Goal: Transaction & Acquisition: Purchase product/service

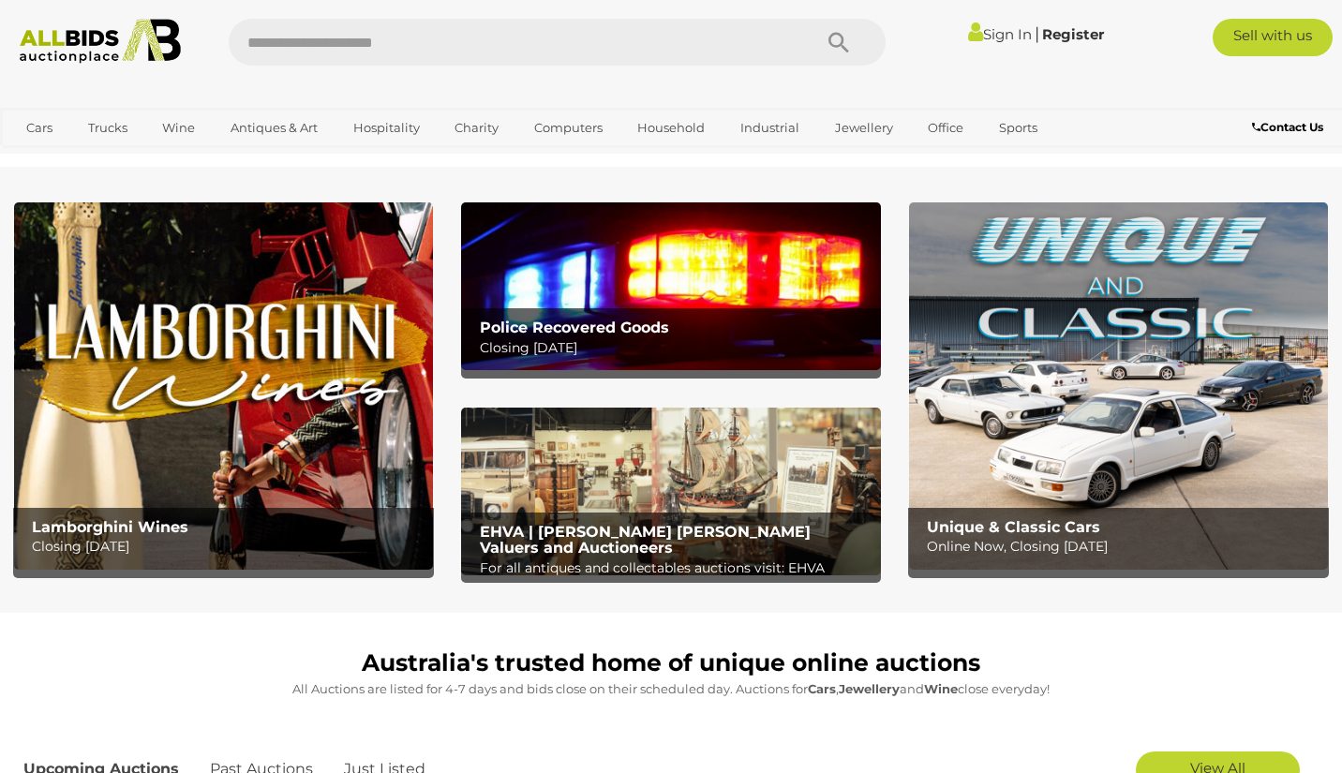
click at [990, 31] on link "Sign In" at bounding box center [1000, 34] width 64 height 18
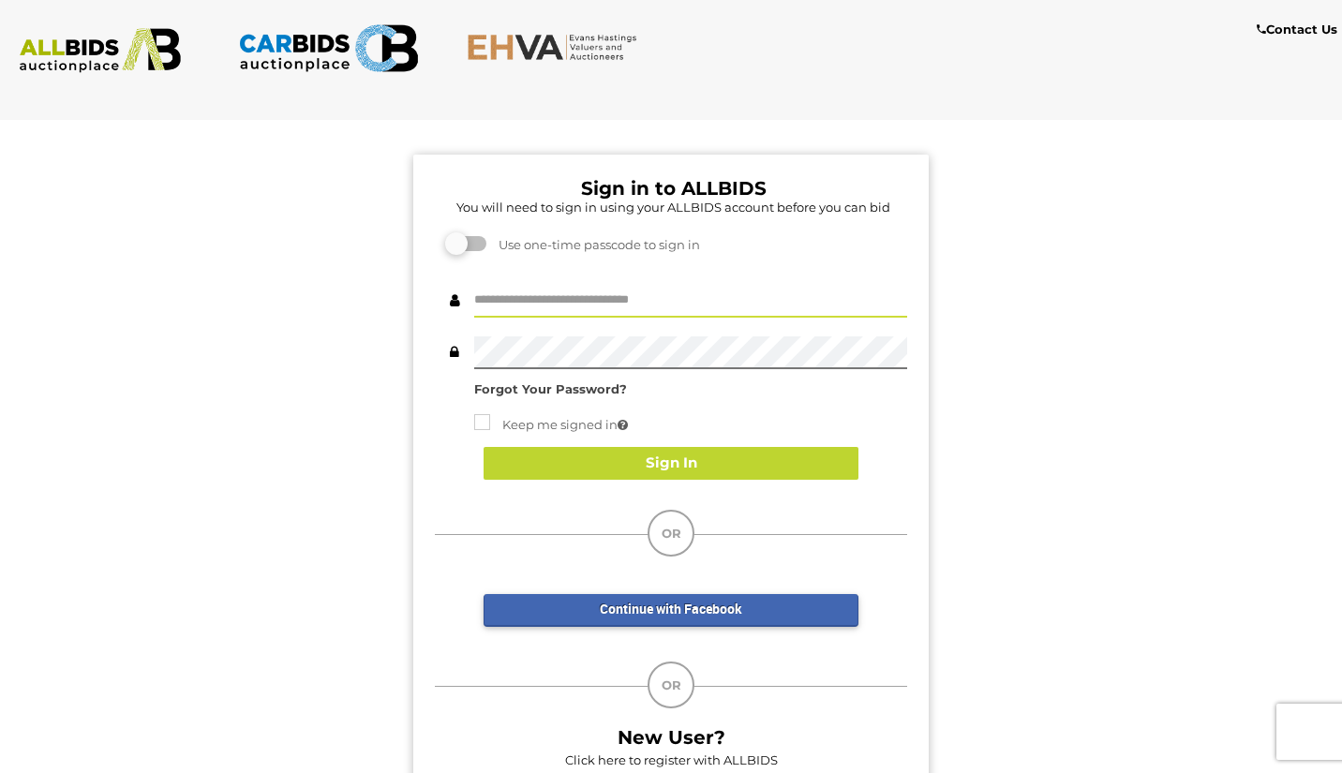
type input "*******"
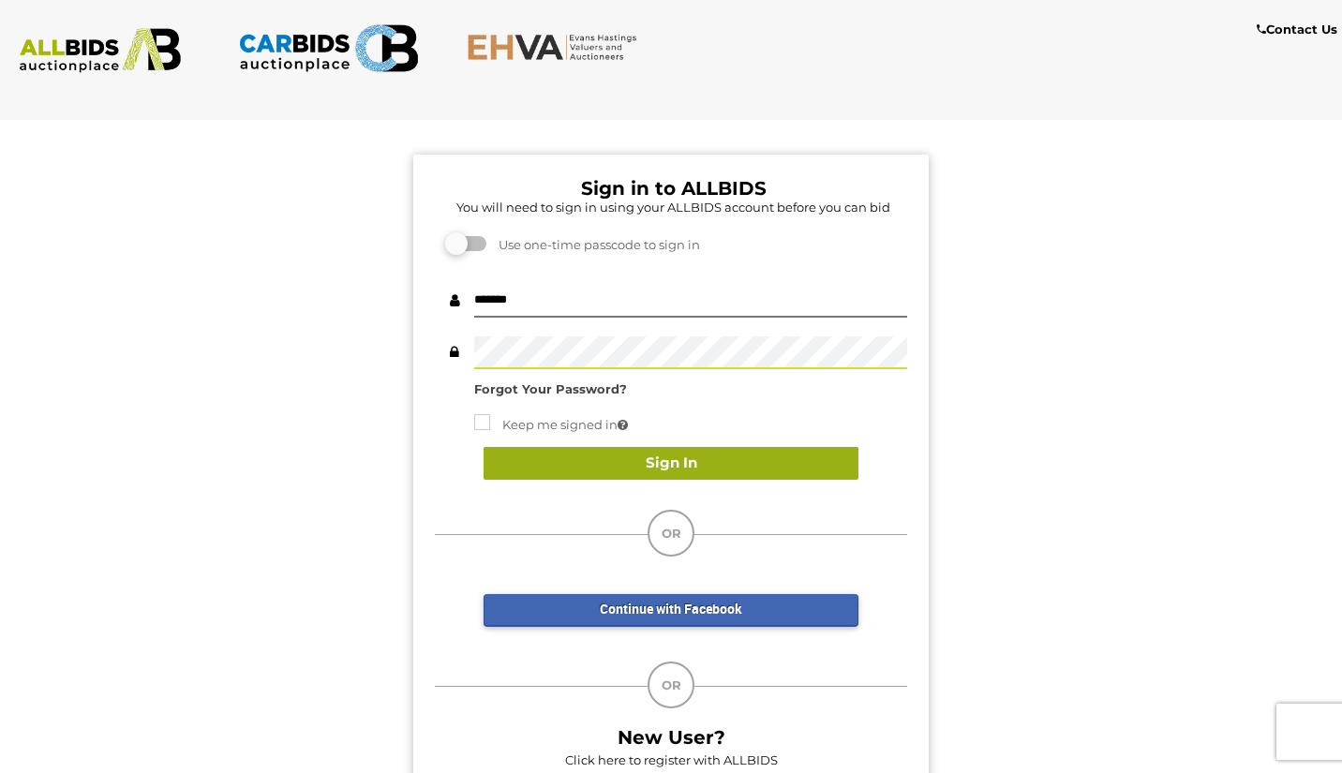
click at [670, 462] on button "Sign In" at bounding box center [670, 463] width 375 height 33
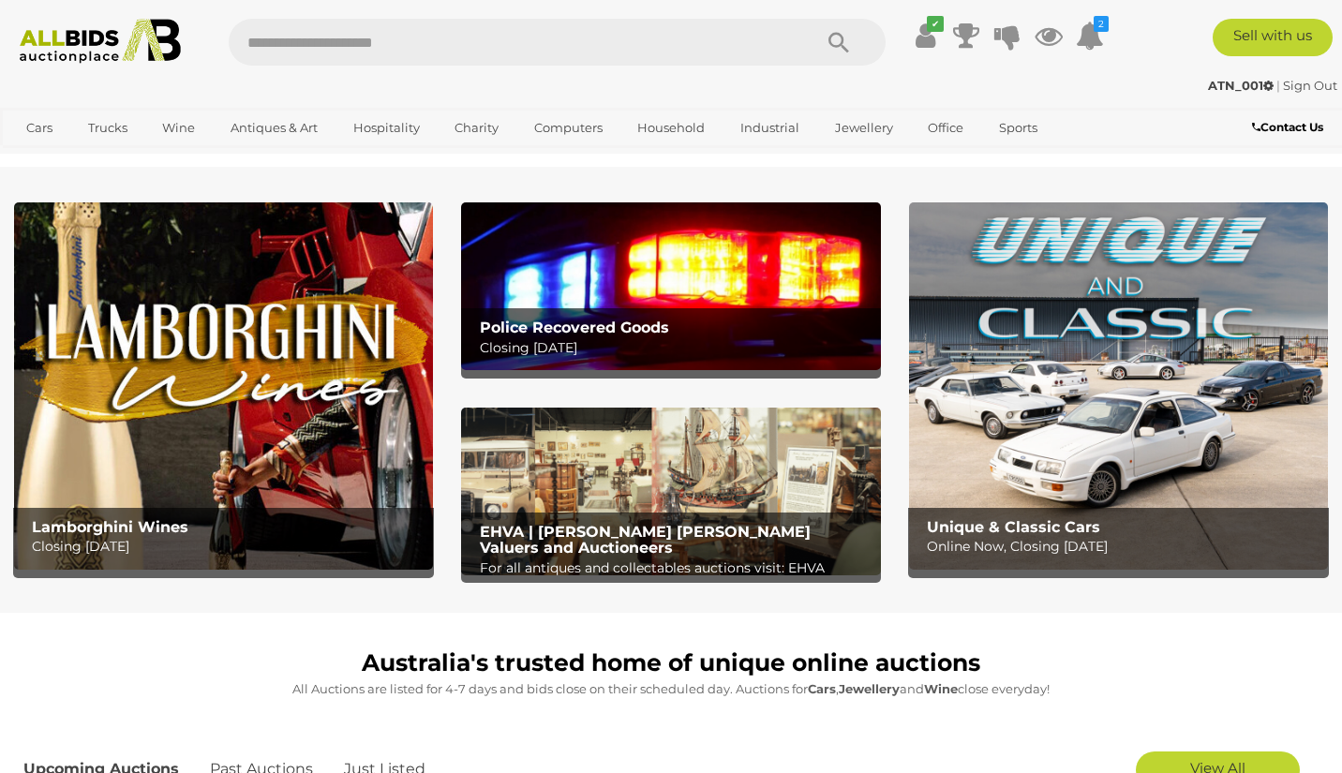
click at [666, 308] on div "Police Recovered Goods Closing Tuesday 14th October" at bounding box center [675, 338] width 411 height 61
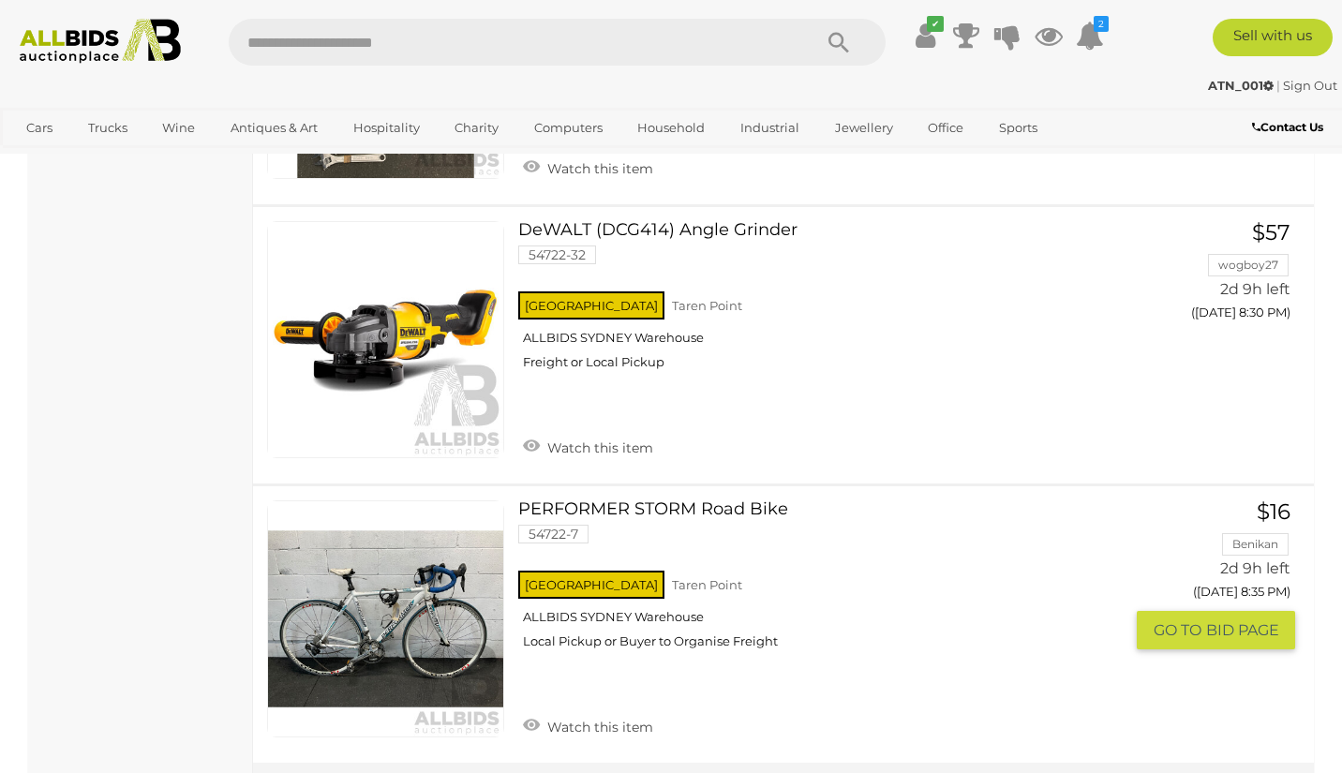
scroll to position [5897, 0]
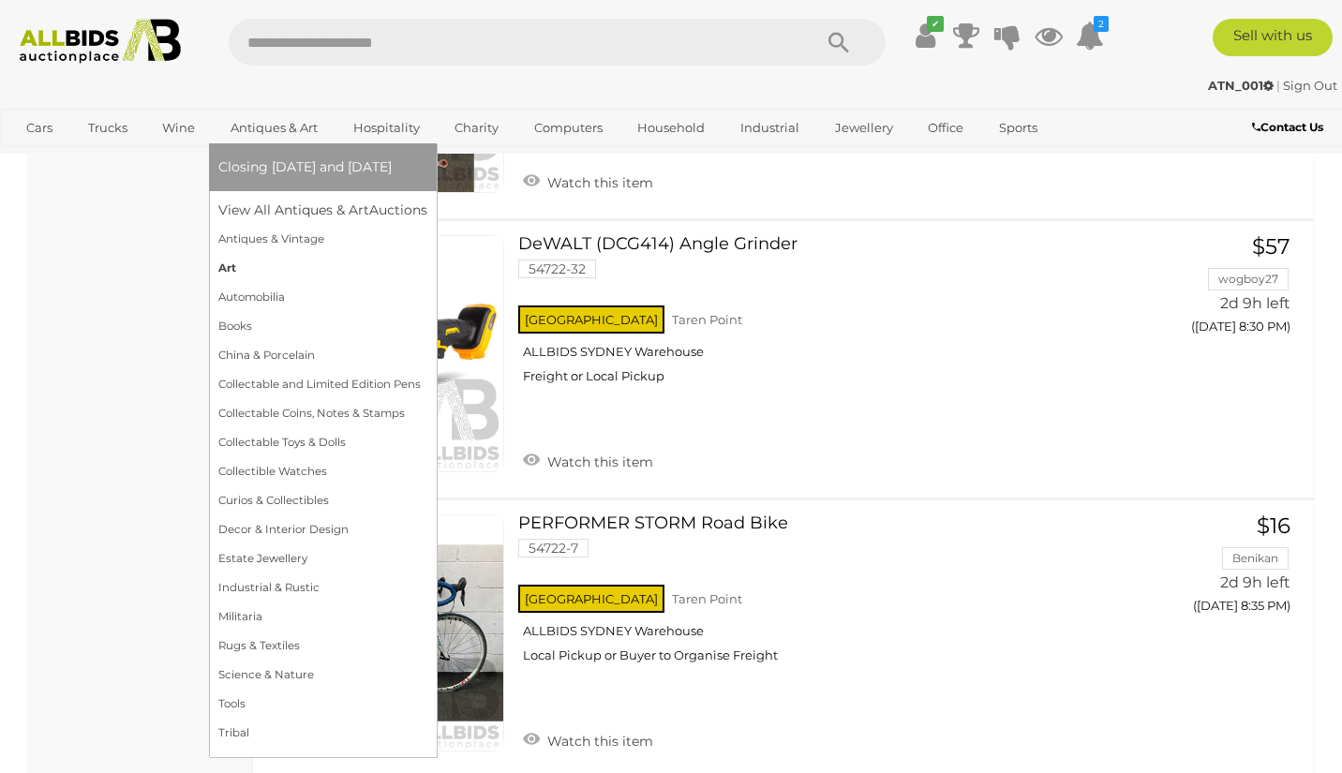
click at [232, 269] on link "Art" at bounding box center [322, 268] width 209 height 29
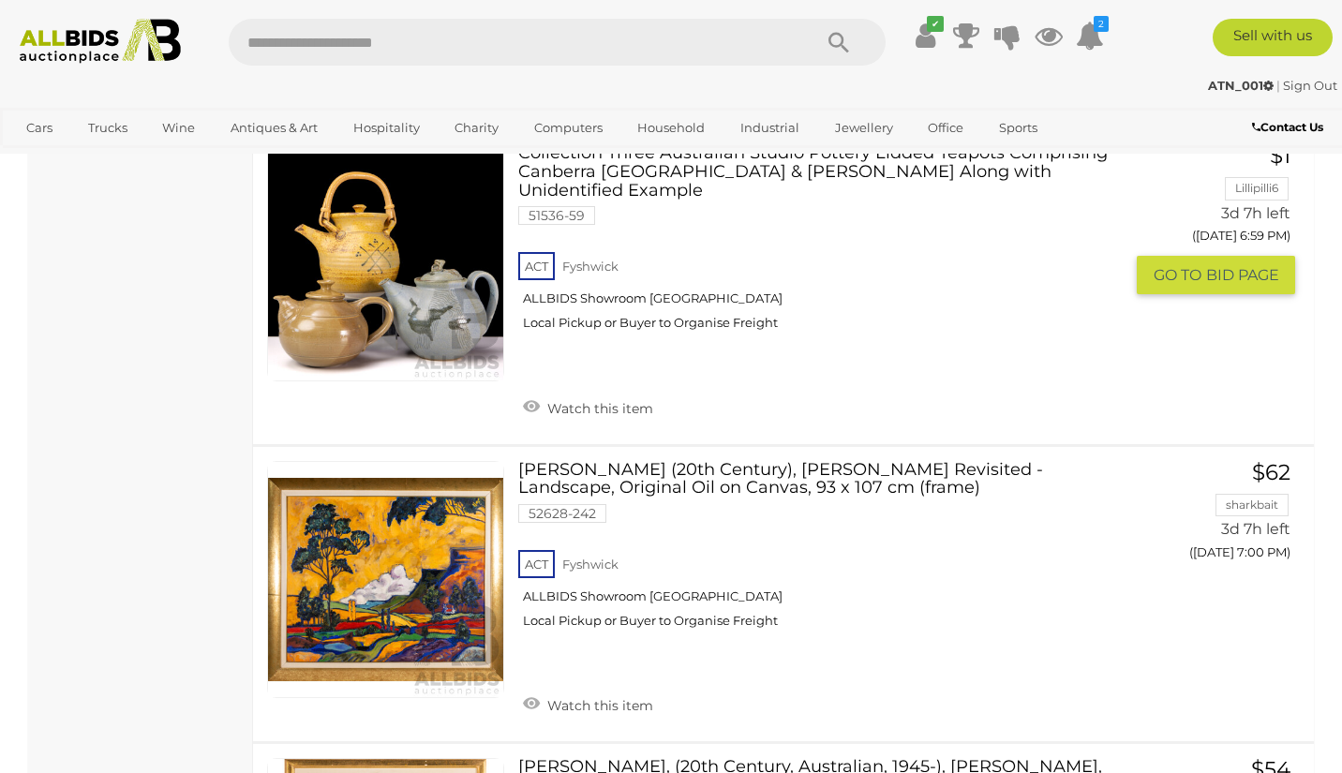
scroll to position [3087, 0]
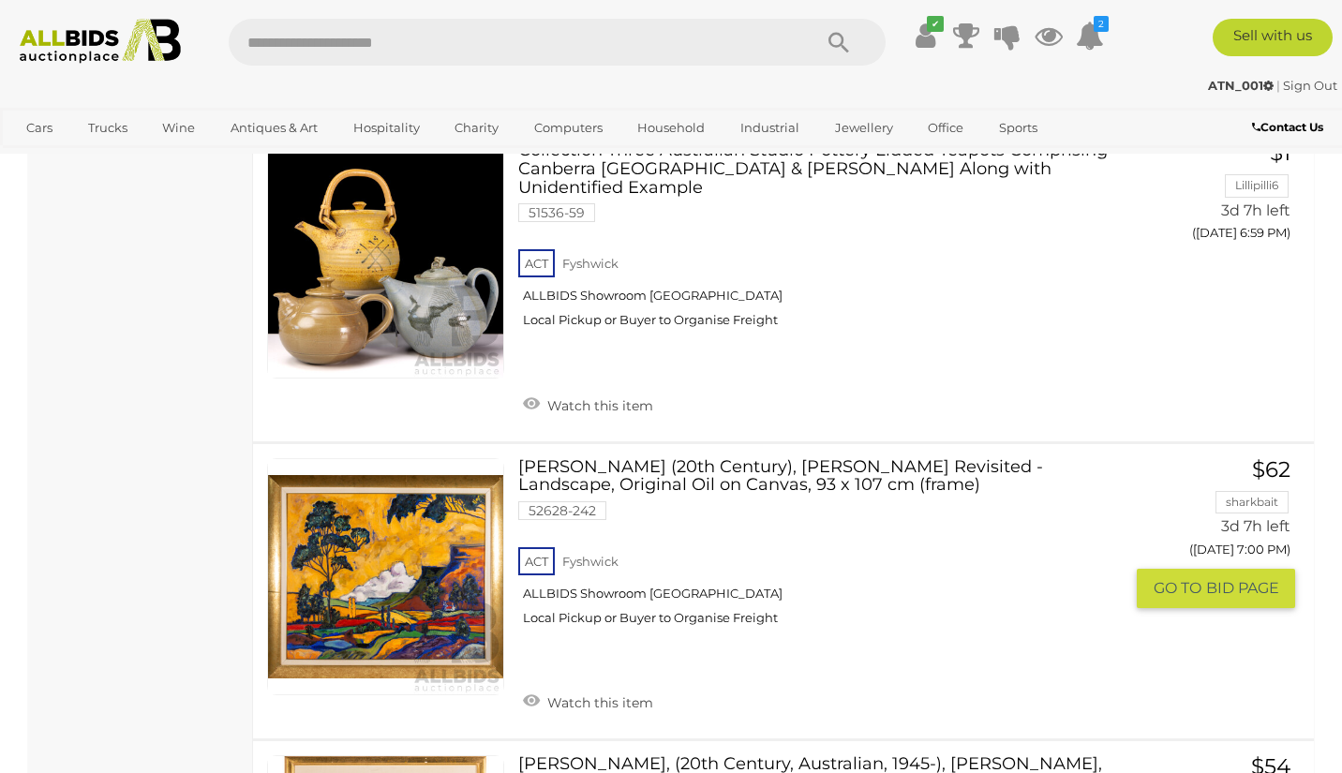
click at [366, 469] on link at bounding box center [385, 576] width 237 height 237
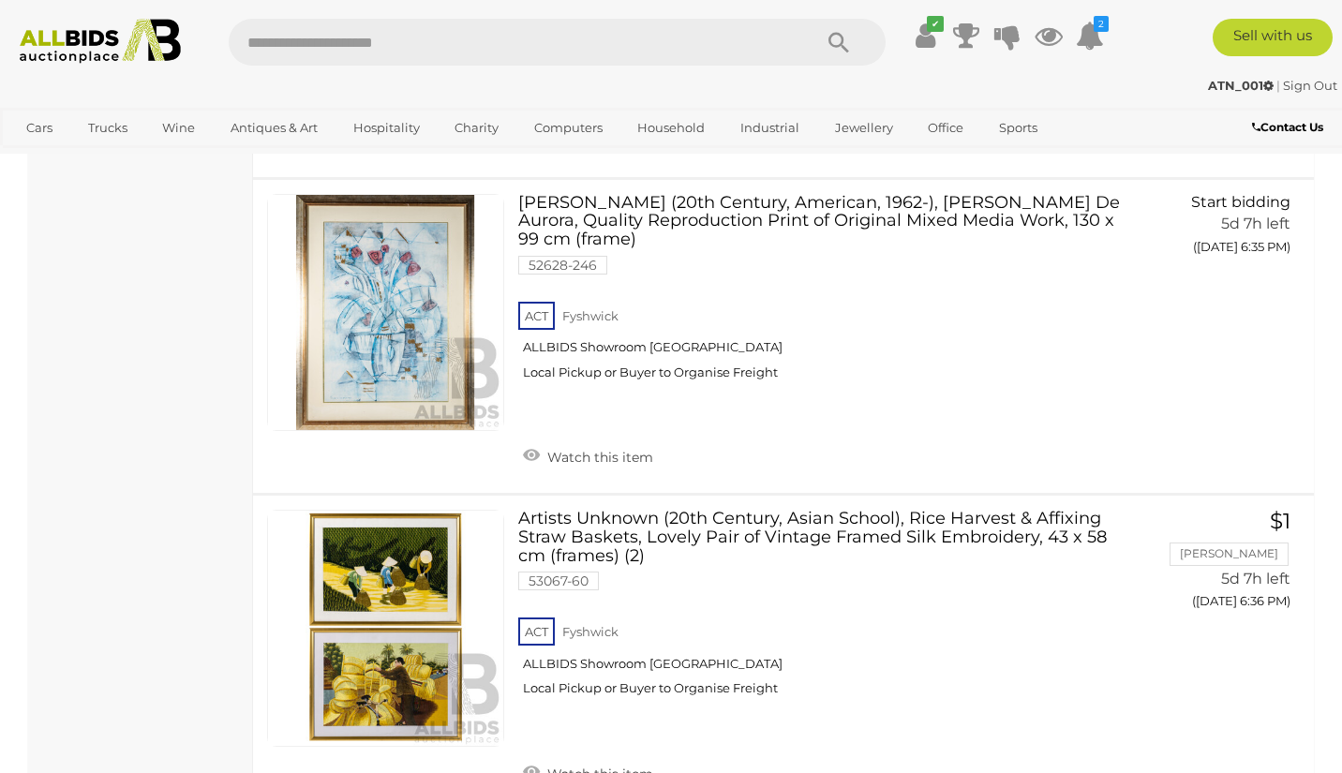
scroll to position [13530, 0]
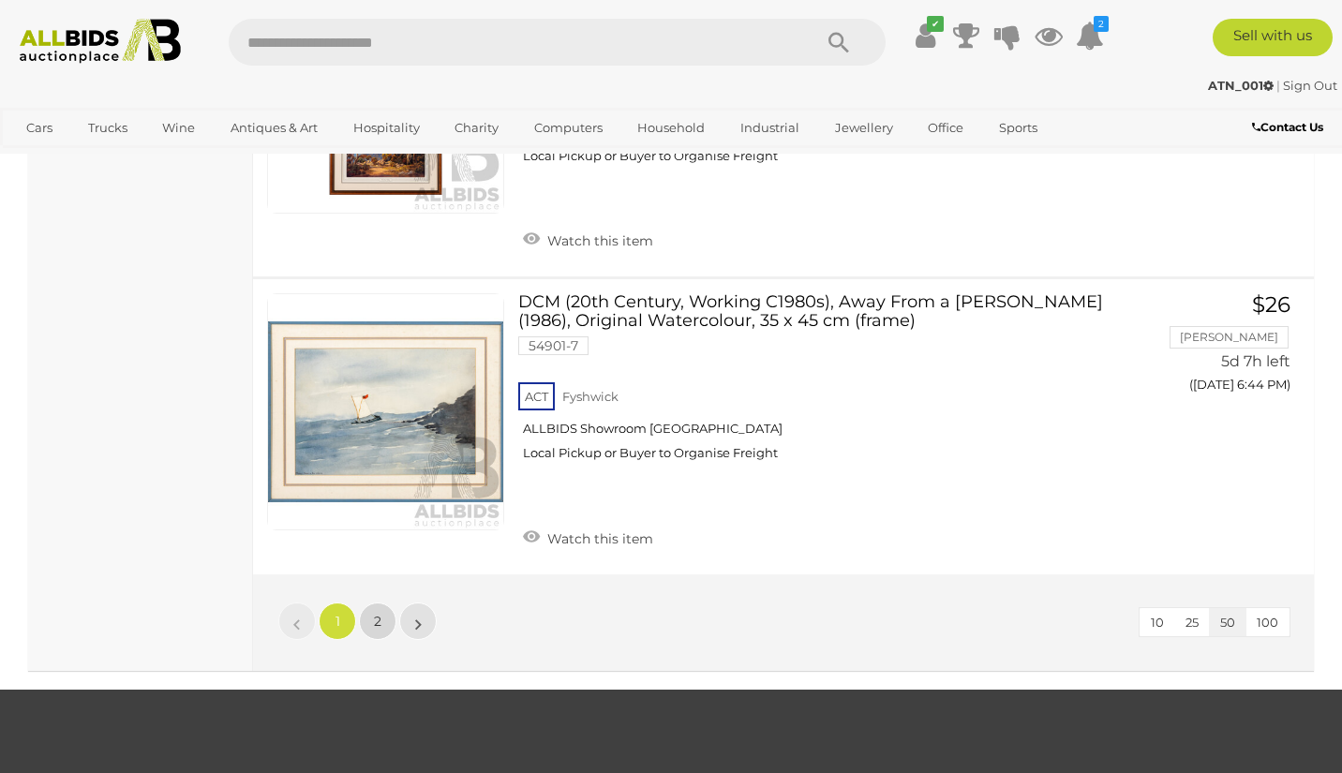
click at [379, 613] on span "2" at bounding box center [377, 621] width 7 height 17
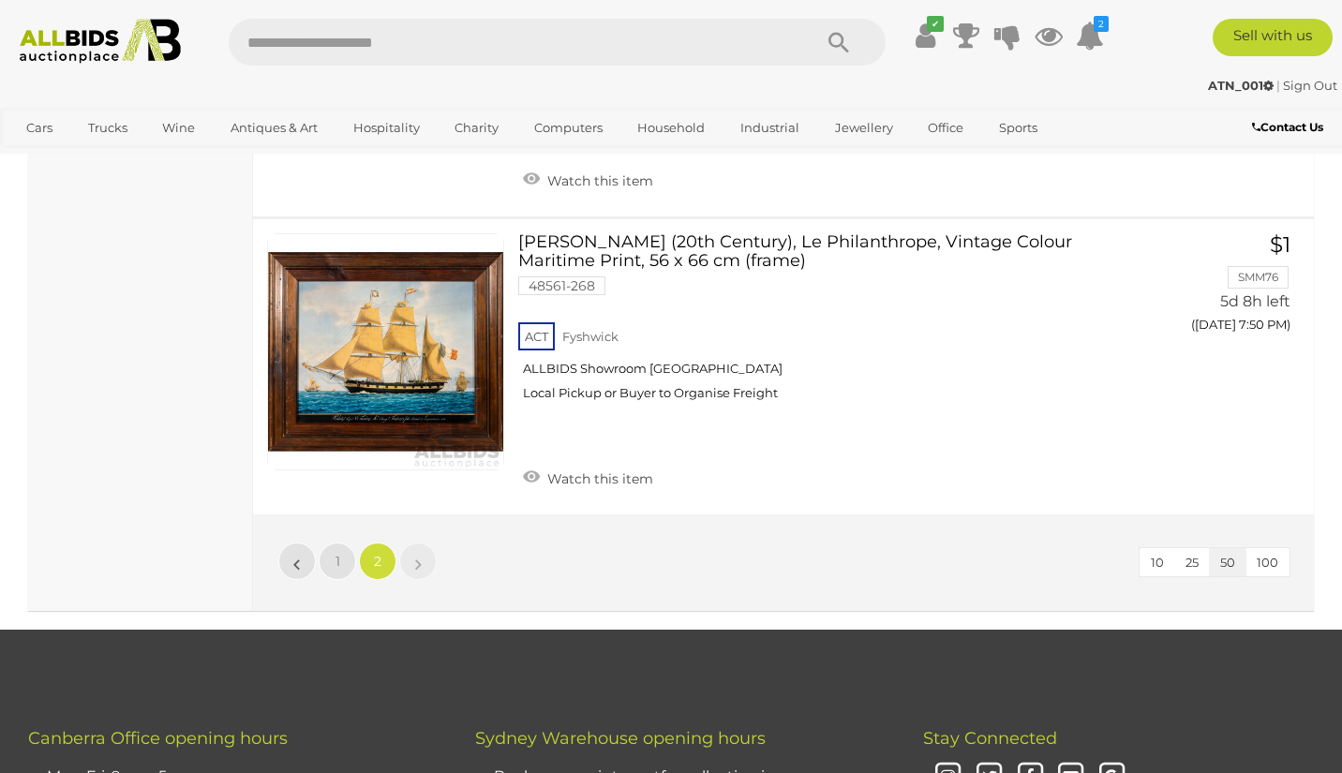
scroll to position [10254, 0]
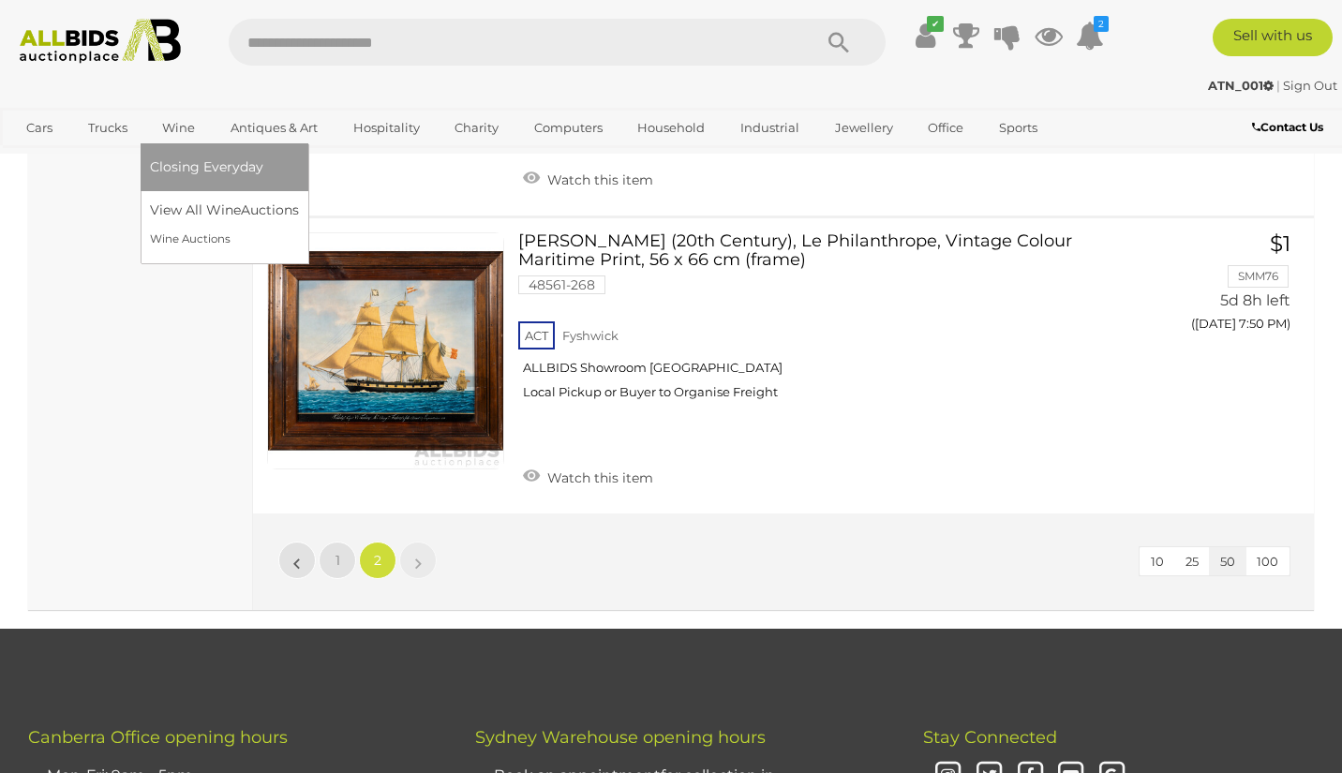
click at [179, 127] on link "Wine" at bounding box center [178, 127] width 57 height 31
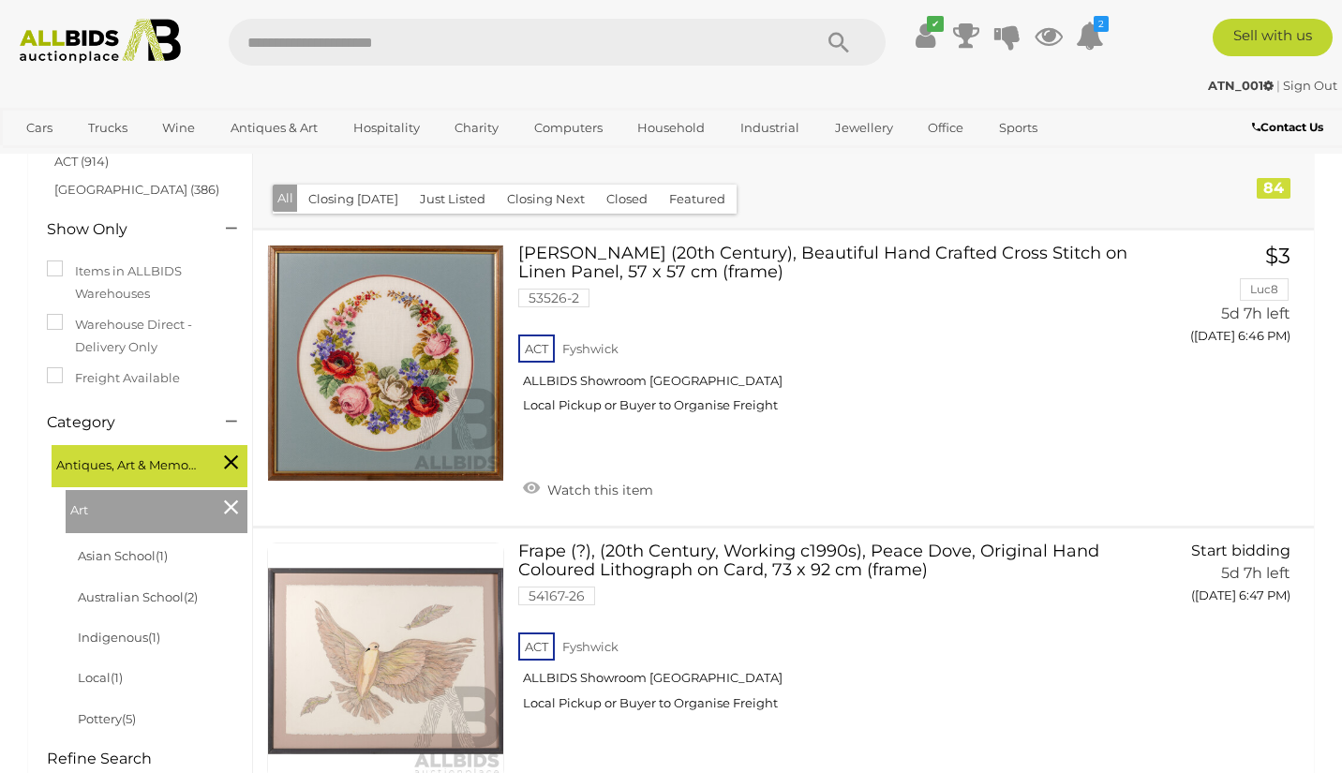
scroll to position [214, 0]
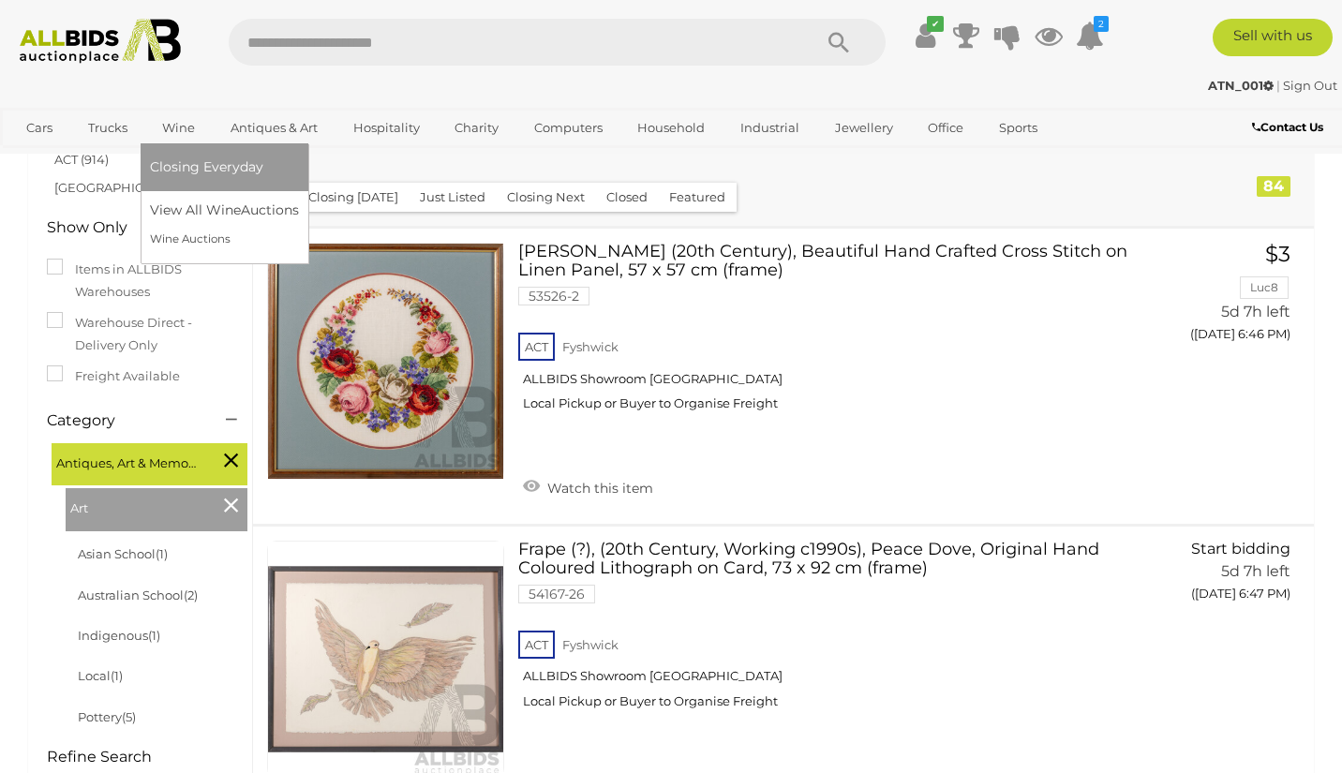
click at [170, 122] on link "Wine" at bounding box center [178, 127] width 57 height 31
click at [189, 214] on link "View All Wine Auctions" at bounding box center [228, 210] width 156 height 29
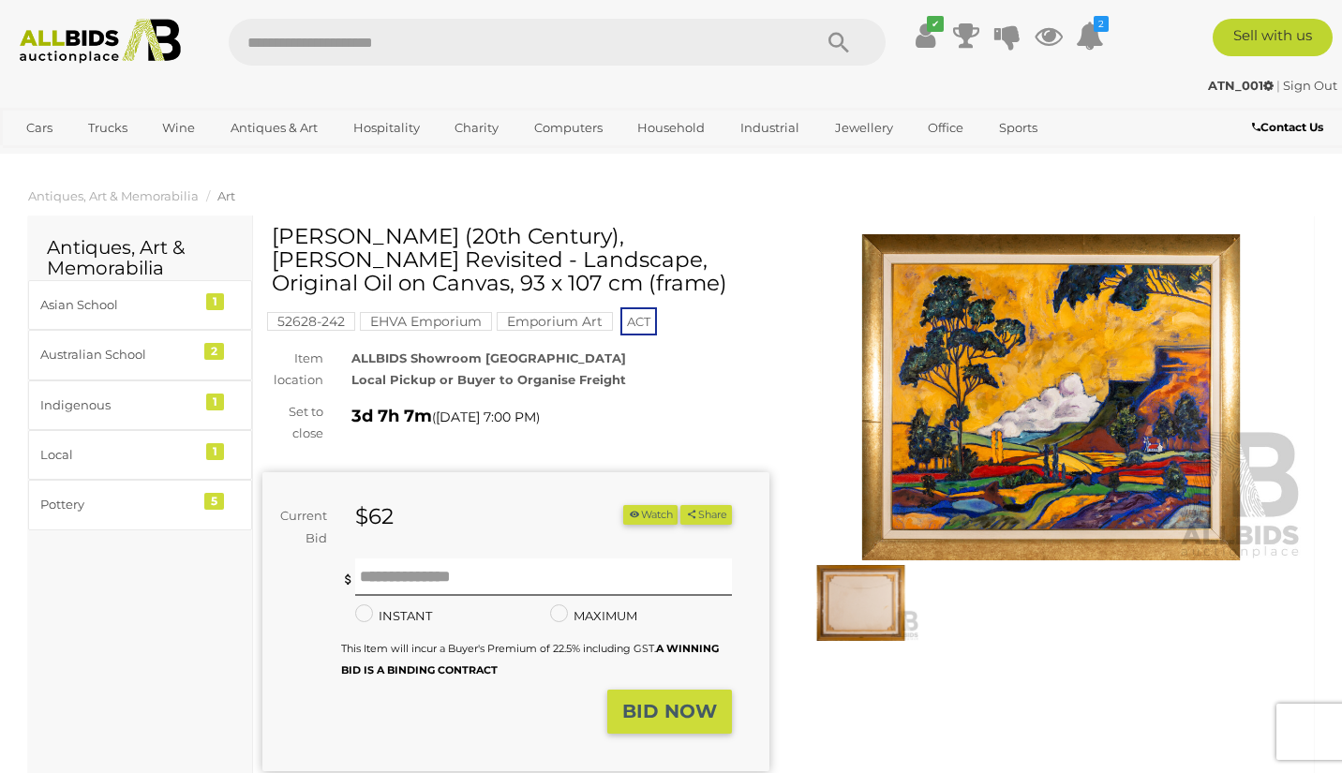
click at [631, 511] on icon "button" at bounding box center [634, 514] width 13 height 10
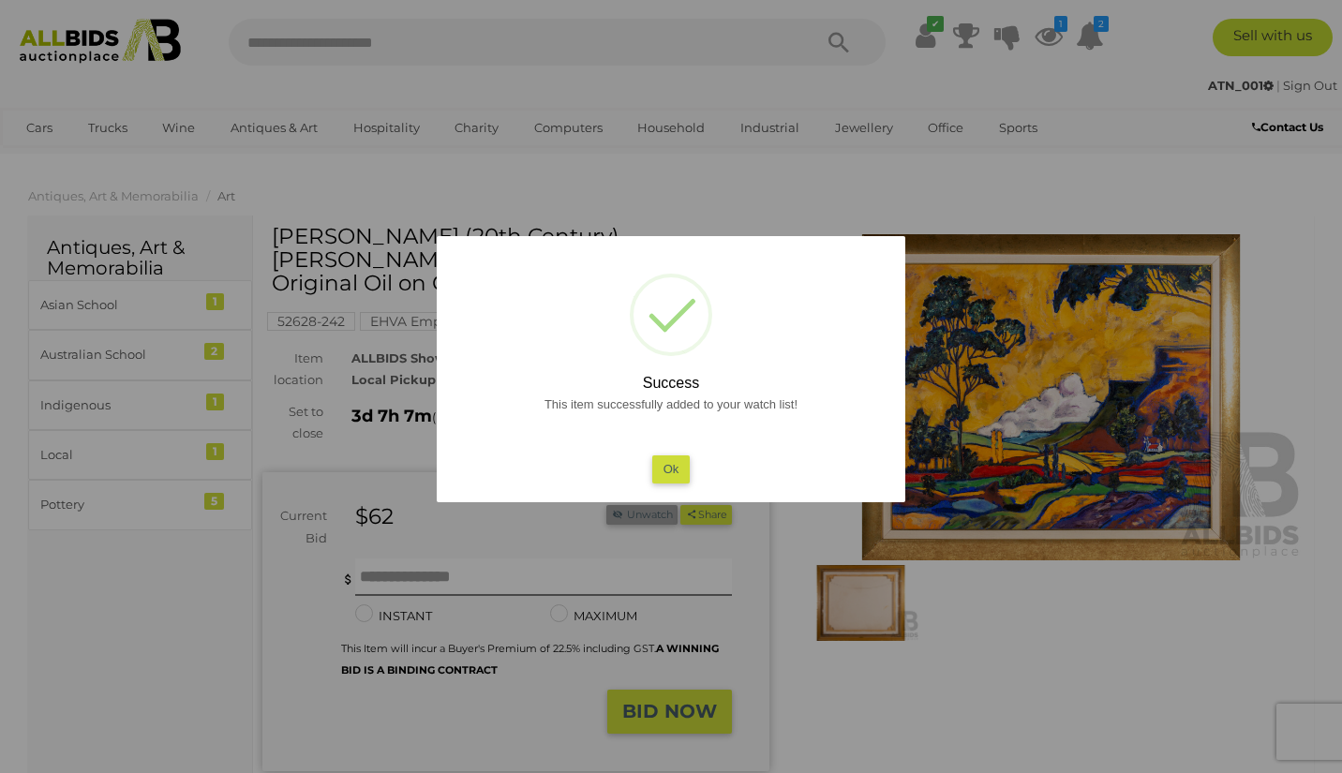
click at [671, 462] on button "Ok" at bounding box center [671, 468] width 38 height 27
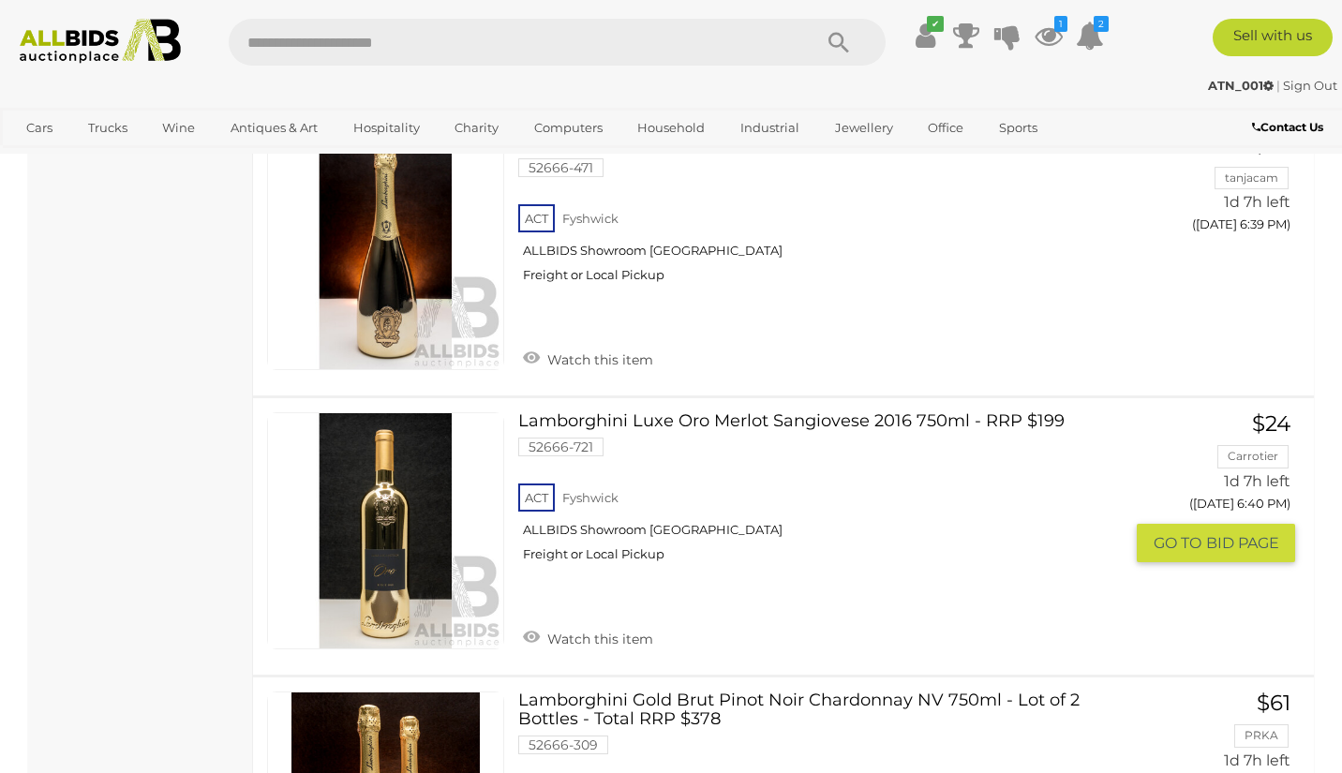
scroll to position [3369, 0]
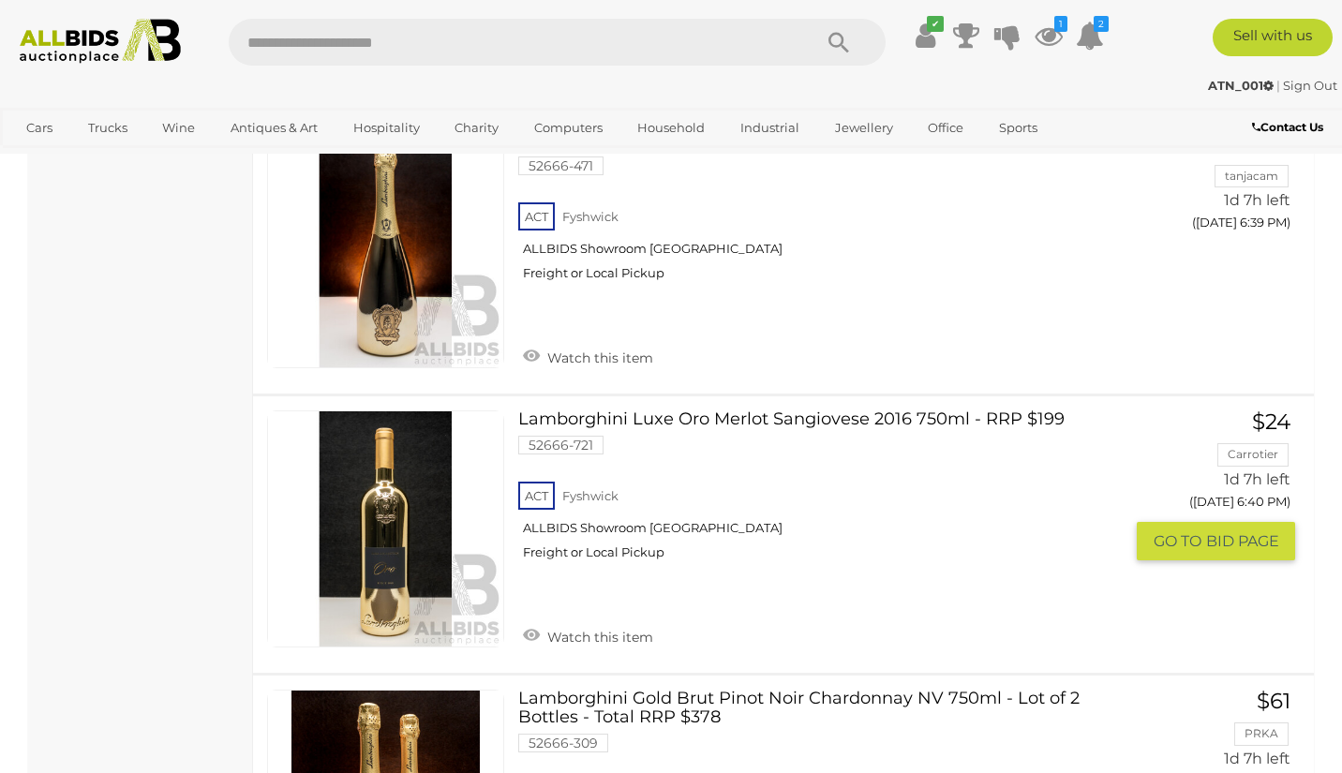
click at [390, 475] on link at bounding box center [385, 528] width 237 height 237
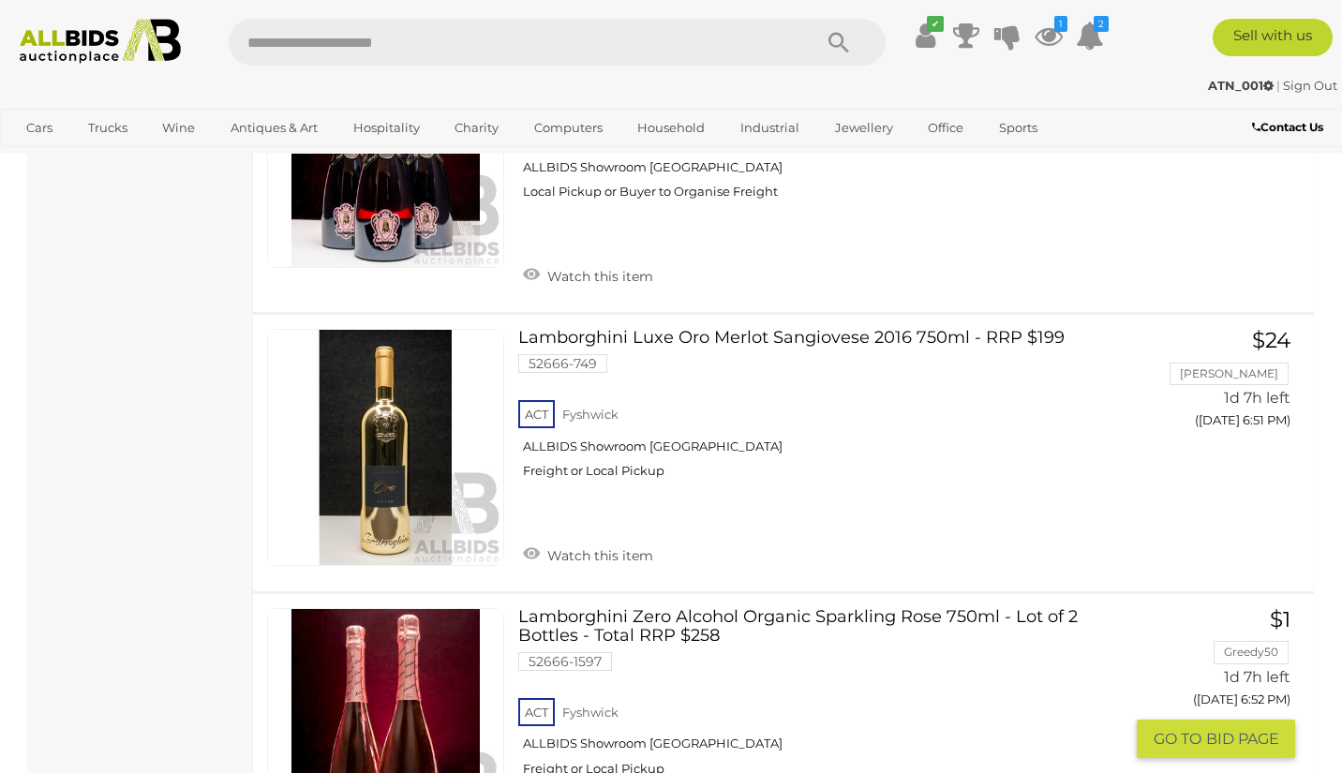
scroll to position [6656, 0]
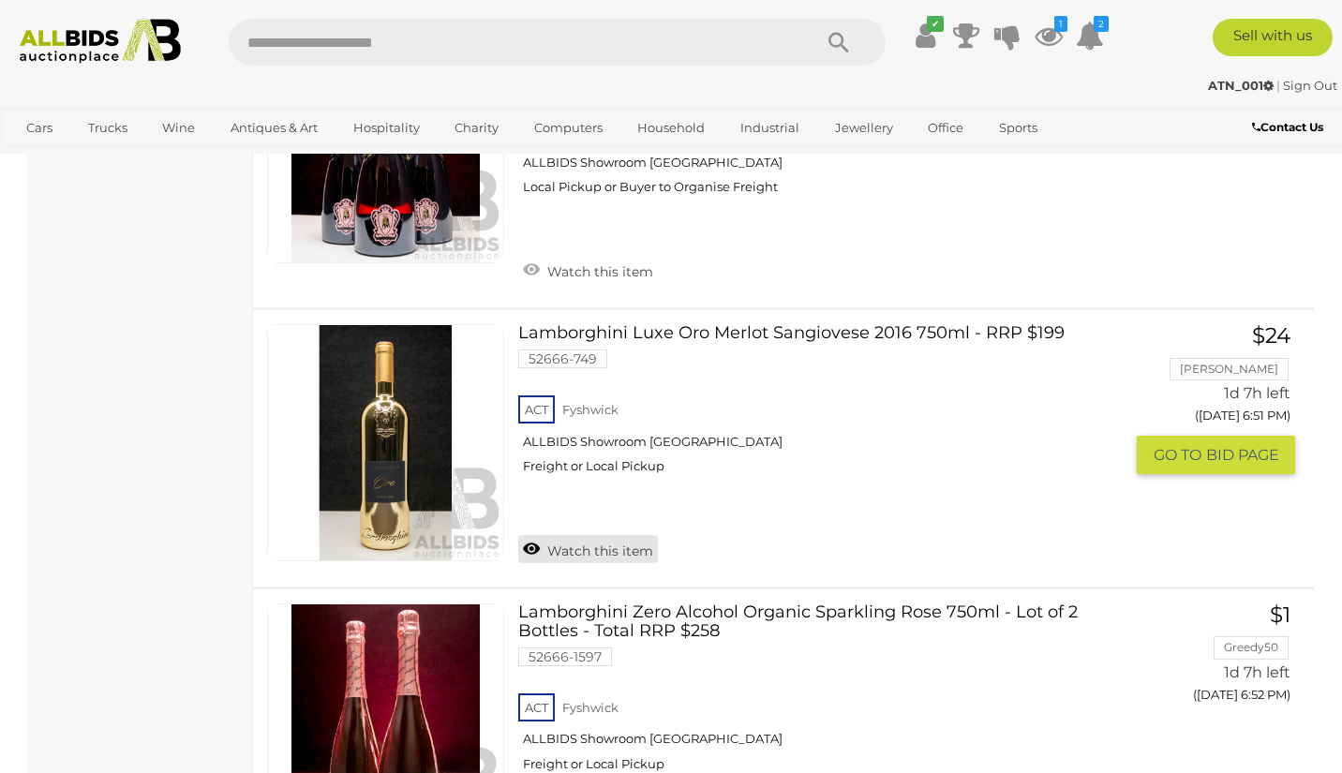
click at [597, 535] on link "Watch this item" at bounding box center [588, 549] width 140 height 28
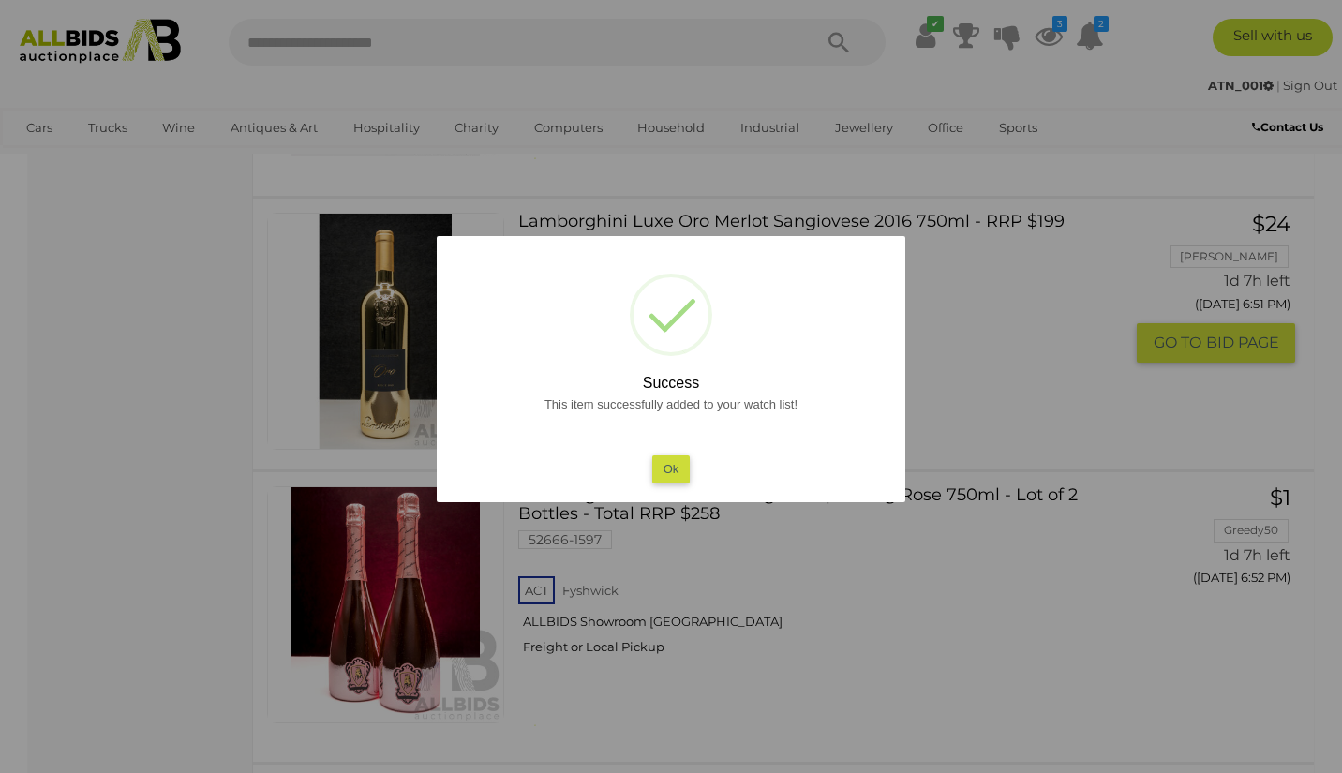
click at [669, 463] on button "Ok" at bounding box center [671, 468] width 38 height 27
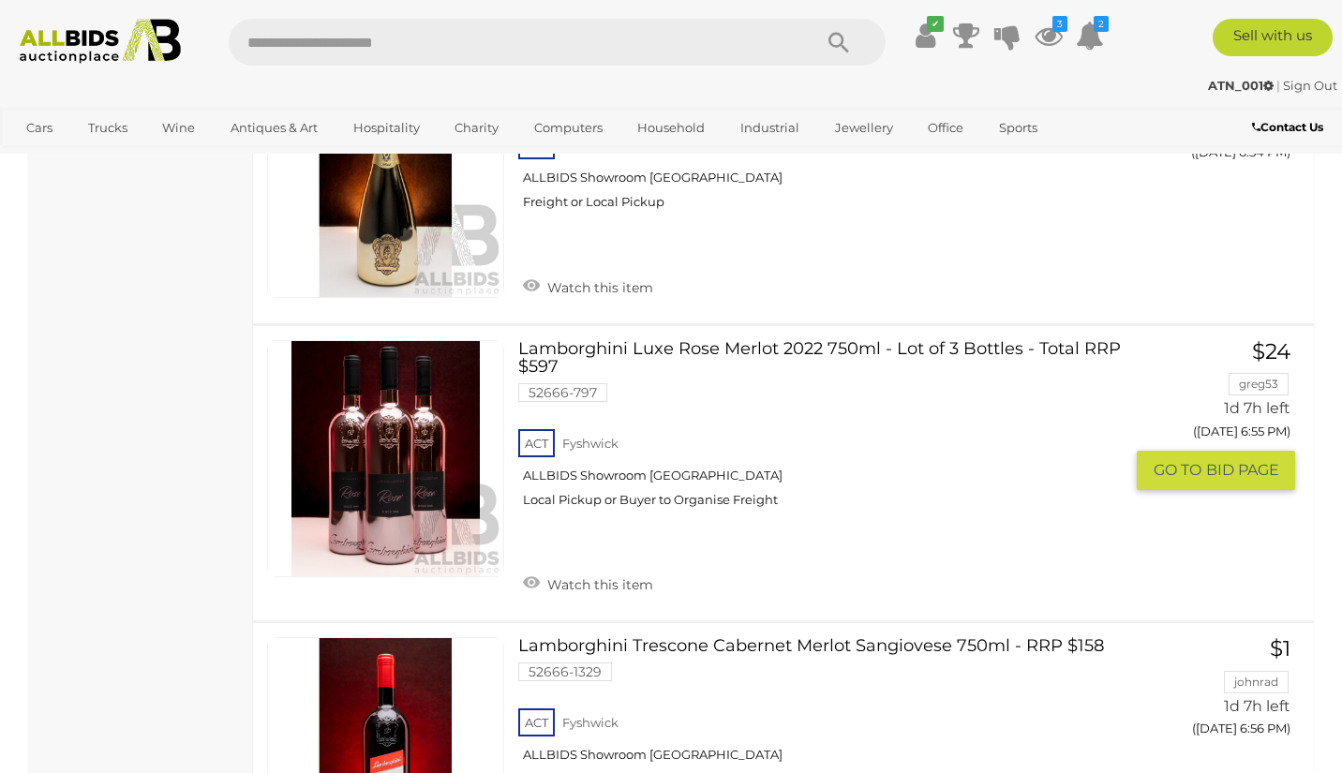
scroll to position [7796, 0]
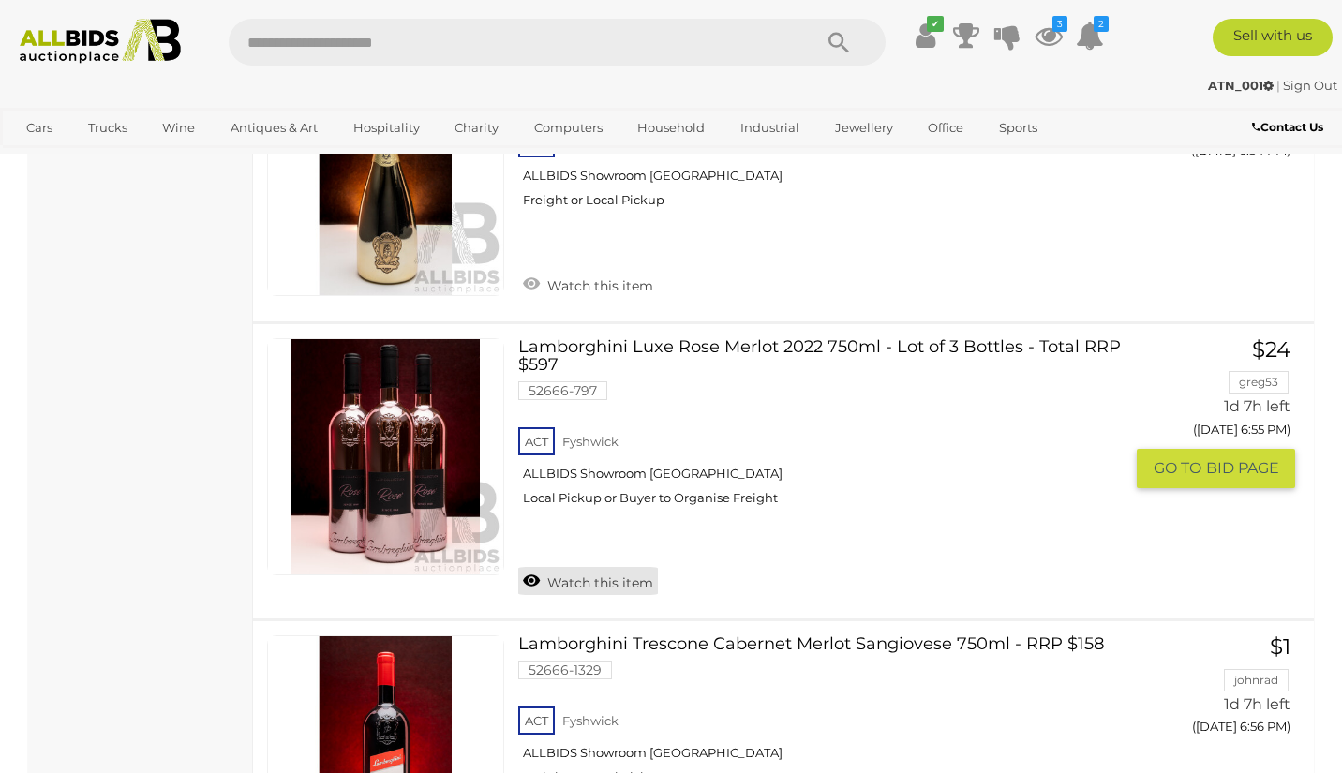
click at [633, 567] on link "Watch this item" at bounding box center [588, 581] width 140 height 28
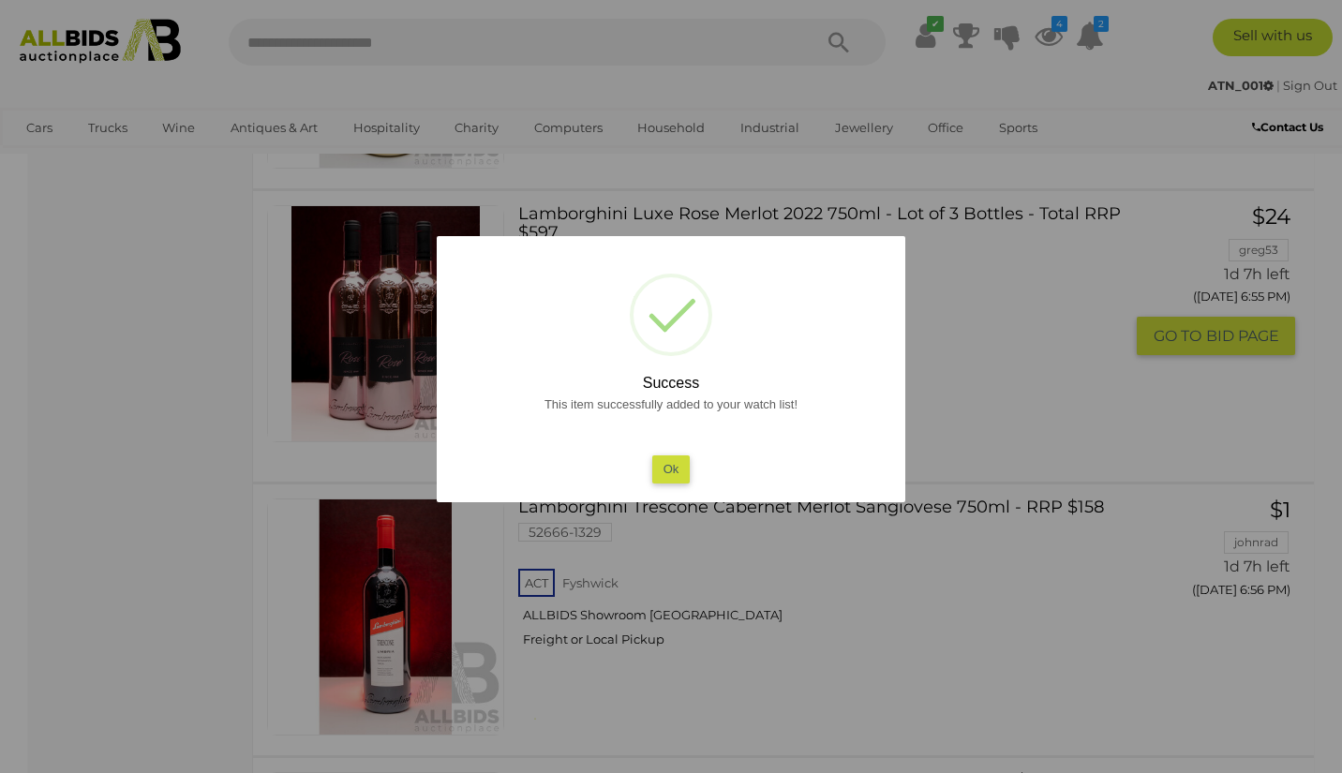
click at [674, 460] on button "Ok" at bounding box center [671, 468] width 38 height 27
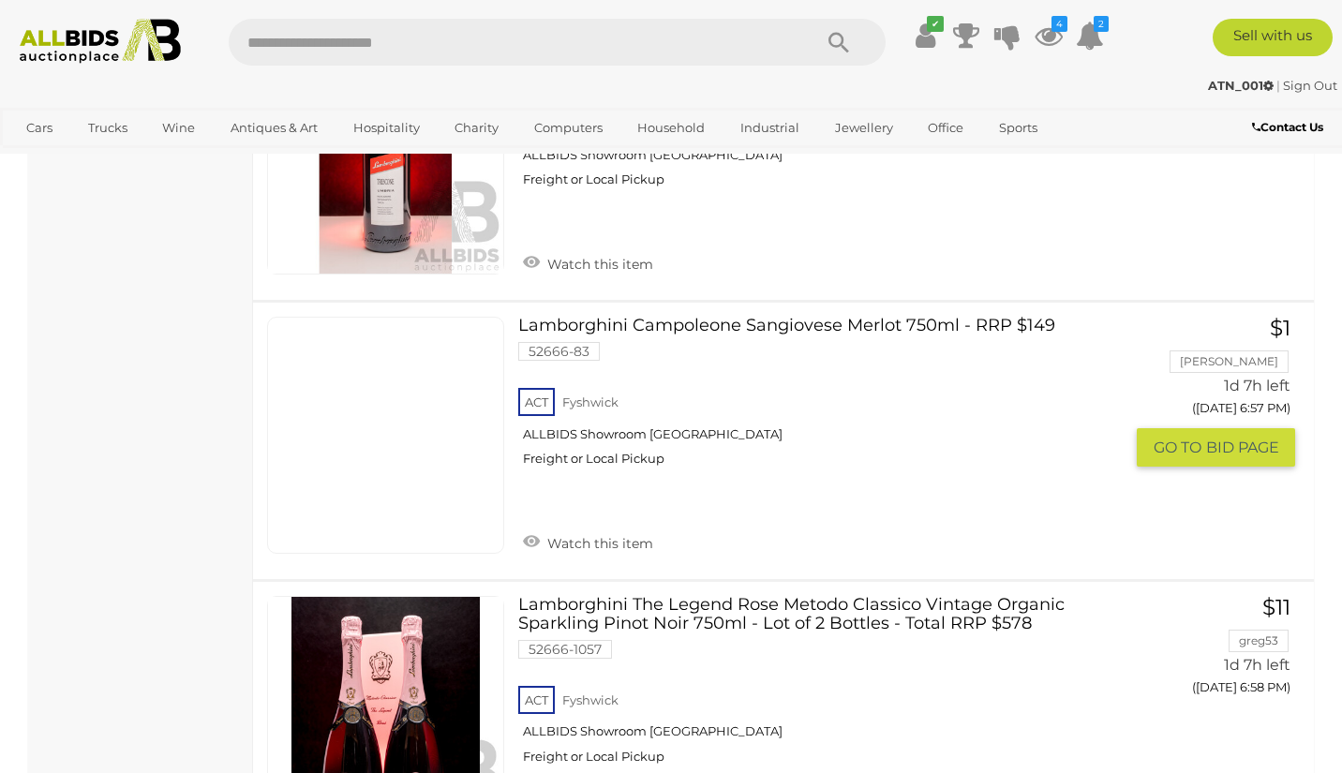
scroll to position [8399, 0]
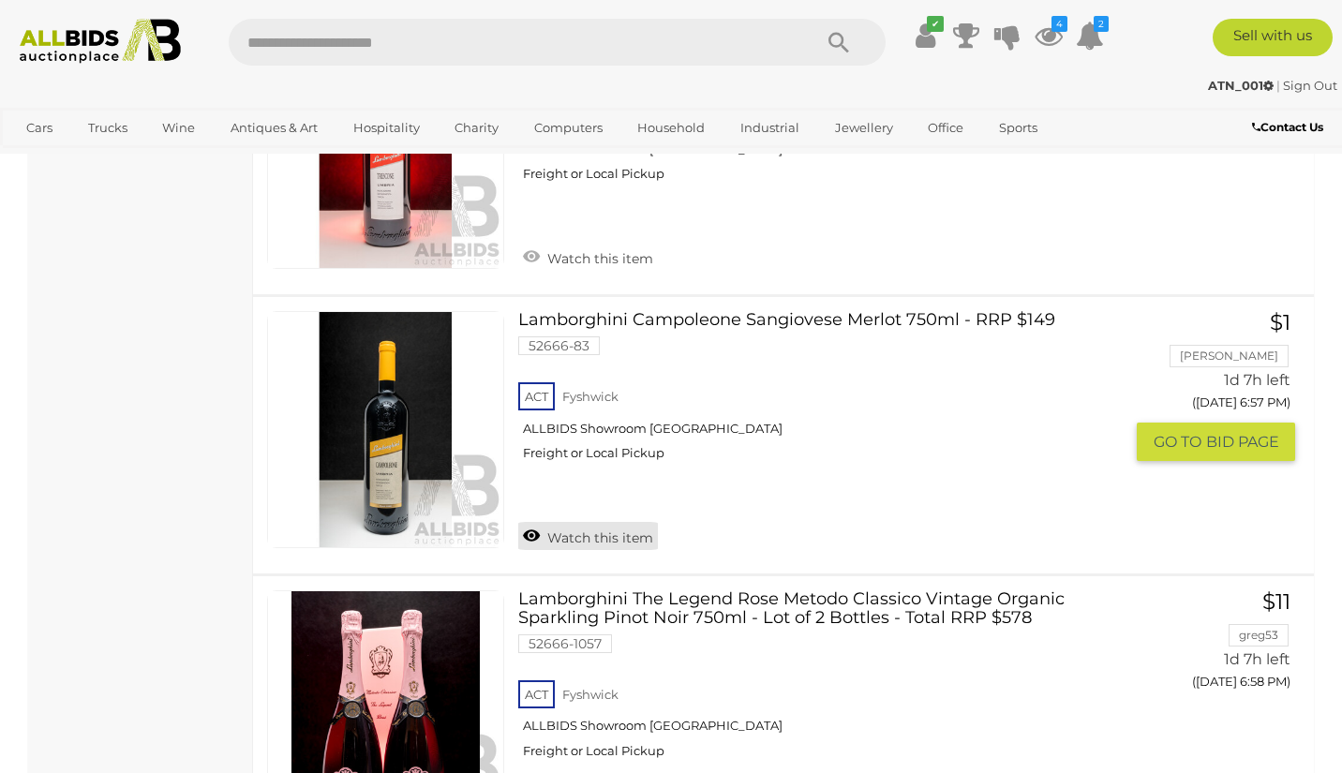
click at [606, 522] on link "Watch this item" at bounding box center [588, 536] width 140 height 28
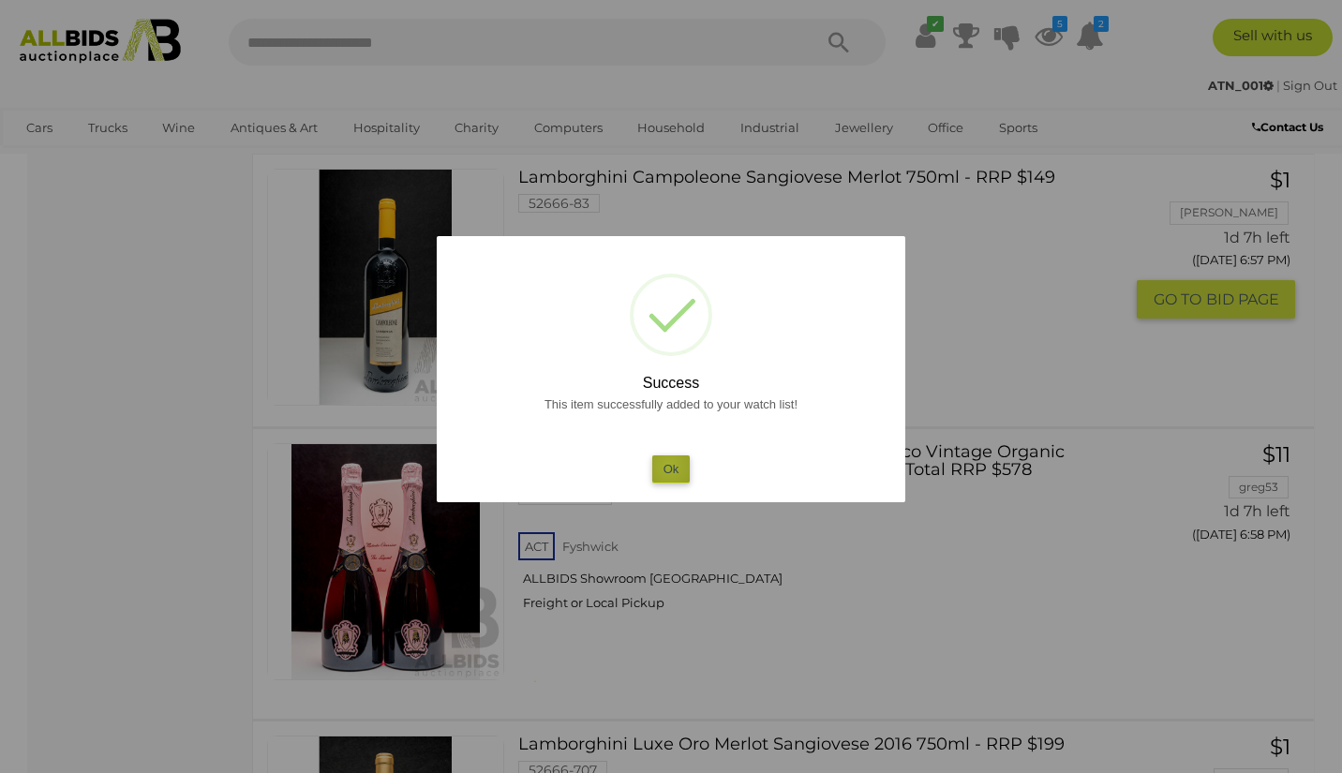
click at [669, 465] on button "Ok" at bounding box center [671, 468] width 38 height 27
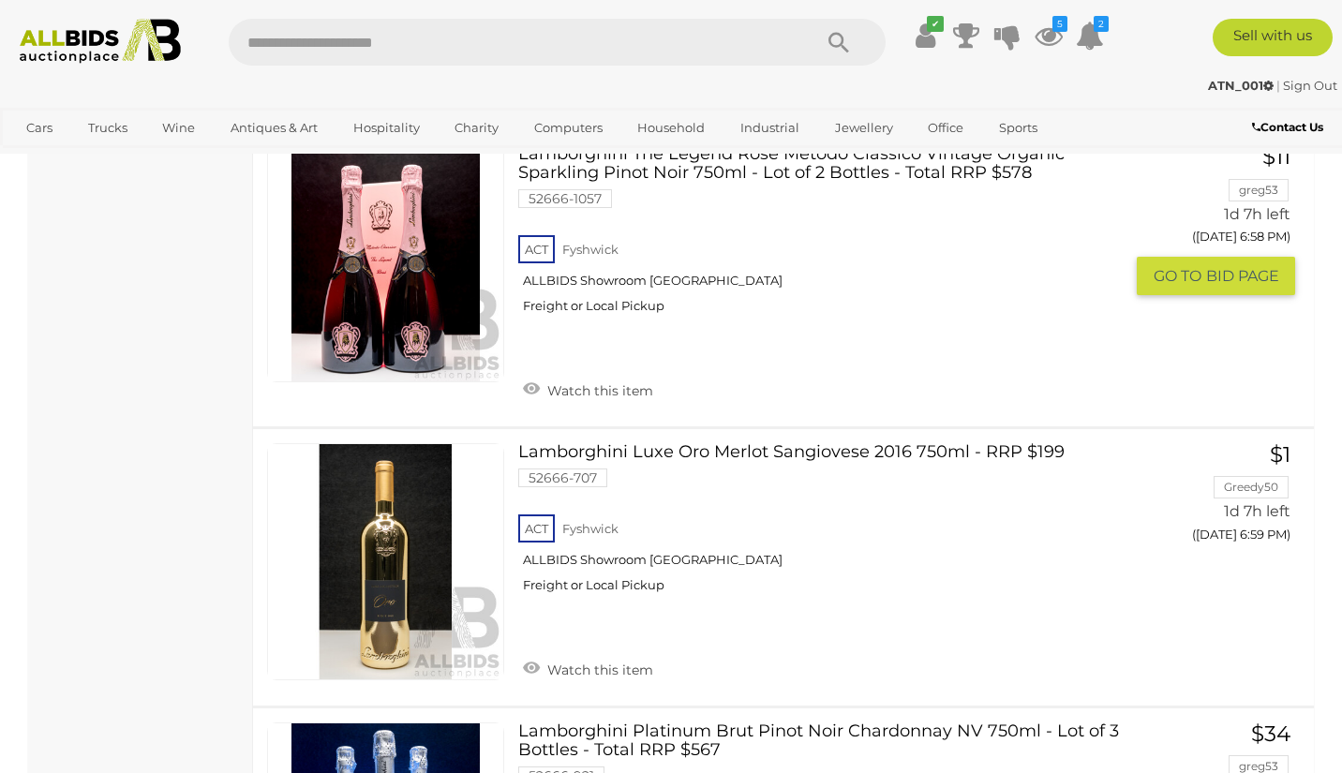
scroll to position [8848, 0]
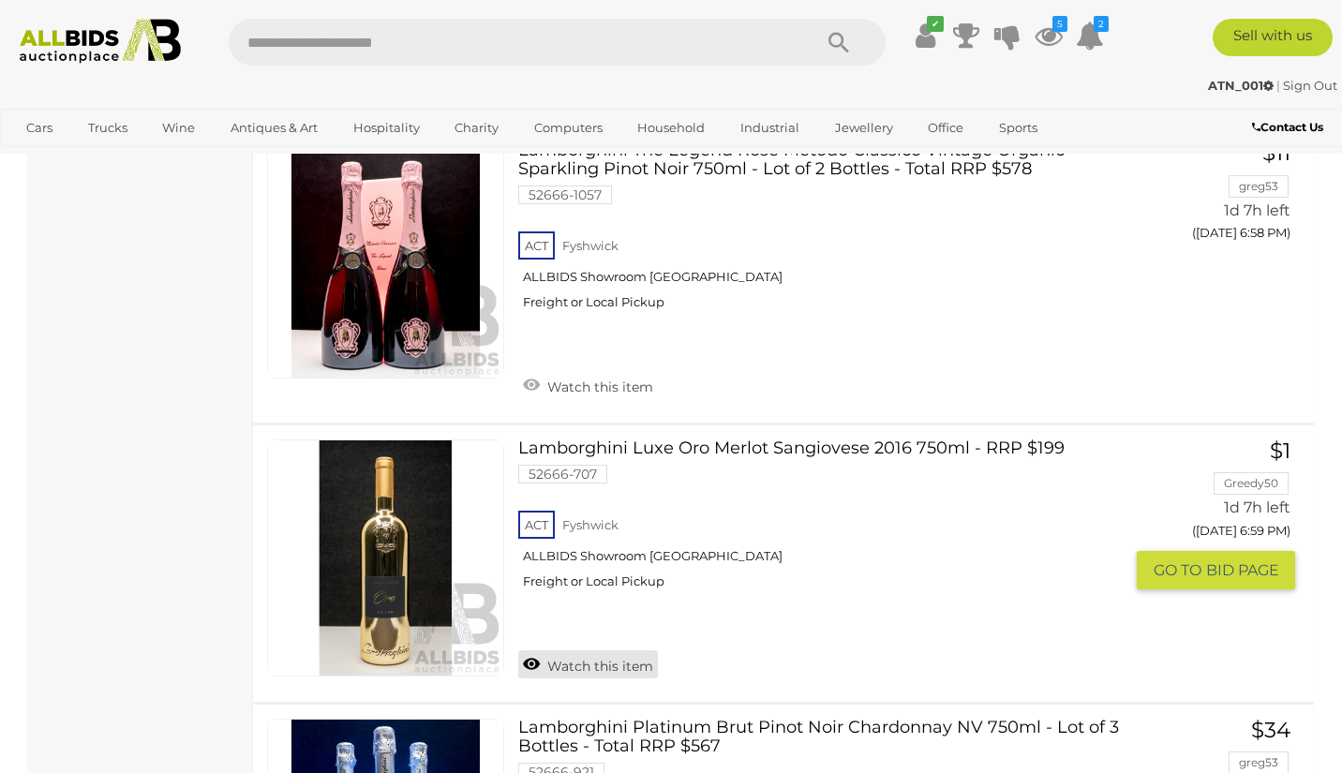
click at [614, 650] on link "Watch this item" at bounding box center [588, 664] width 140 height 28
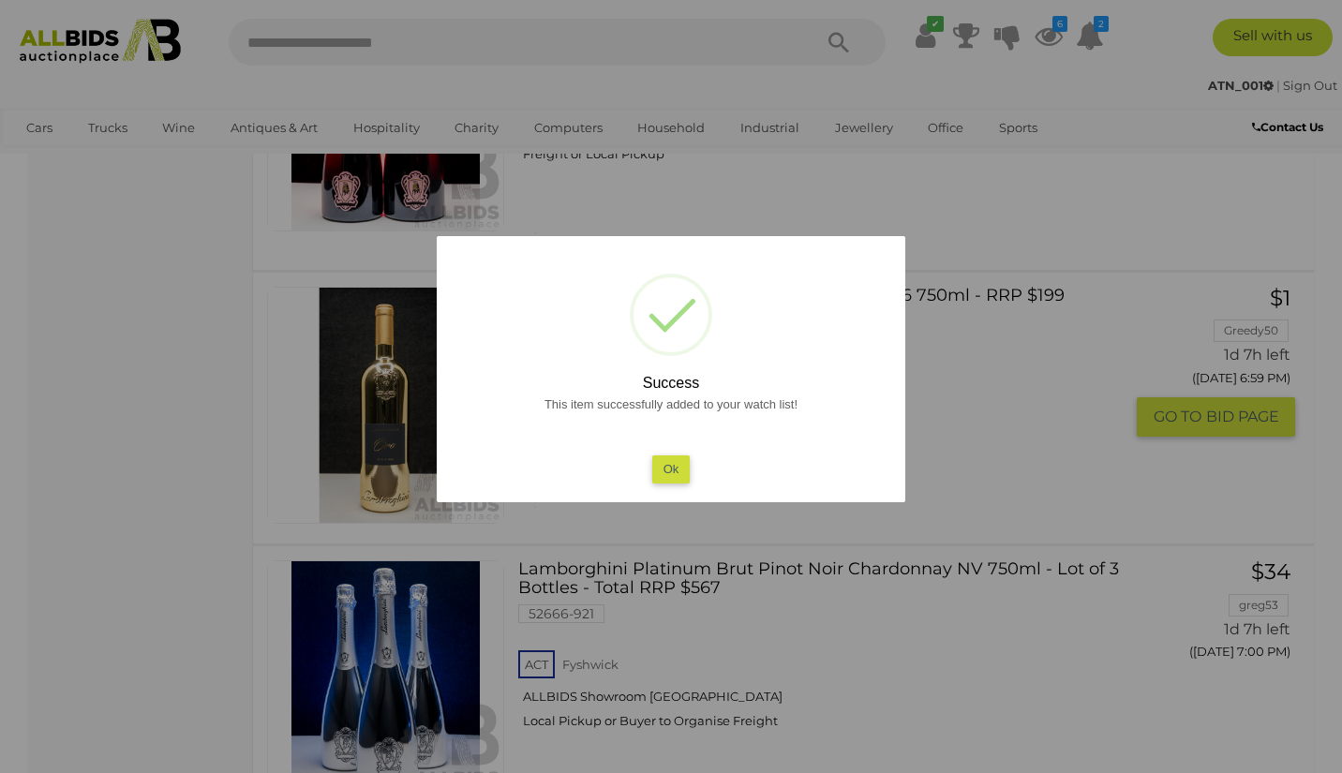
click at [673, 463] on button "Ok" at bounding box center [671, 468] width 38 height 27
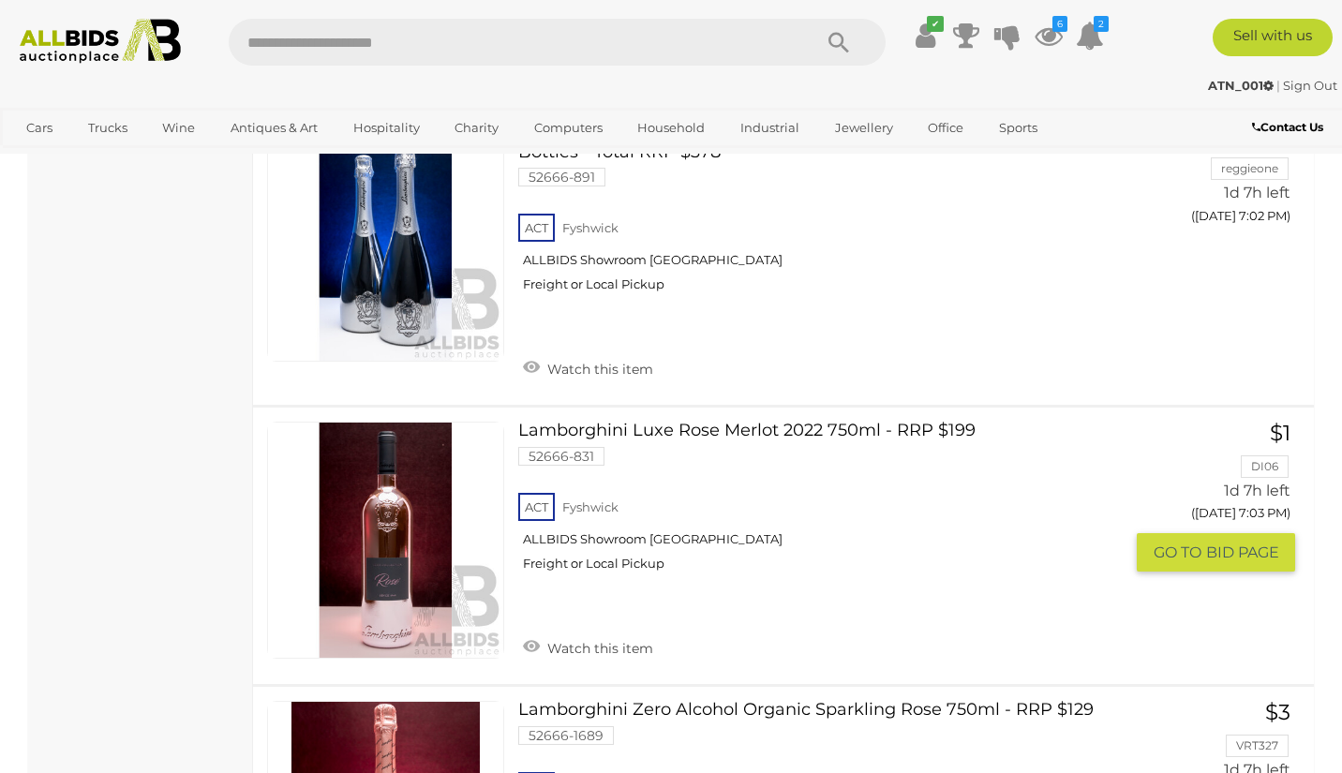
scroll to position [10021, 0]
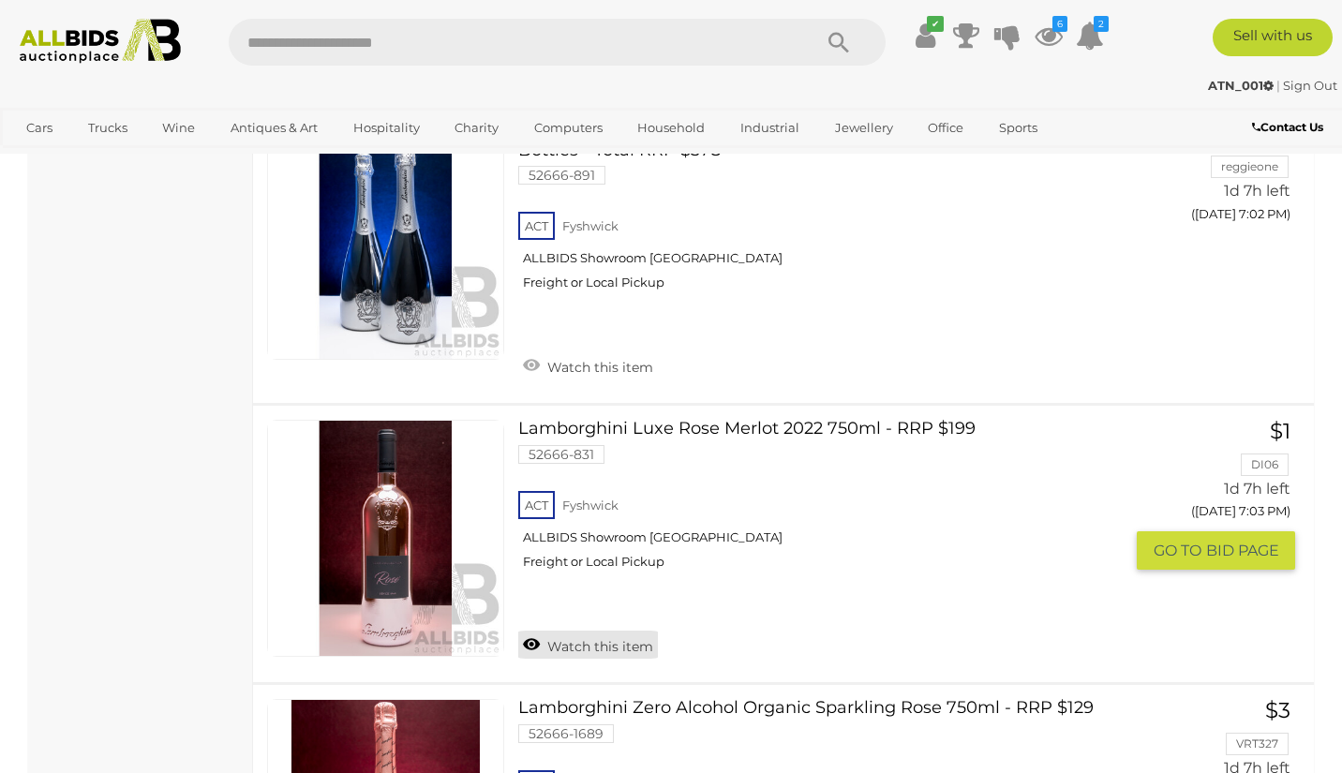
click at [617, 631] on link "Watch this item" at bounding box center [588, 645] width 140 height 28
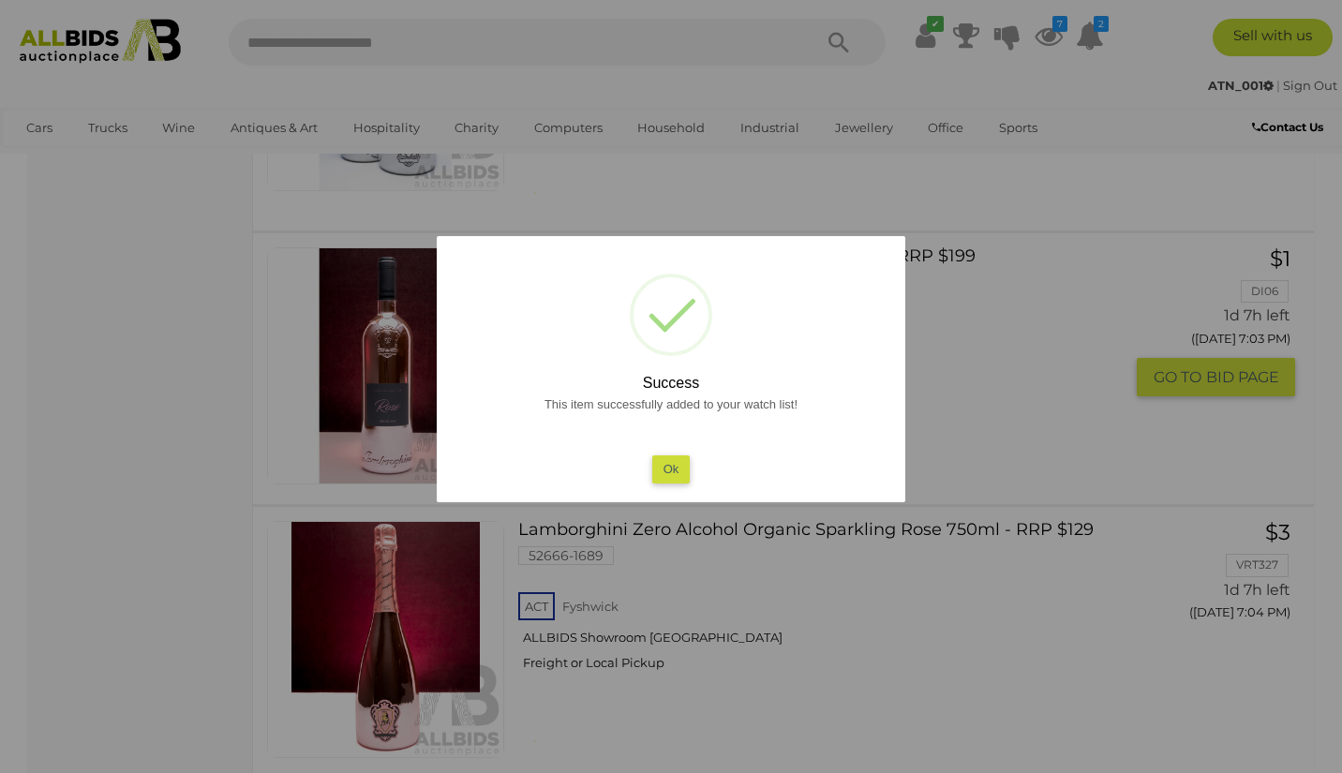
click at [665, 462] on button "Ok" at bounding box center [671, 468] width 38 height 27
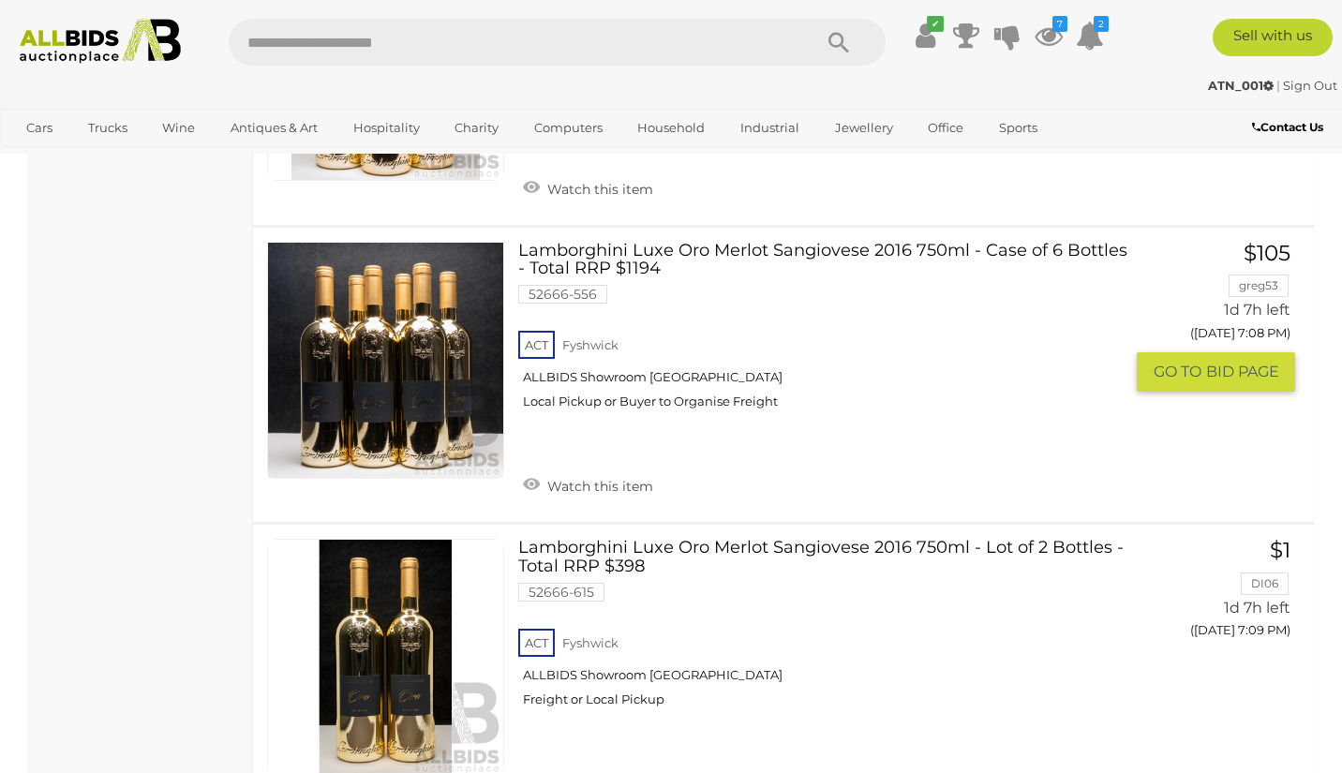
scroll to position [11671, 0]
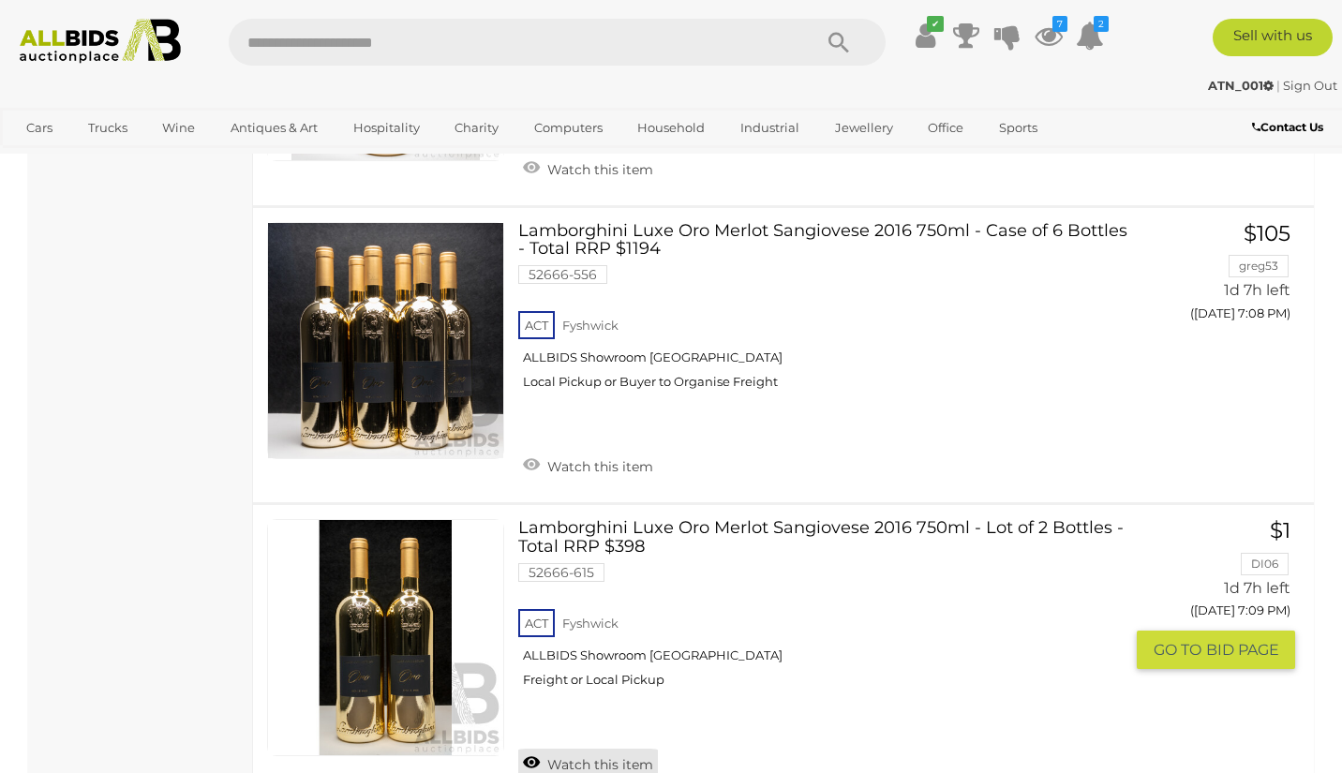
click at [632, 749] on link "Watch this item" at bounding box center [588, 763] width 140 height 28
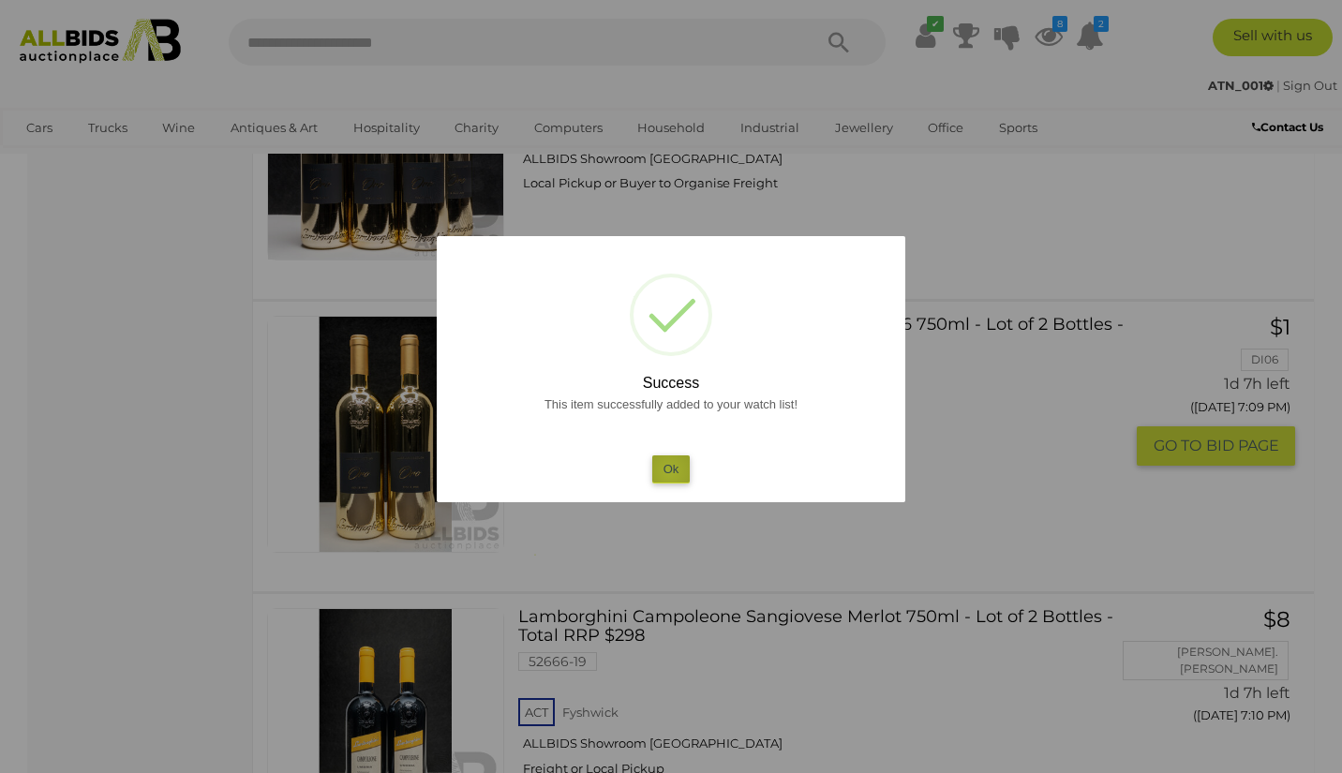
click at [669, 470] on button "Ok" at bounding box center [671, 468] width 38 height 27
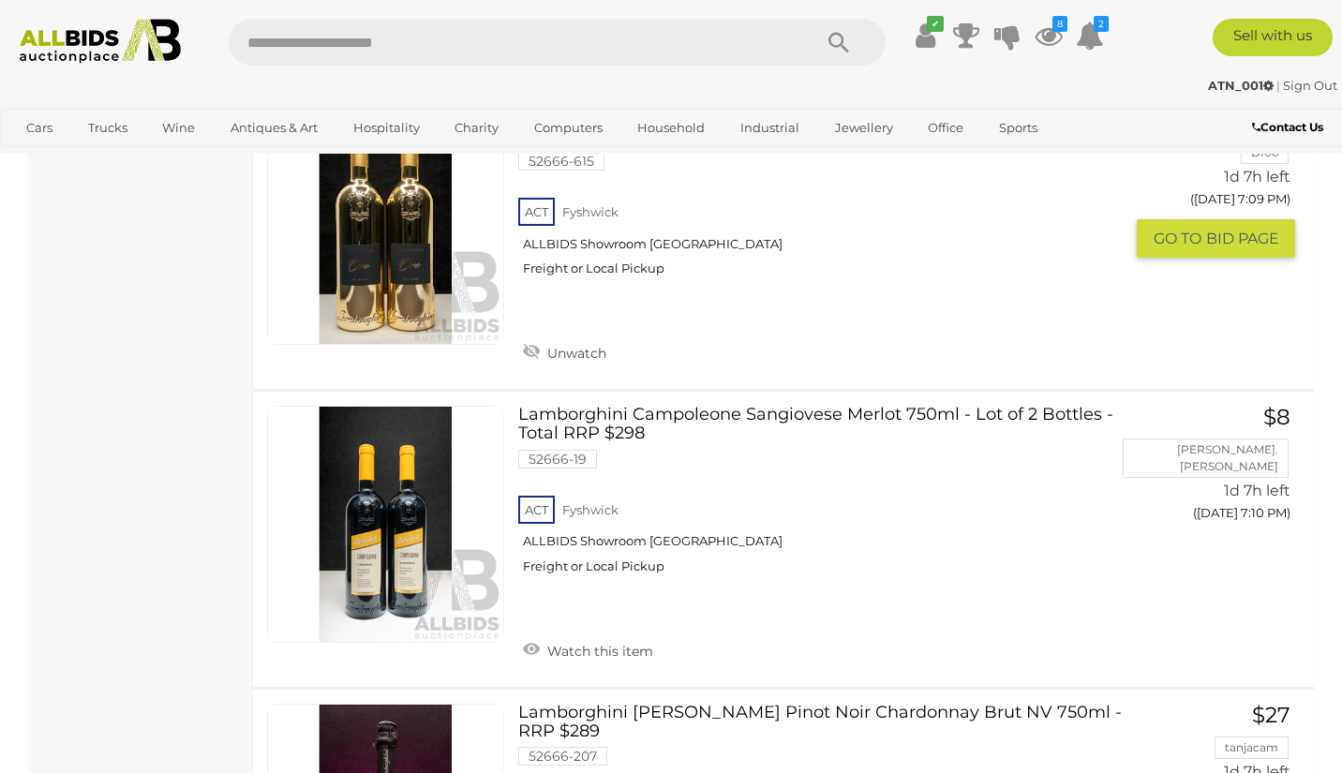
scroll to position [12087, 0]
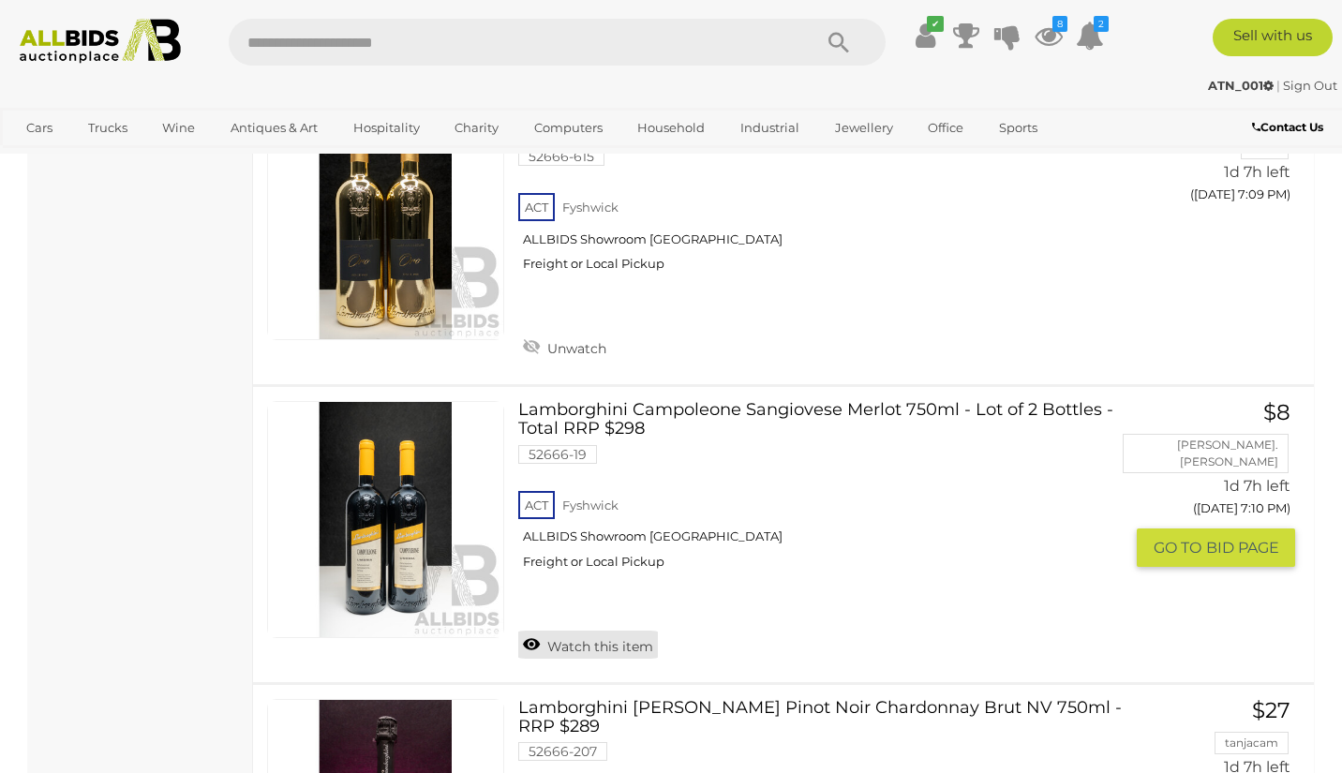
click at [632, 631] on link "Watch this item" at bounding box center [588, 645] width 140 height 28
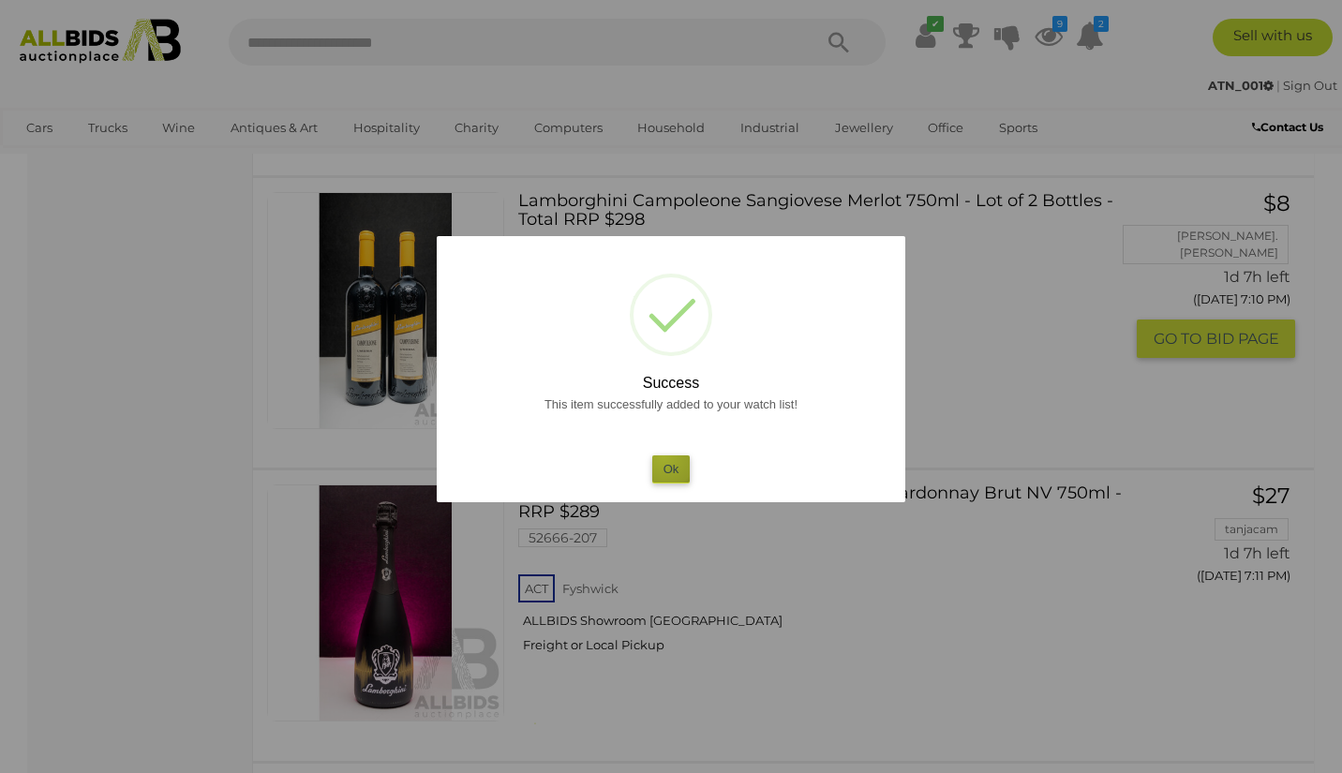
click at [663, 455] on button "Ok" at bounding box center [671, 468] width 38 height 27
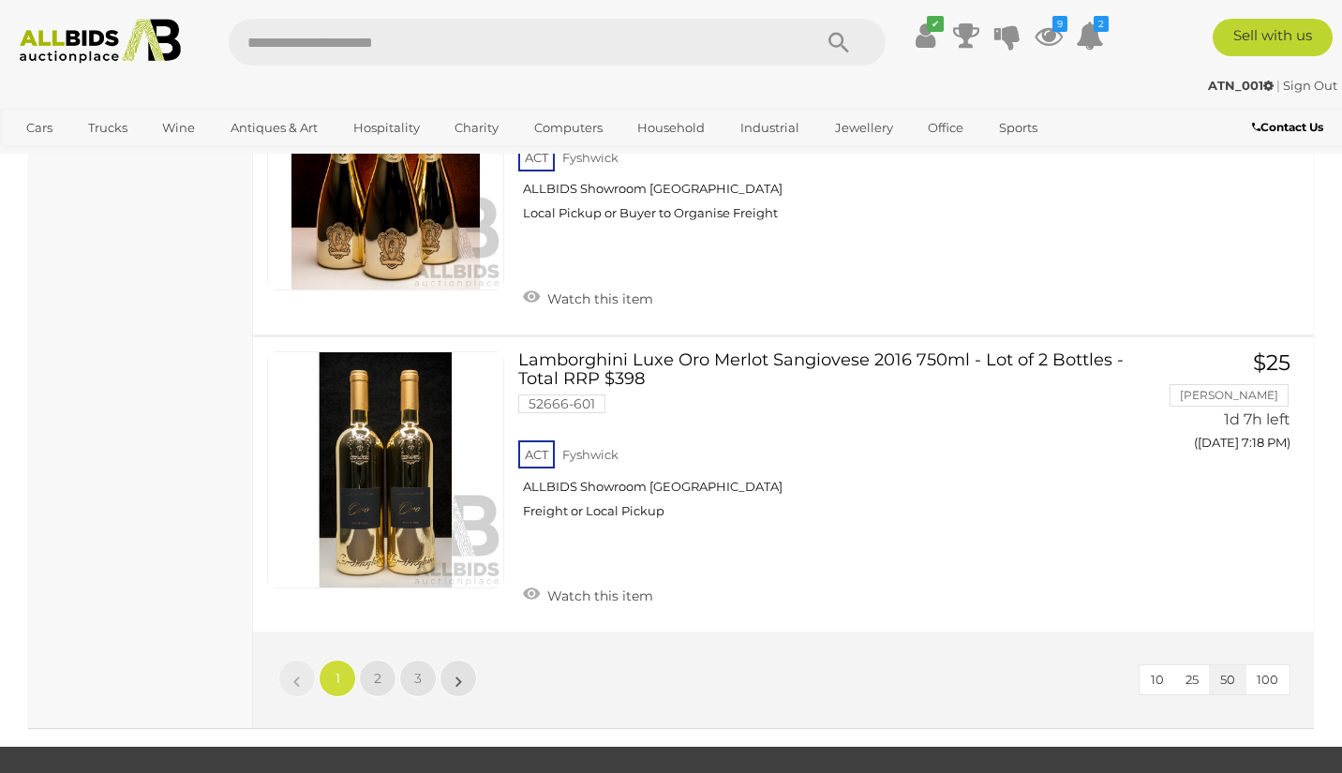
scroll to position [14474, 0]
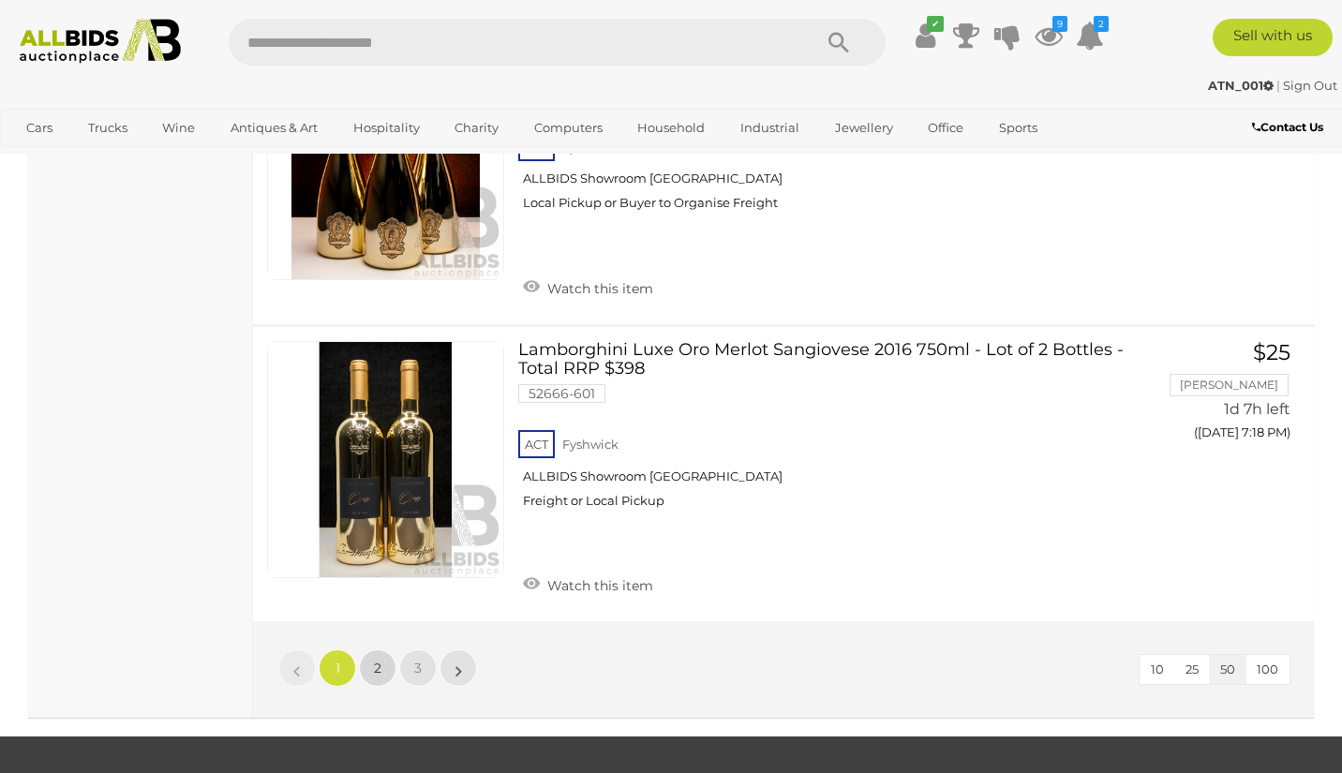
click at [380, 660] on span "2" at bounding box center [377, 668] width 7 height 17
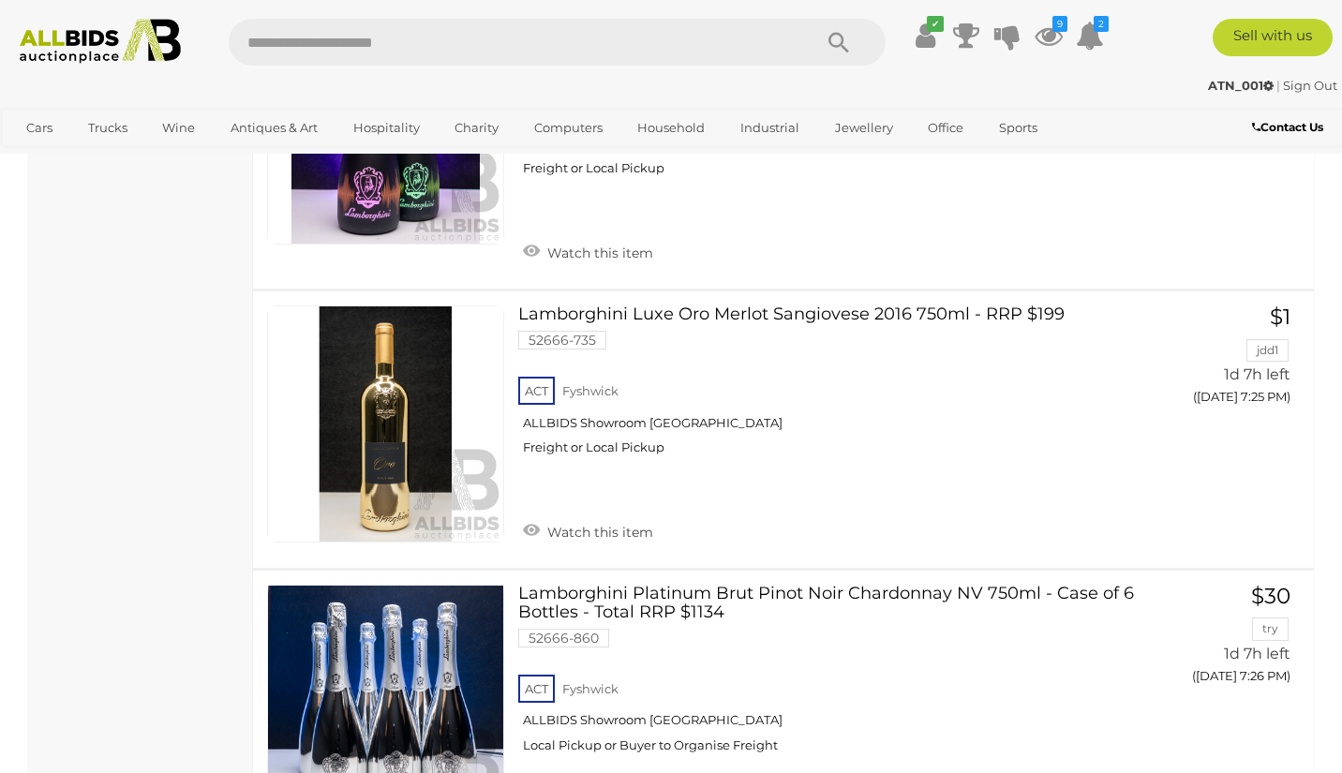
scroll to position [2004, 0]
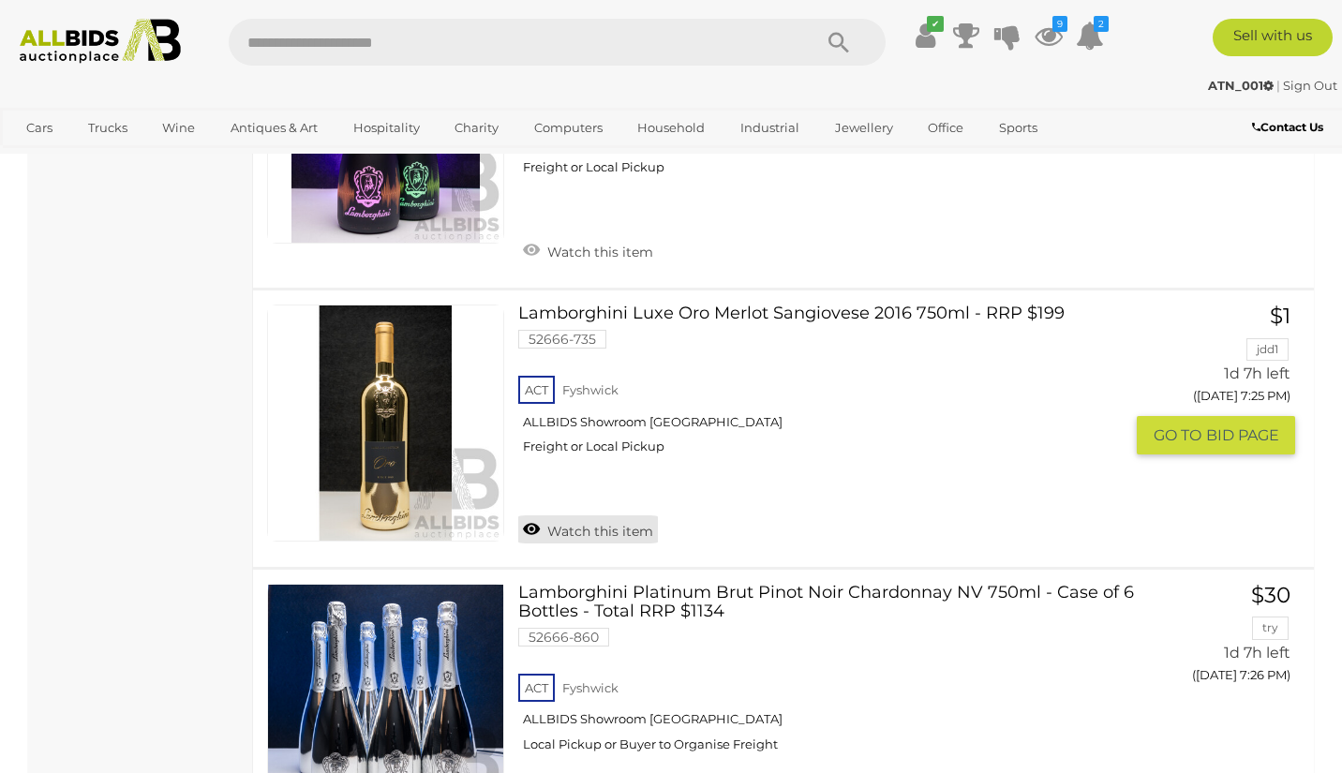
click at [603, 515] on link "Watch this item" at bounding box center [588, 529] width 140 height 28
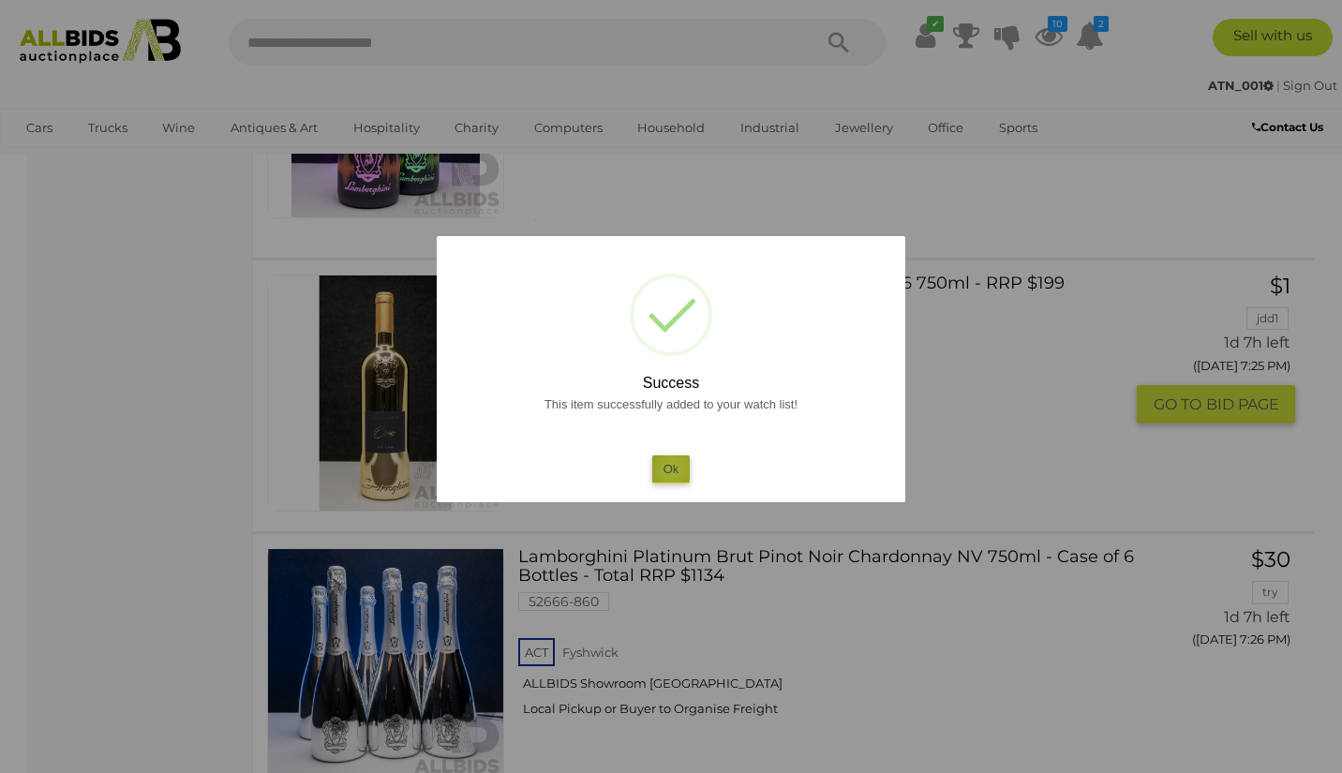
click at [673, 469] on button "Ok" at bounding box center [671, 468] width 38 height 27
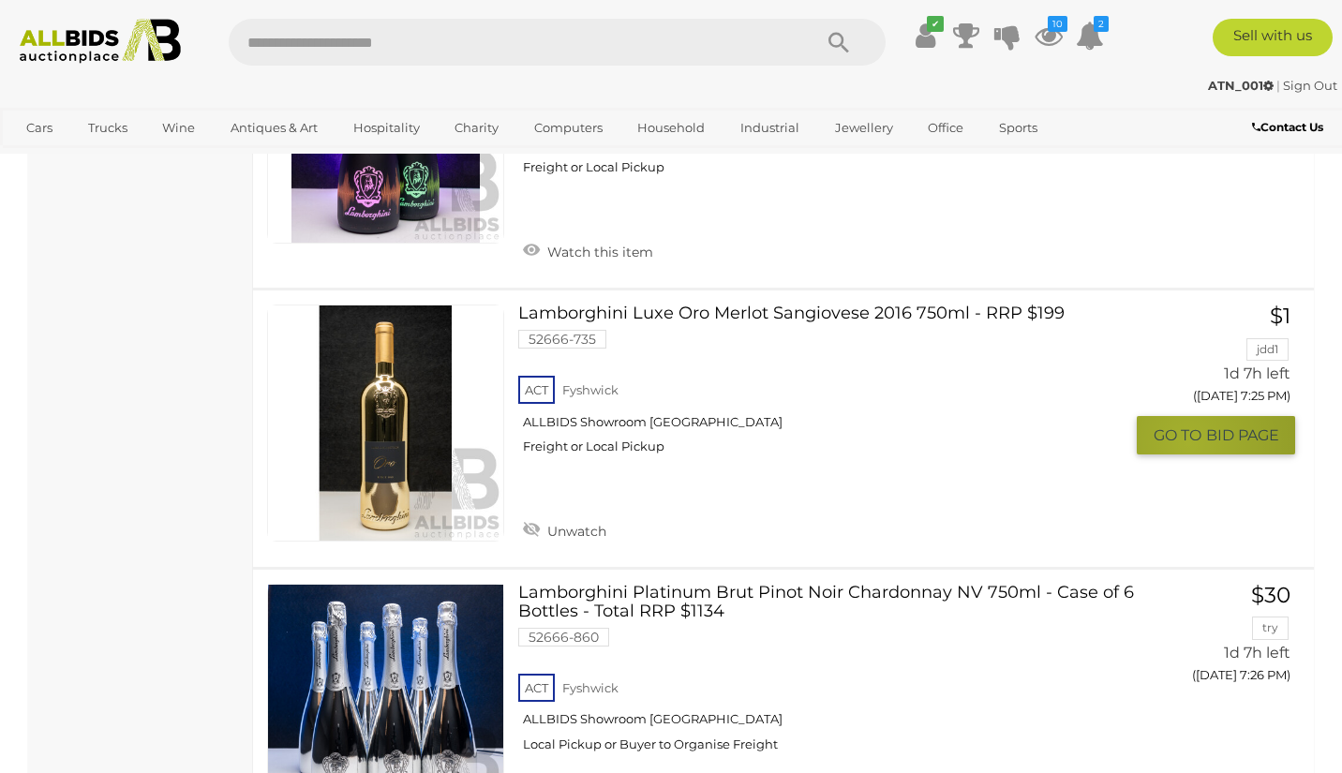
click at [1188, 425] on span "GO TO" at bounding box center [1179, 435] width 52 height 20
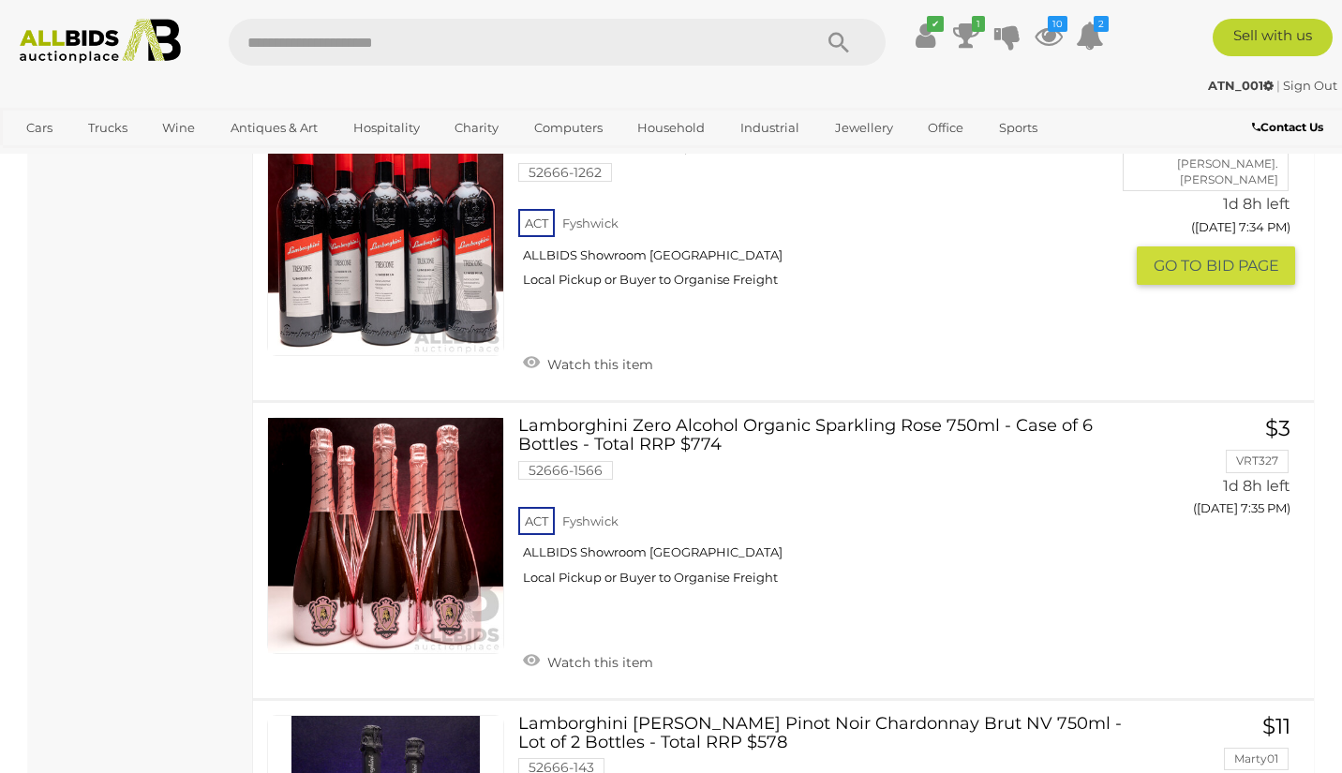
scroll to position [4827, 0]
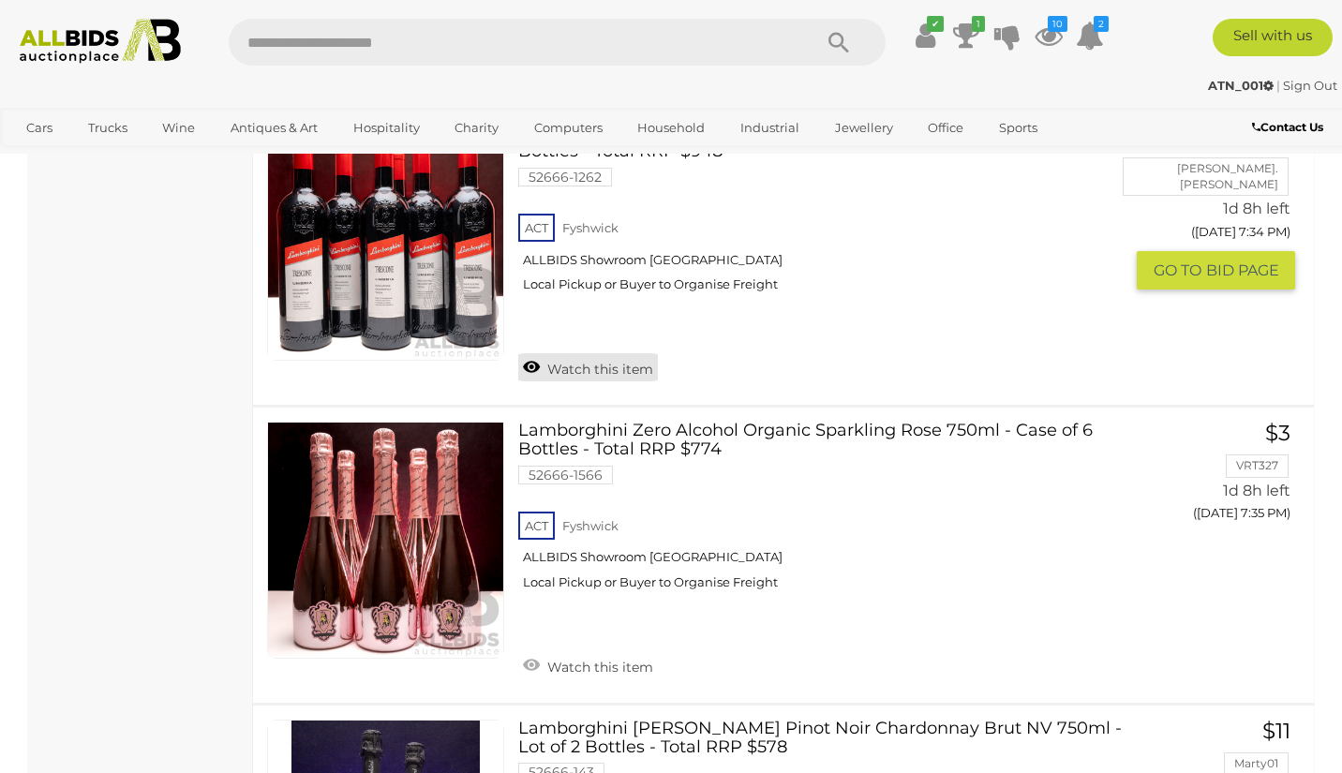
click at [582, 353] on link "Watch this item" at bounding box center [588, 367] width 140 height 28
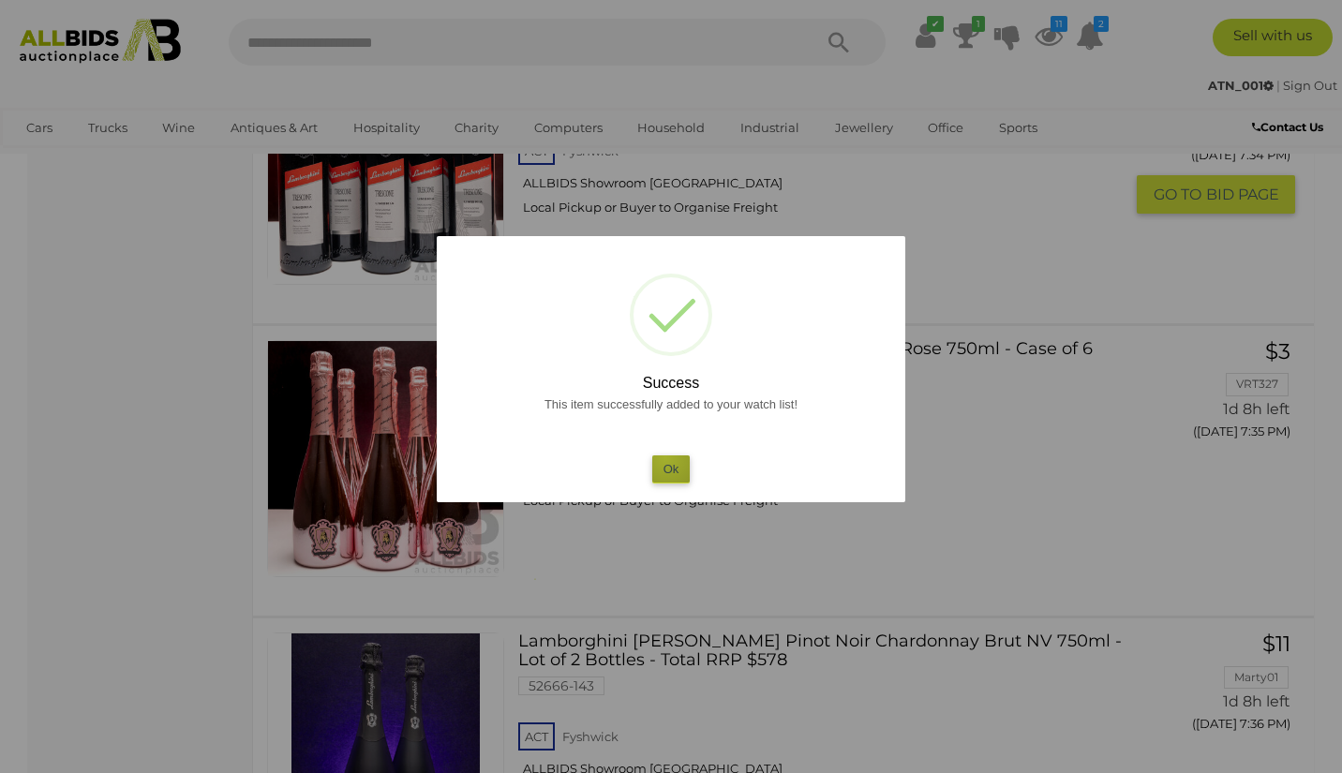
click at [665, 456] on button "Ok" at bounding box center [671, 468] width 38 height 27
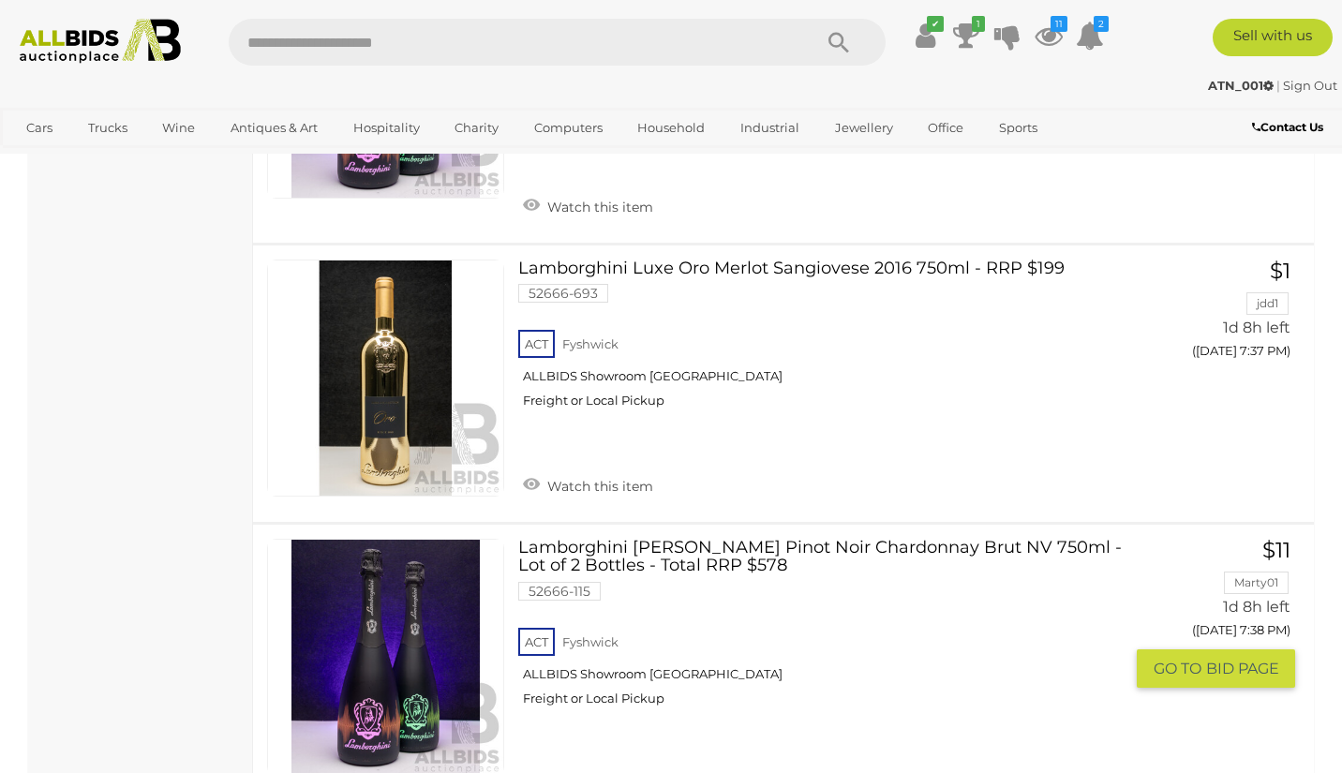
scroll to position [5589, 0]
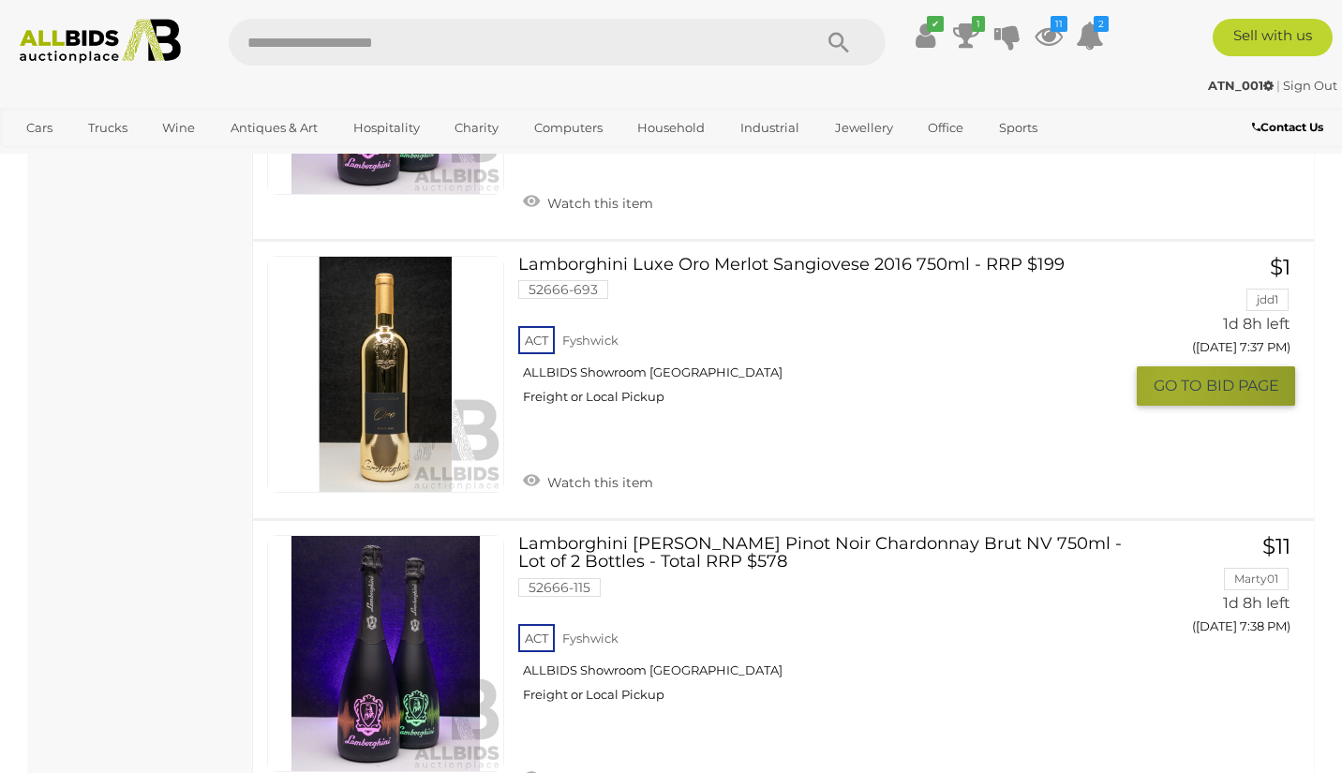
click at [1173, 376] on span "GO TO" at bounding box center [1179, 386] width 52 height 20
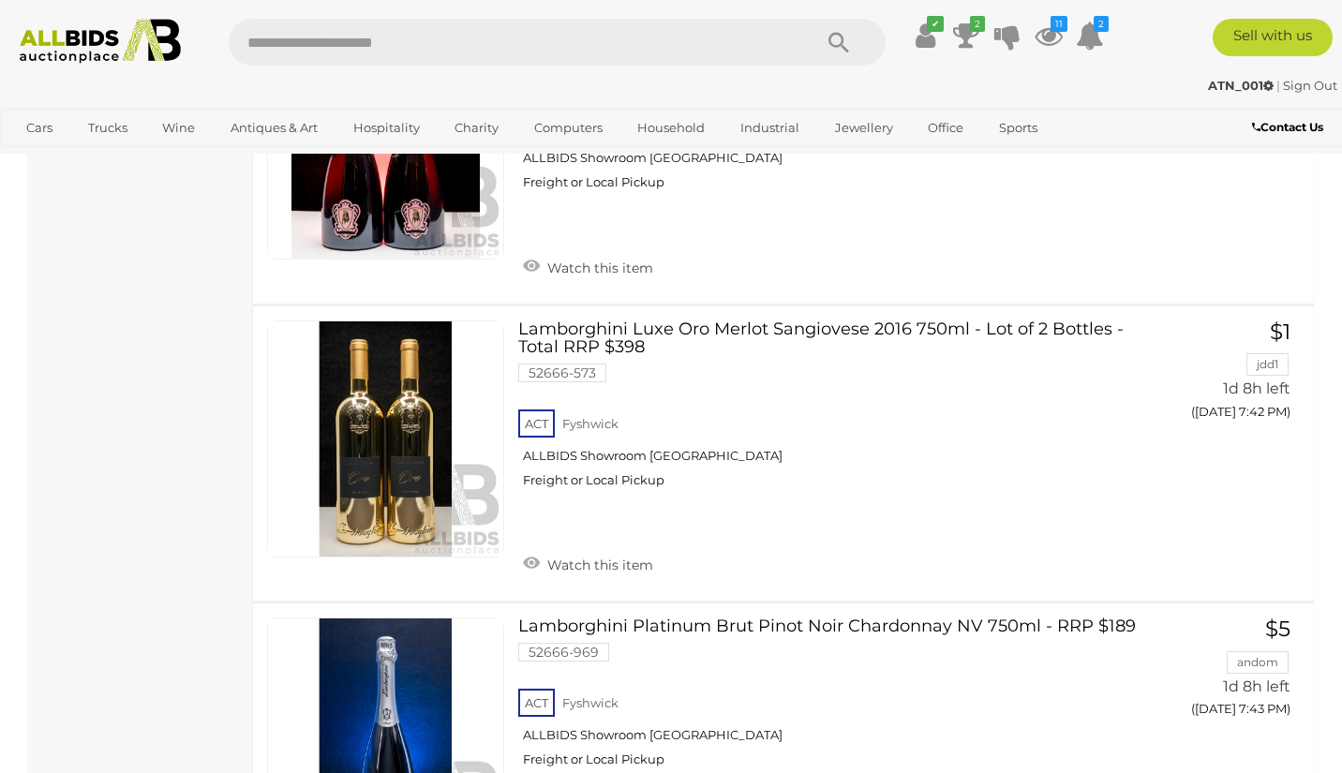
scroll to position [6984, 0]
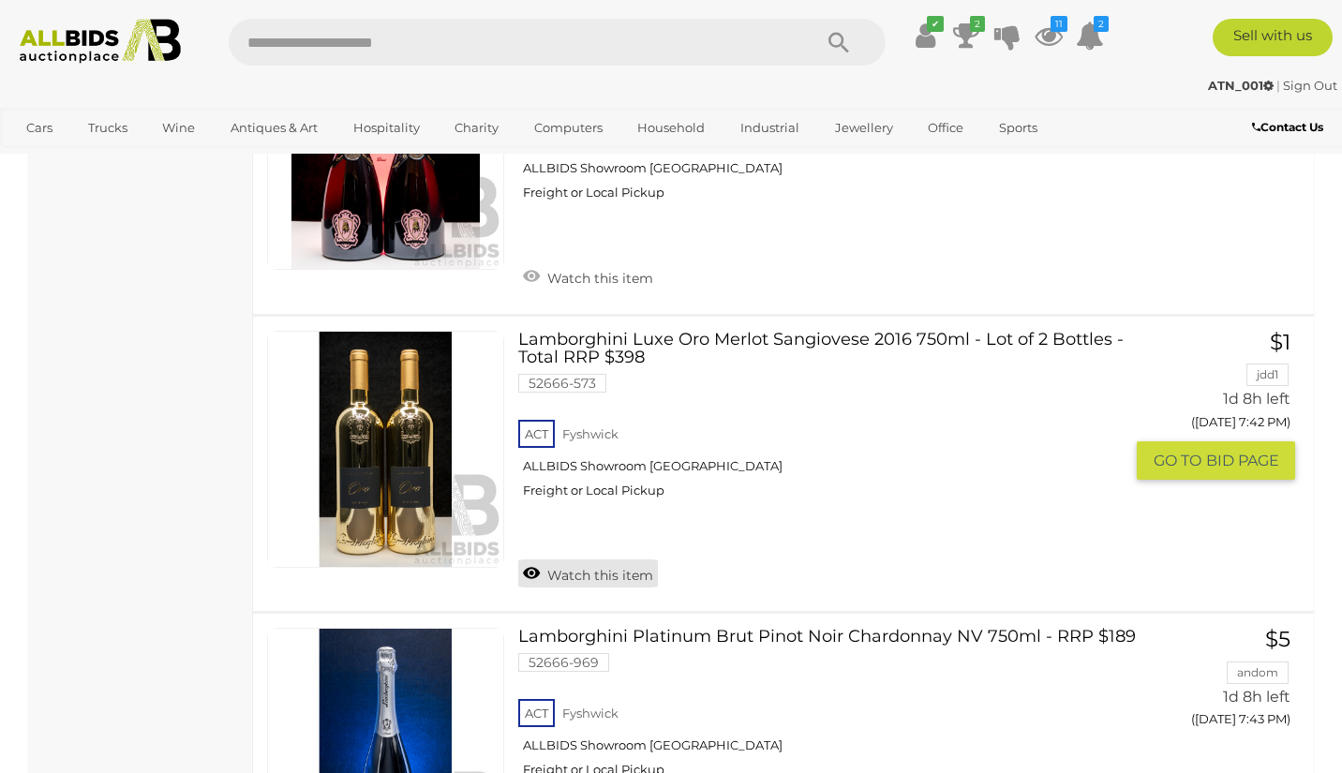
click at [587, 559] on link "Watch this item" at bounding box center [588, 573] width 140 height 28
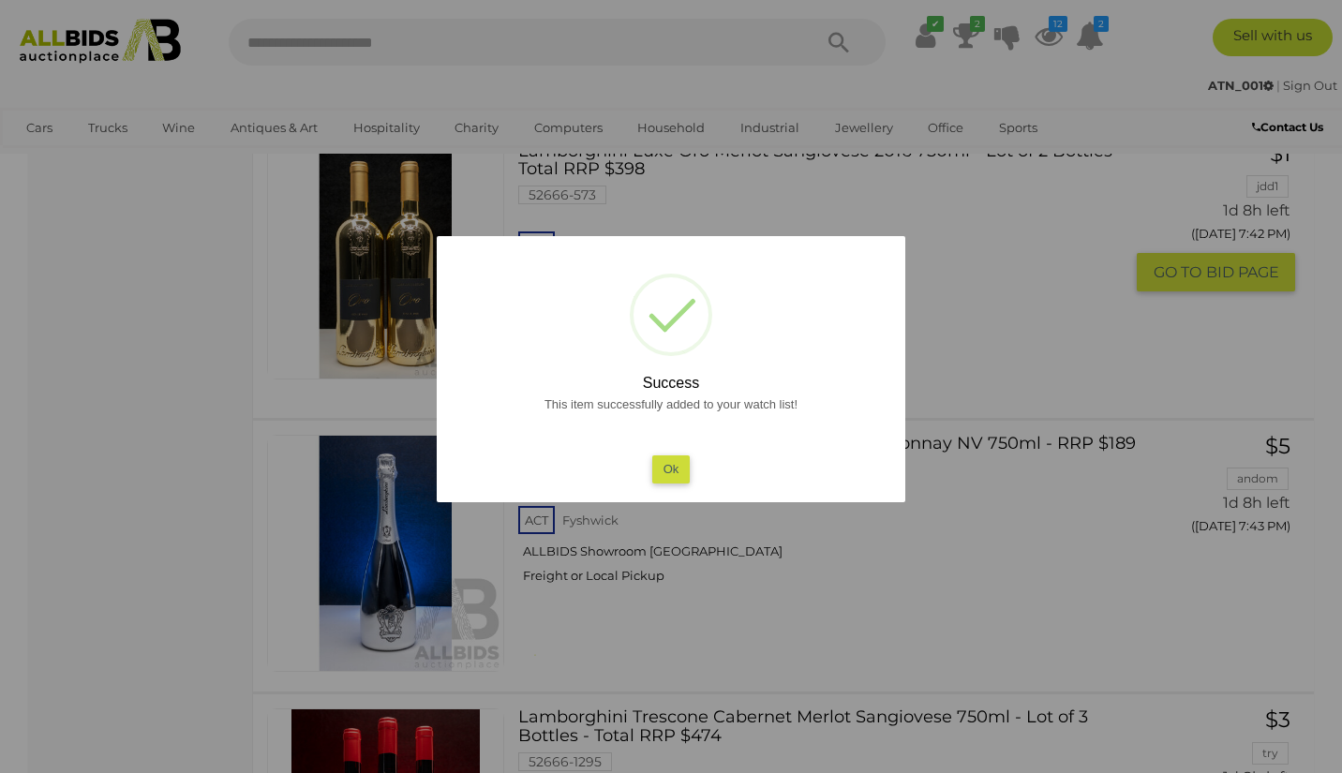
scroll to position [7057, 0]
click at [677, 471] on button "Ok" at bounding box center [671, 468] width 38 height 27
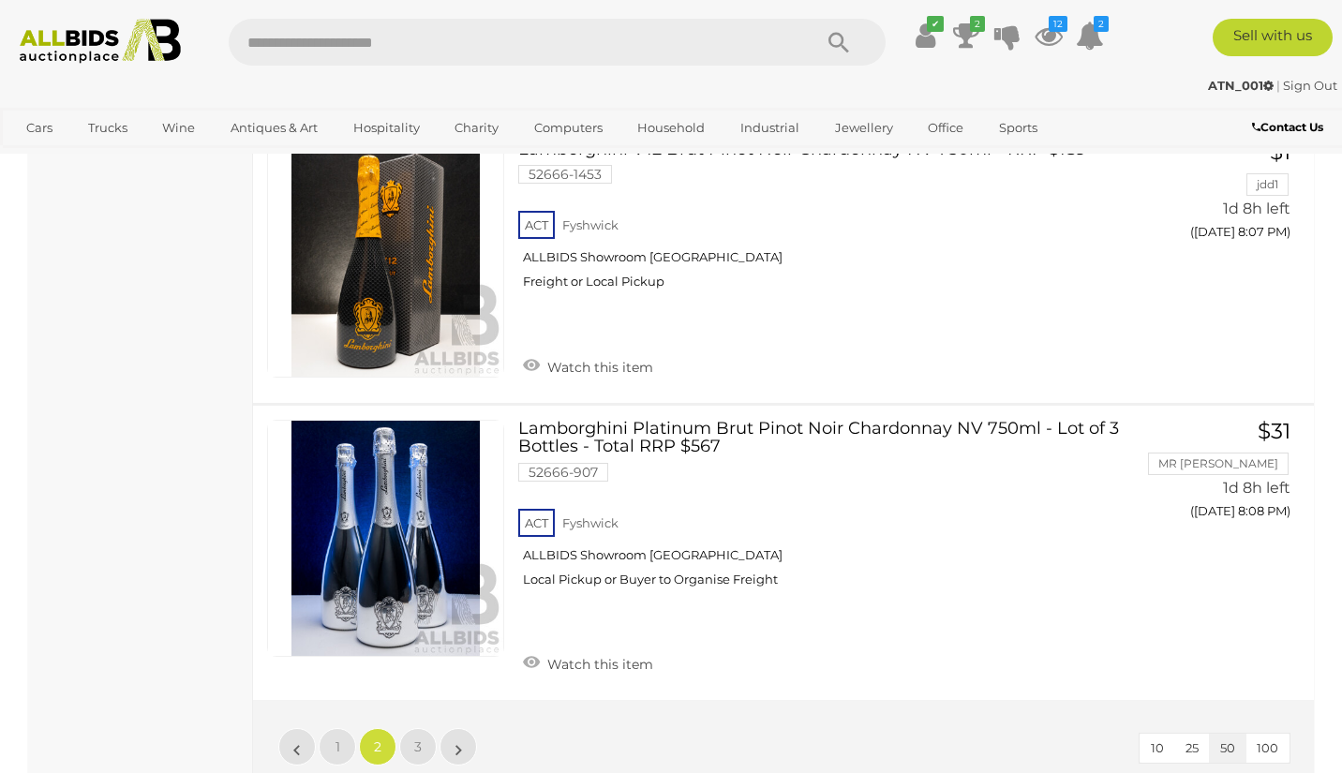
scroll to position [14435, 0]
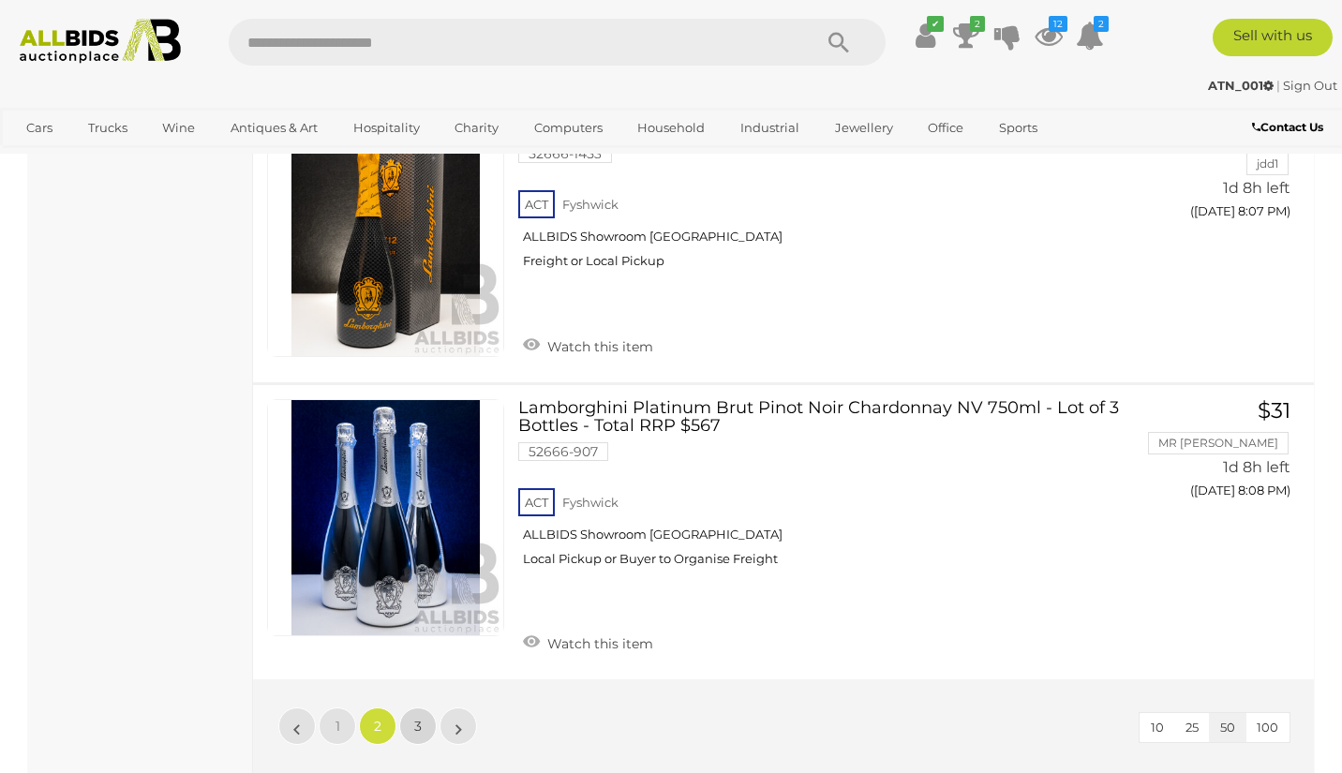
click at [421, 718] on span "3" at bounding box center [417, 726] width 7 height 17
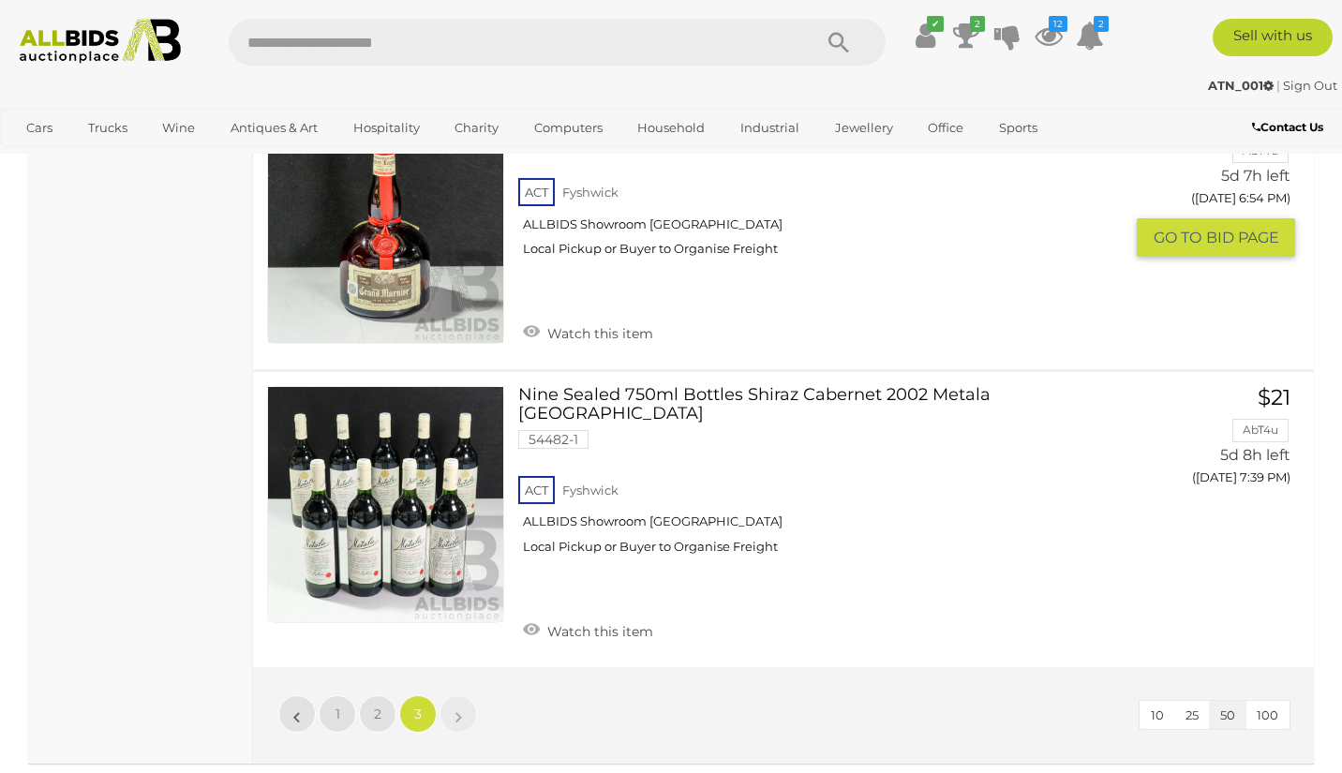
scroll to position [4784, 0]
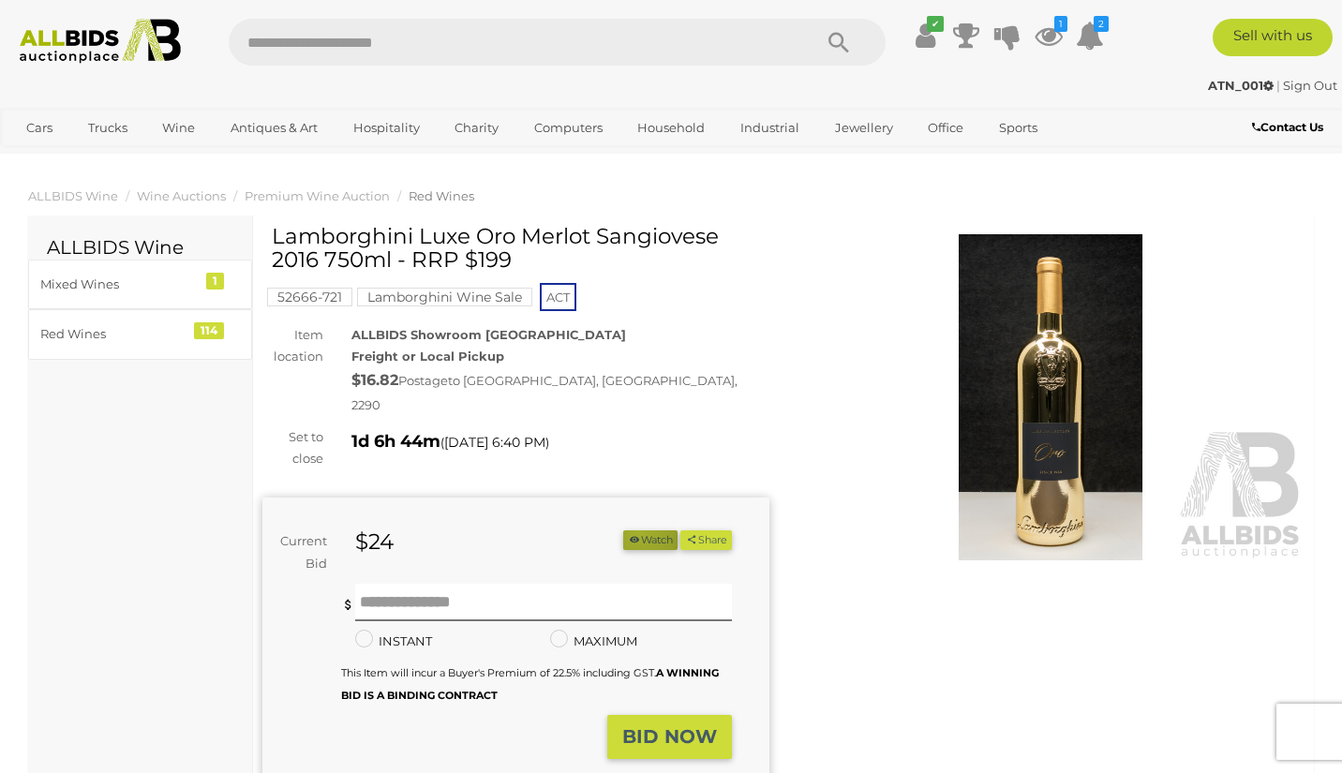
click at [631, 530] on button "Watch" at bounding box center [650, 540] width 54 height 20
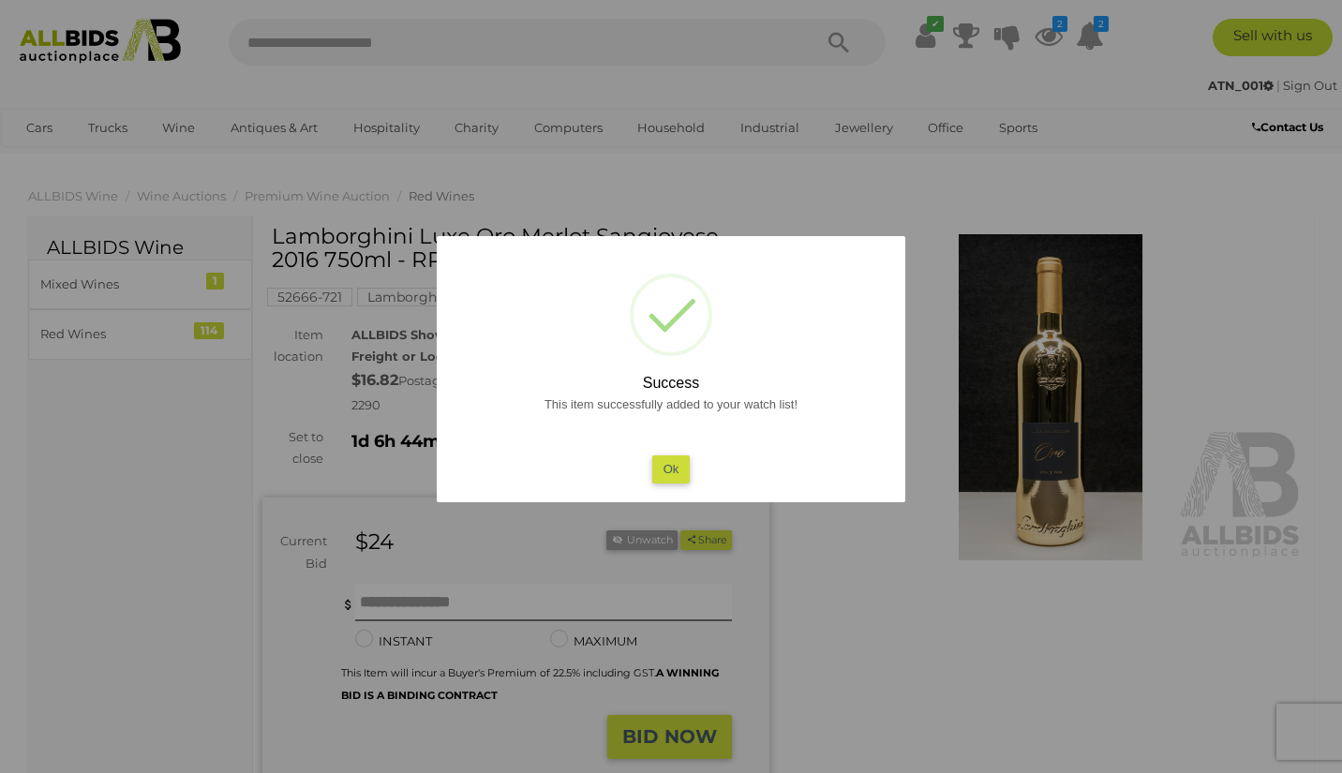
click at [676, 464] on button "Ok" at bounding box center [671, 468] width 38 height 27
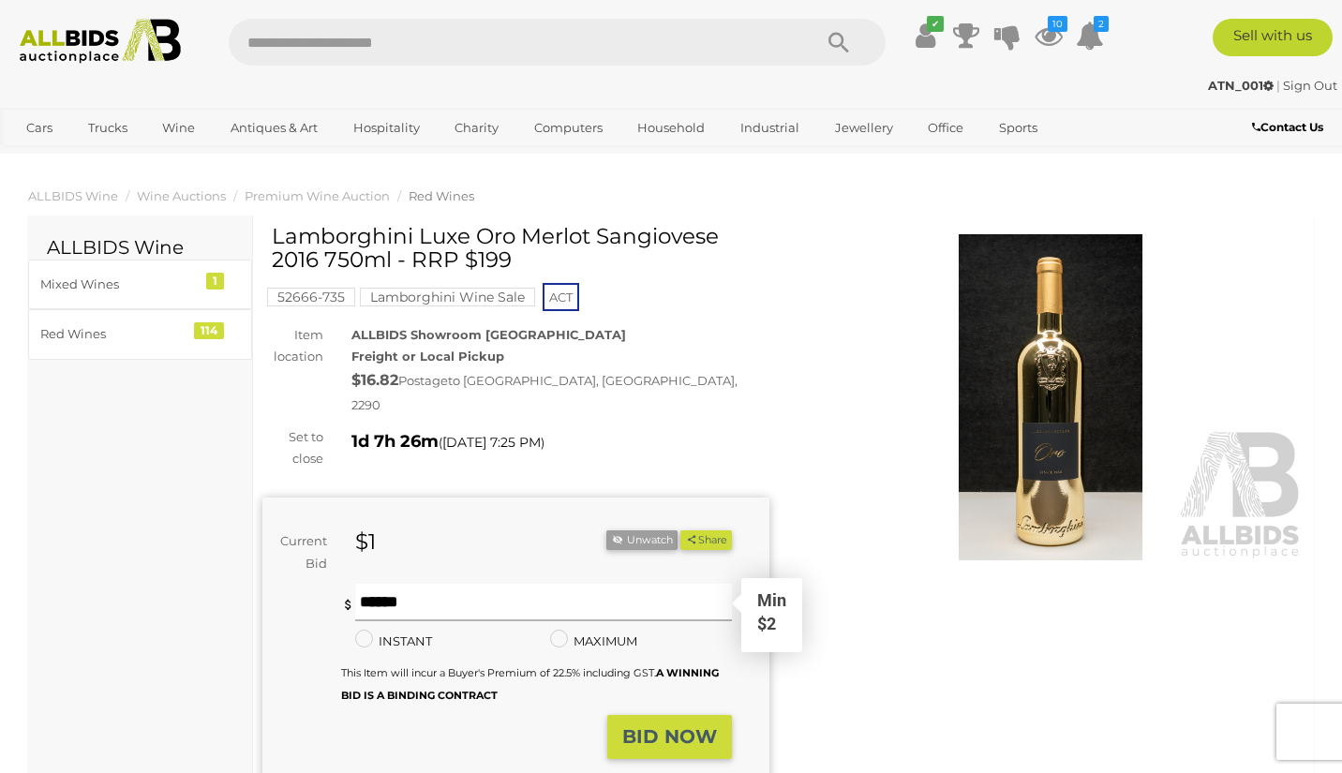
click at [437, 584] on input "text" at bounding box center [544, 602] width 378 height 37
type input "*"
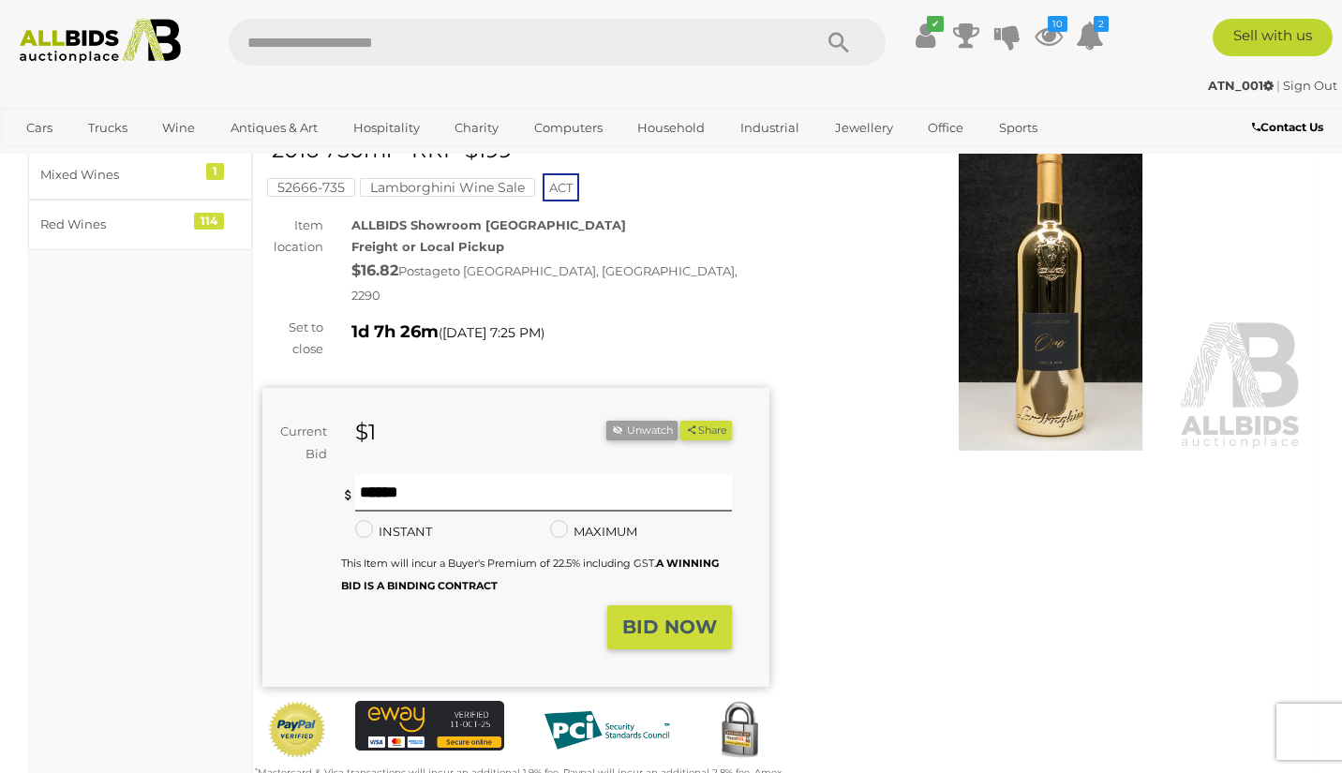
scroll to position [119, 0]
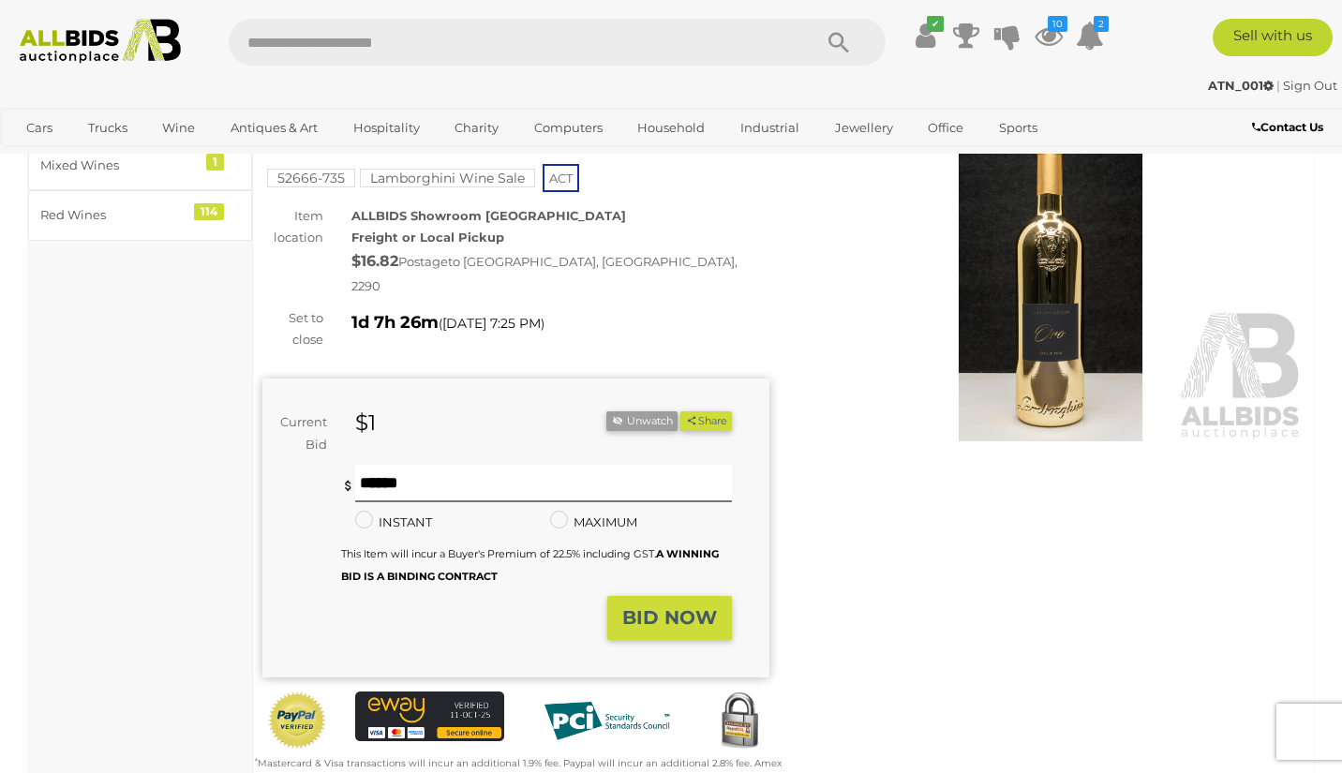
click at [660, 606] on strong "BID NOW" at bounding box center [669, 617] width 95 height 22
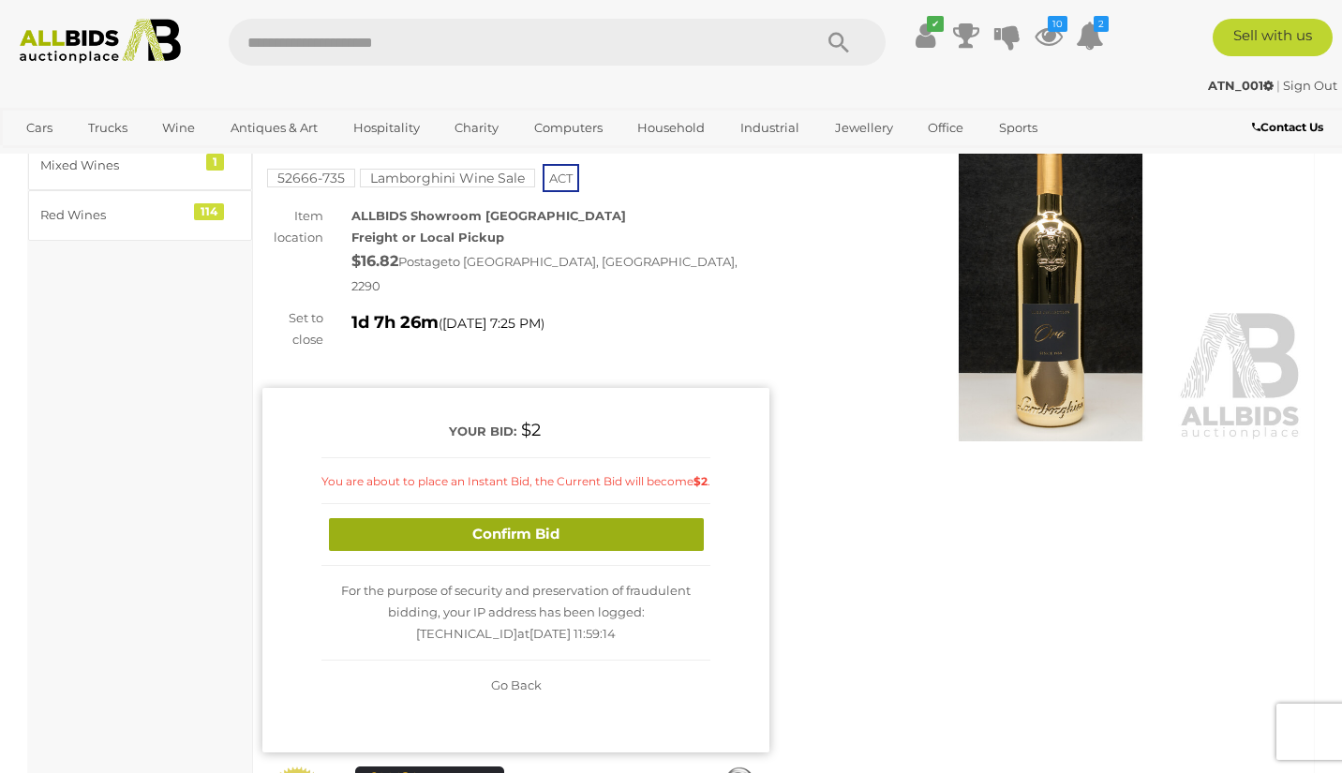
click at [514, 519] on button "Confirm Bid" at bounding box center [516, 534] width 375 height 33
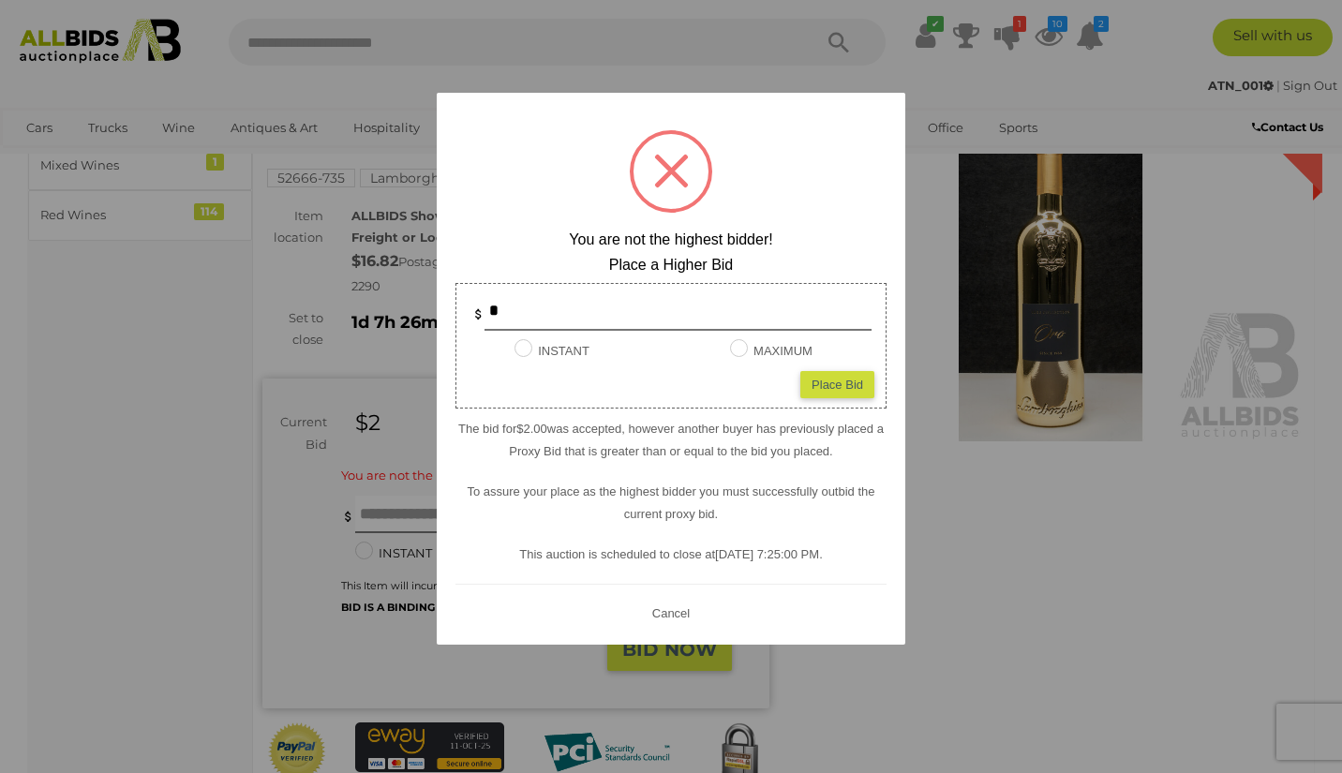
click at [840, 375] on div "Place Bid" at bounding box center [837, 384] width 74 height 27
type input "*"
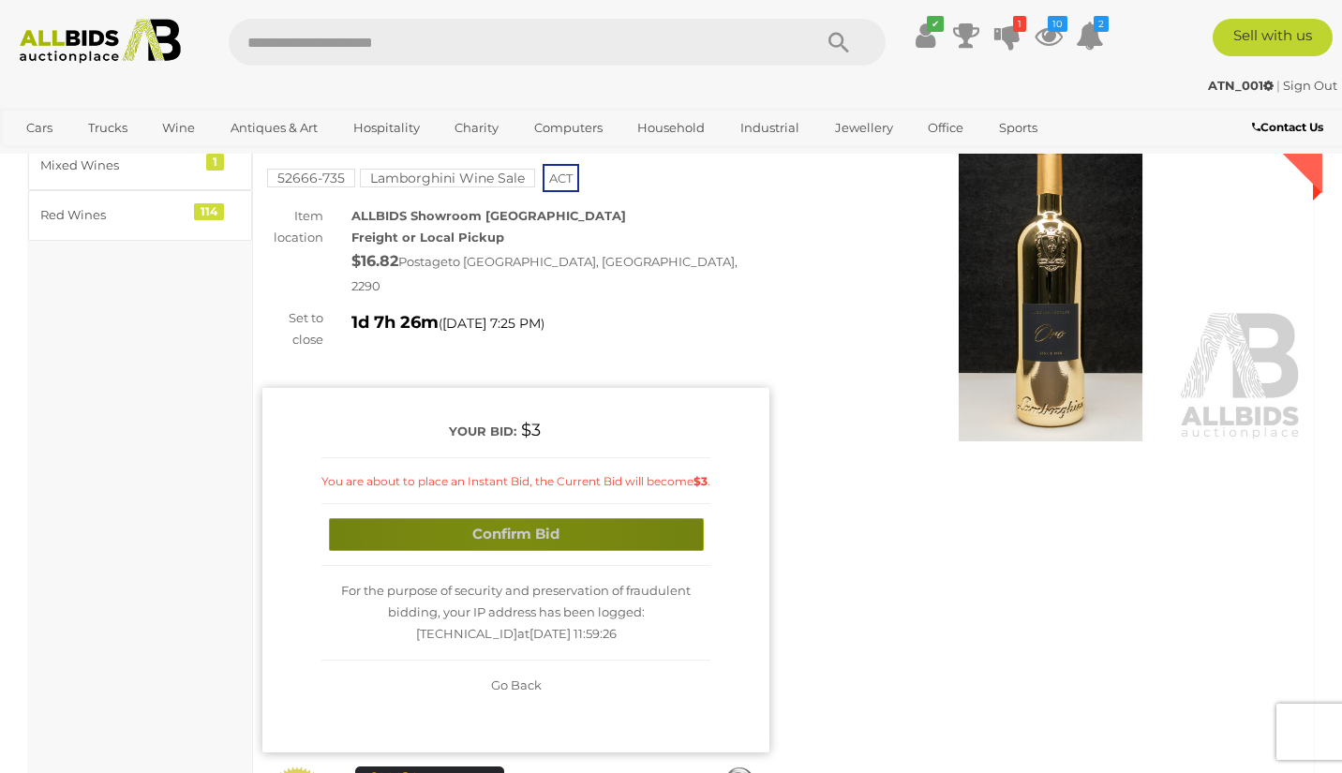
click at [509, 521] on button "Confirm Bid" at bounding box center [516, 534] width 375 height 33
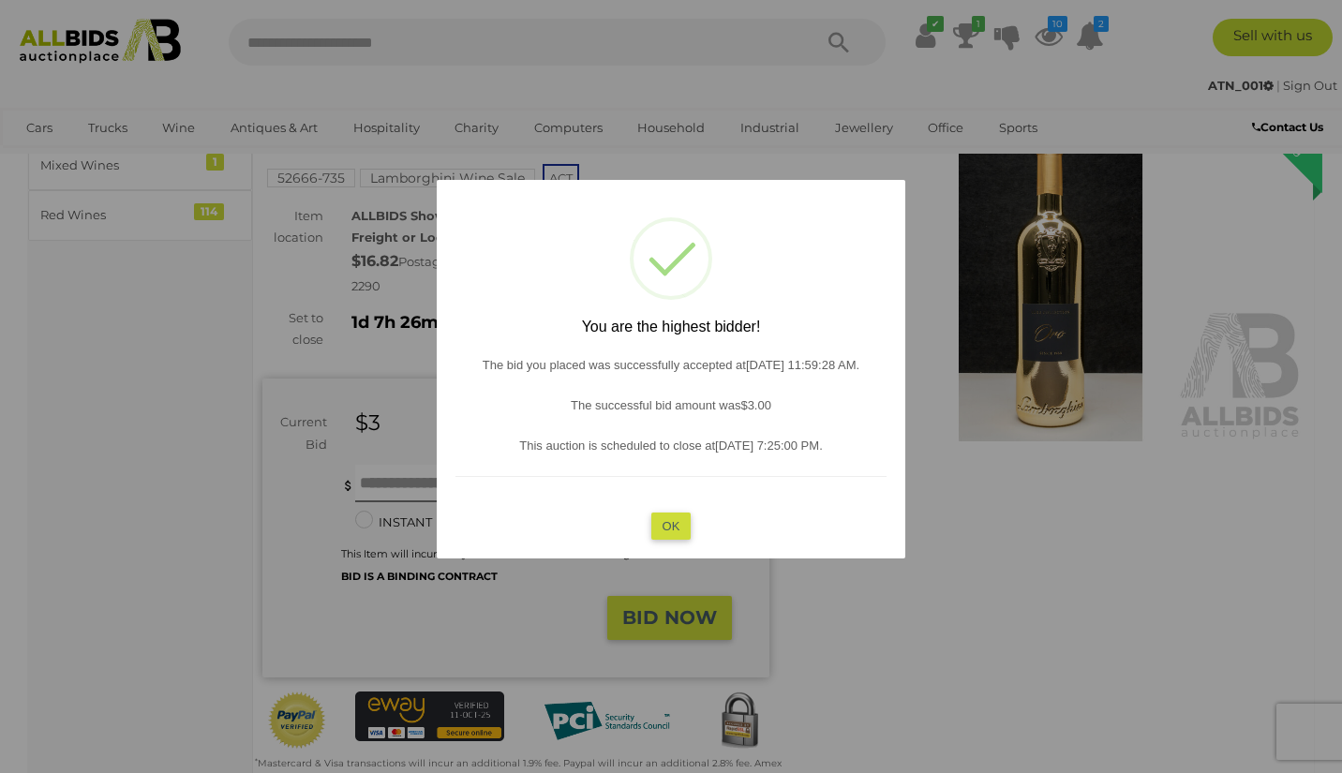
click at [679, 520] on button "OK" at bounding box center [671, 525] width 40 height 27
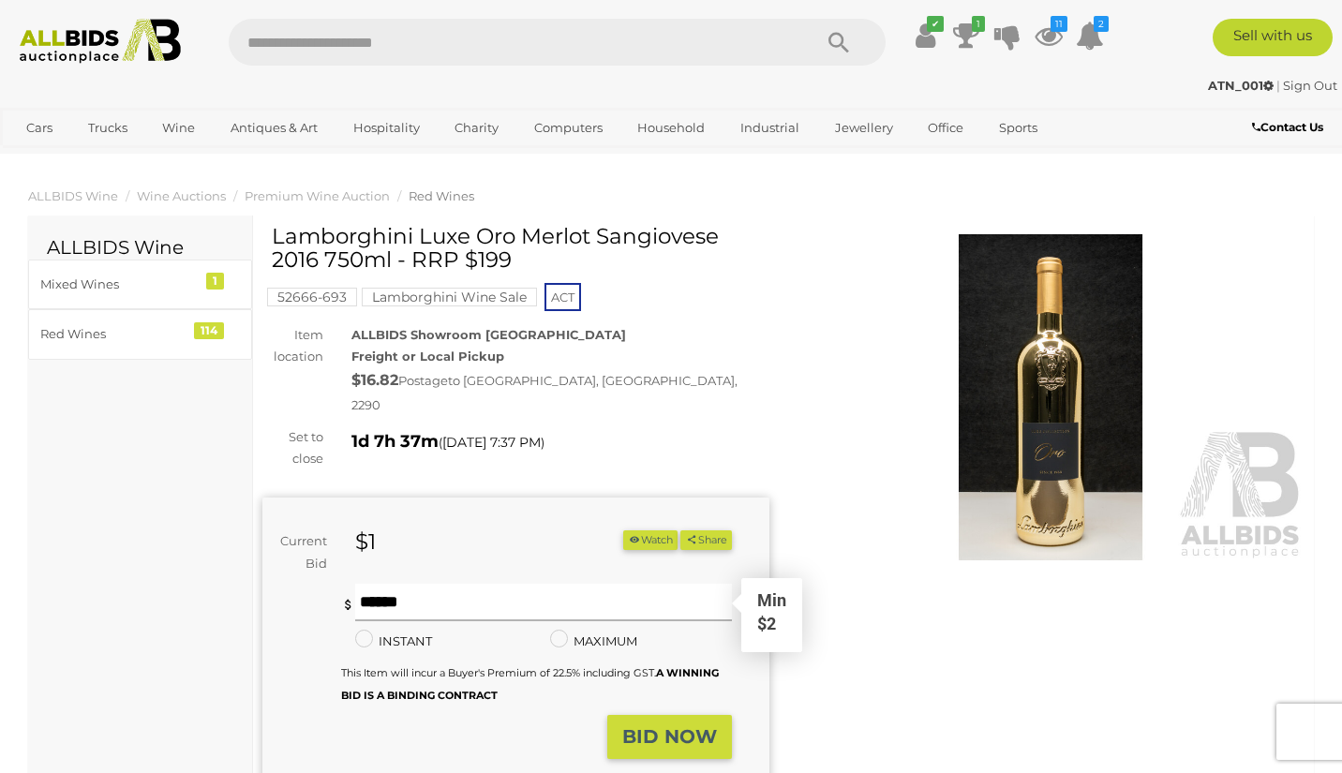
click at [436, 584] on input "text" at bounding box center [544, 602] width 378 height 37
type input "*"
click at [666, 725] on strong "BID NOW" at bounding box center [669, 736] width 95 height 22
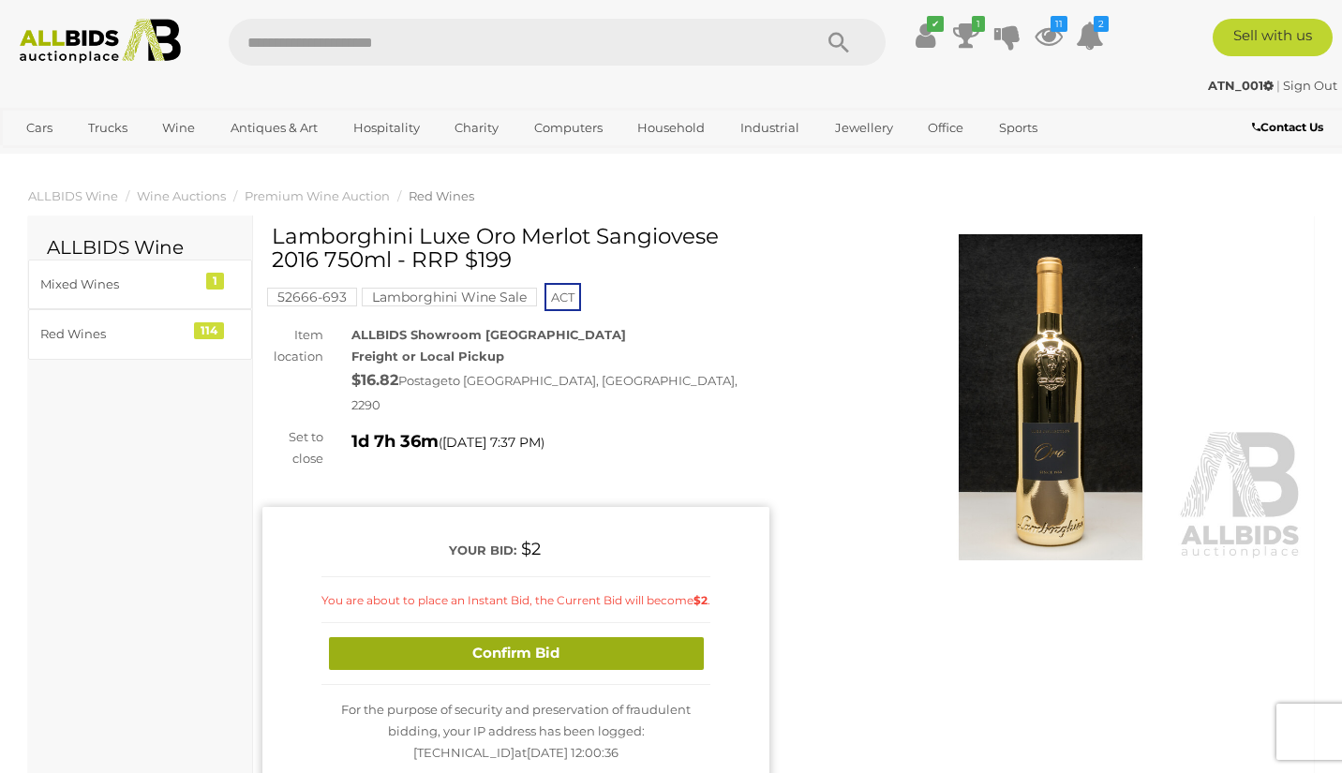
click at [545, 637] on button "Confirm Bid" at bounding box center [516, 653] width 375 height 33
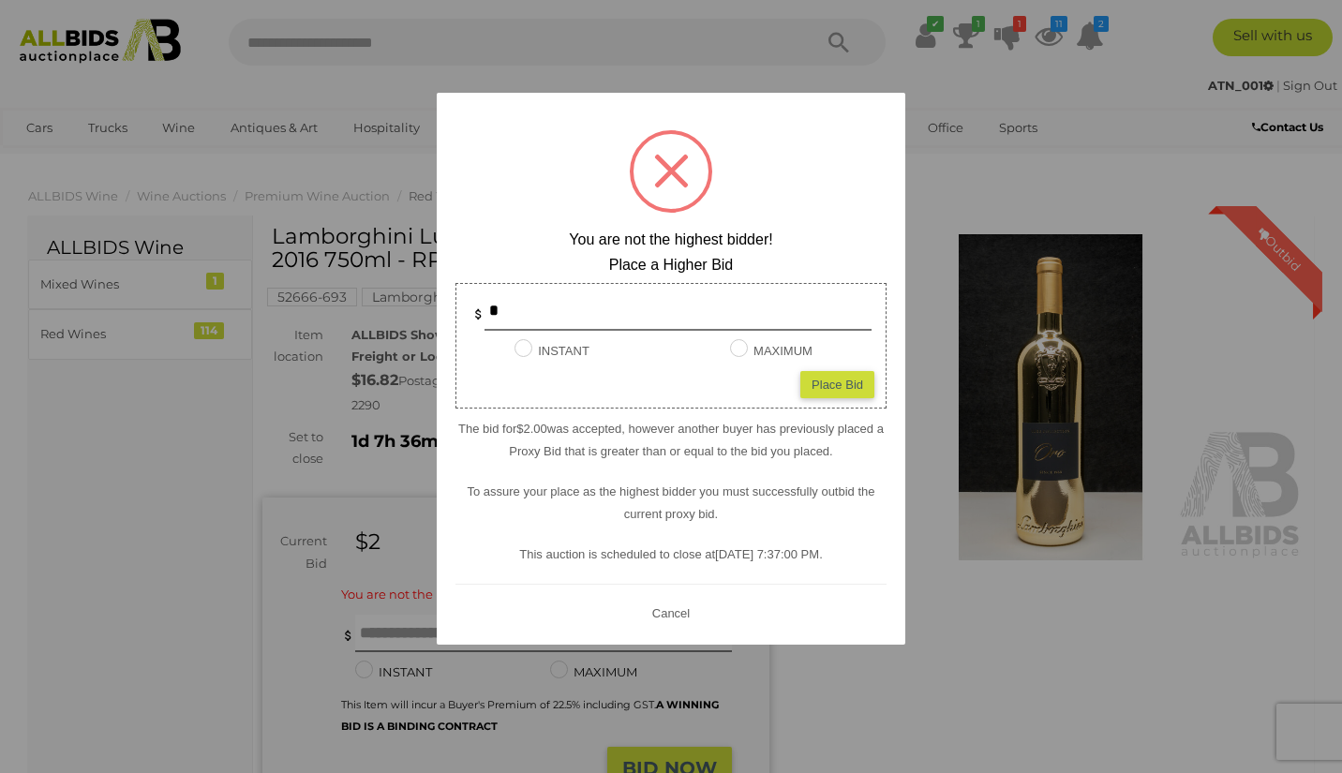
click at [844, 382] on div "Place Bid" at bounding box center [837, 384] width 74 height 27
type input "*"
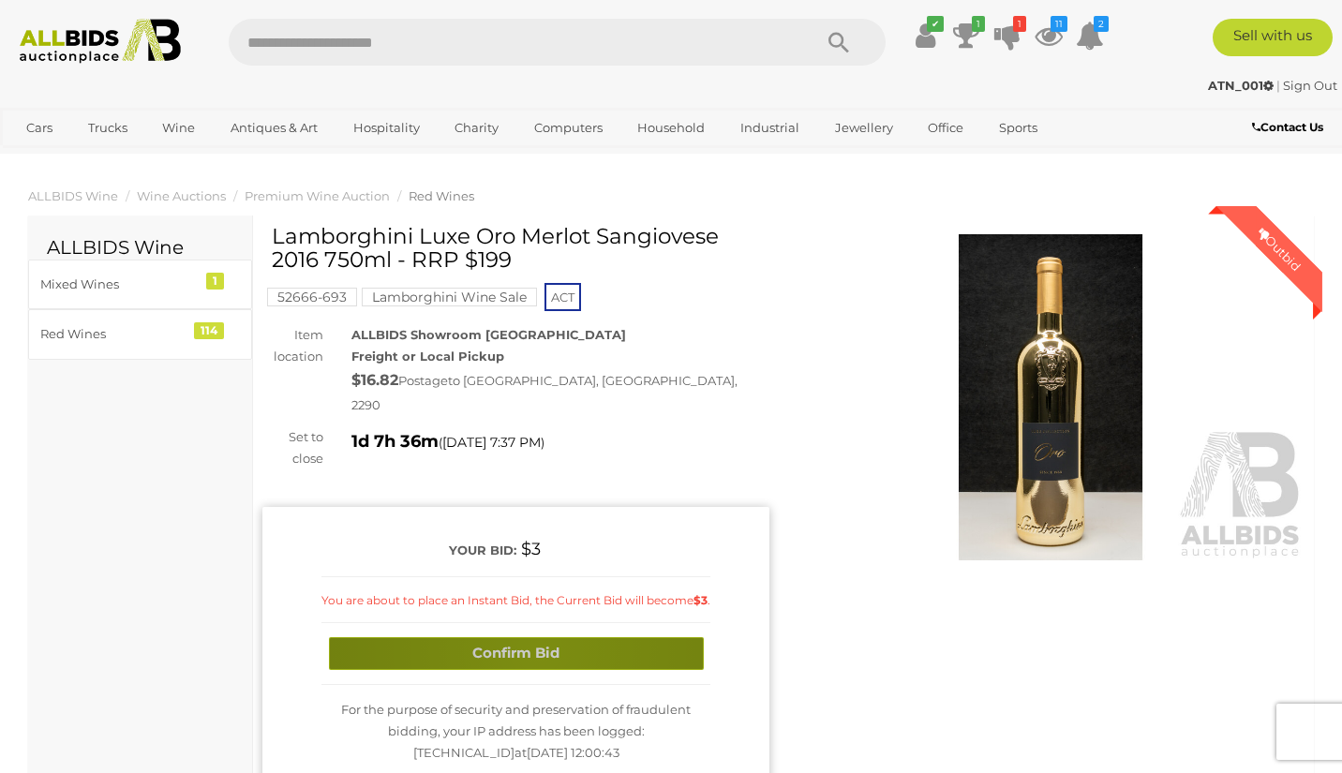
click at [539, 637] on button "Confirm Bid" at bounding box center [516, 653] width 375 height 33
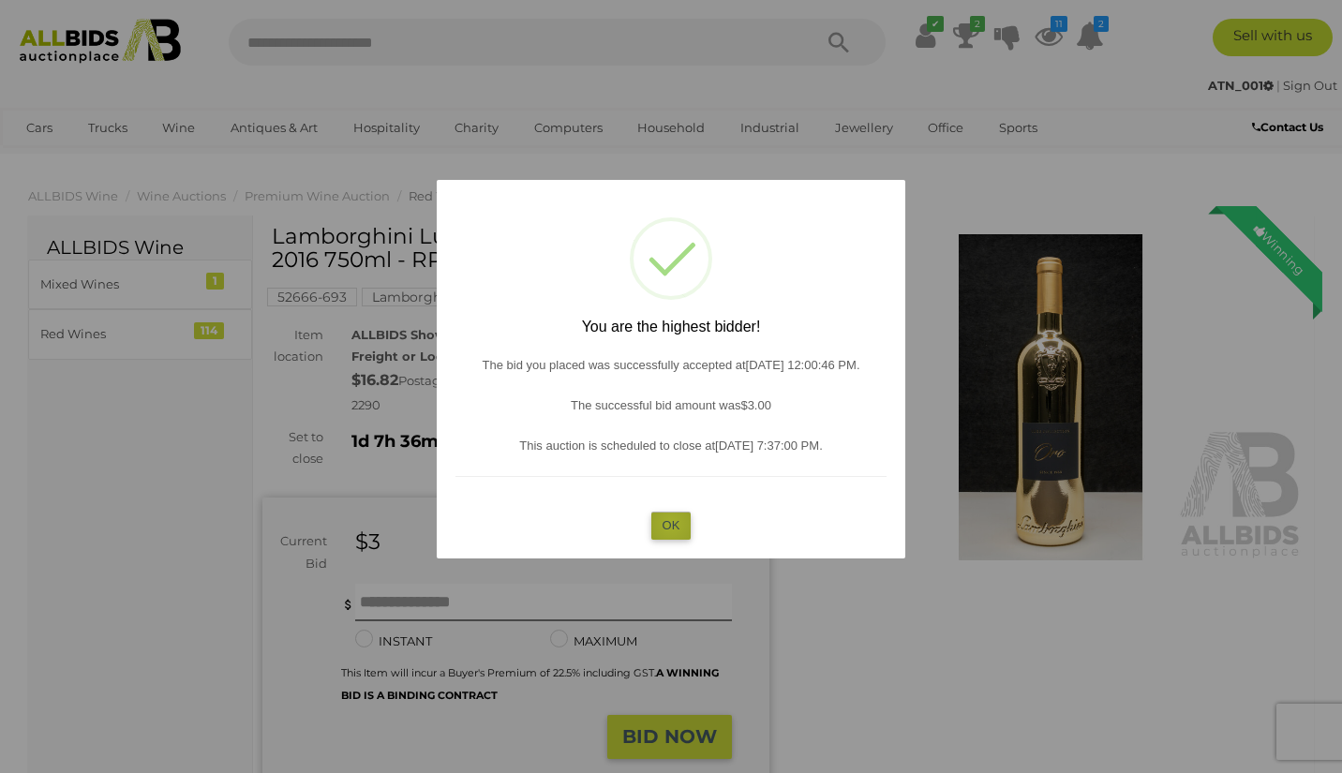
click at [671, 522] on button "OK" at bounding box center [671, 525] width 40 height 27
